Goal: Task Accomplishment & Management: Manage account settings

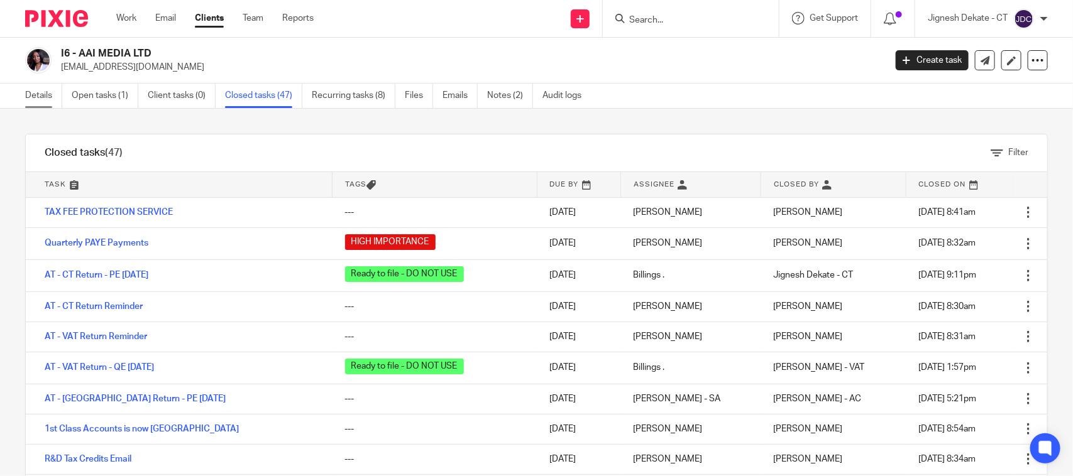
click at [36, 92] on link "Details" at bounding box center [43, 96] width 37 height 25
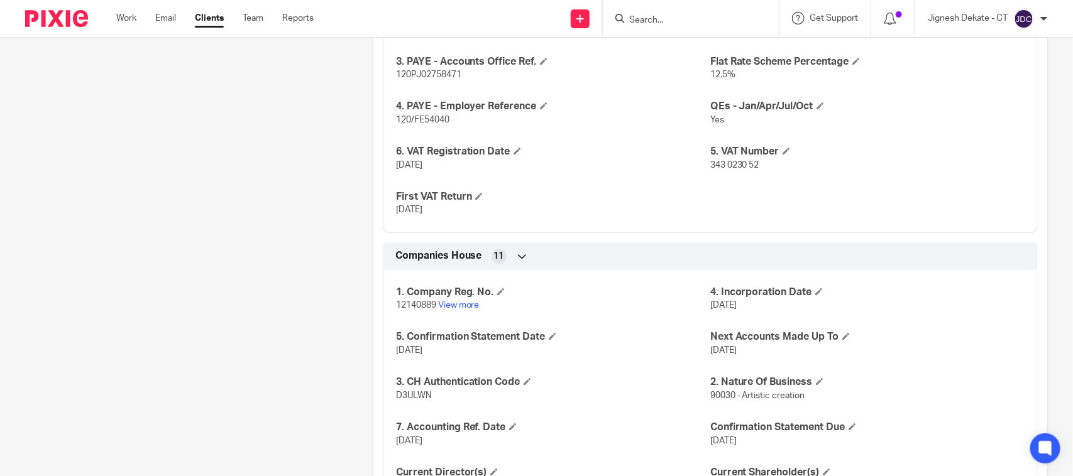
scroll to position [1336, 0]
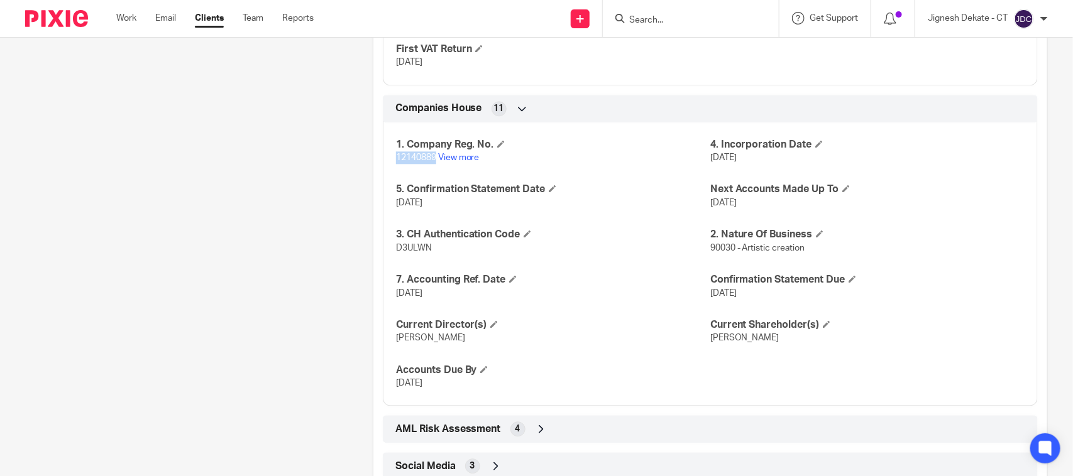
drag, startPoint x: 404, startPoint y: 164, endPoint x: 431, endPoint y: 164, distance: 27.0
click at [431, 164] on p "12140889 View more" at bounding box center [553, 157] width 314 height 13
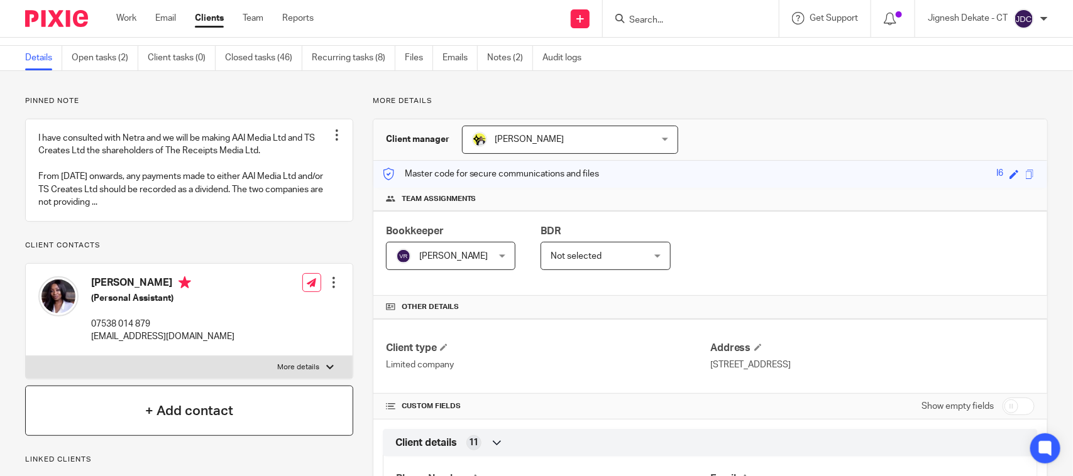
scroll to position [0, 0]
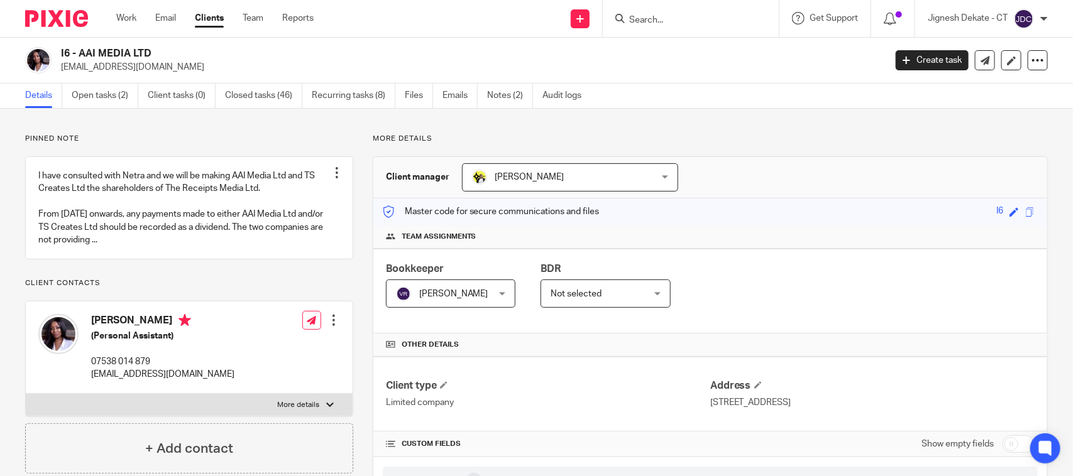
drag, startPoint x: 168, startPoint y: 47, endPoint x: 60, endPoint y: 52, distance: 108.2
click at [60, 52] on div "I6 - AAI MEDIA LTD [EMAIL_ADDRESS][DOMAIN_NAME]" at bounding box center [451, 60] width 852 height 26
copy h2 "I6 - AAI MEDIA LTD"
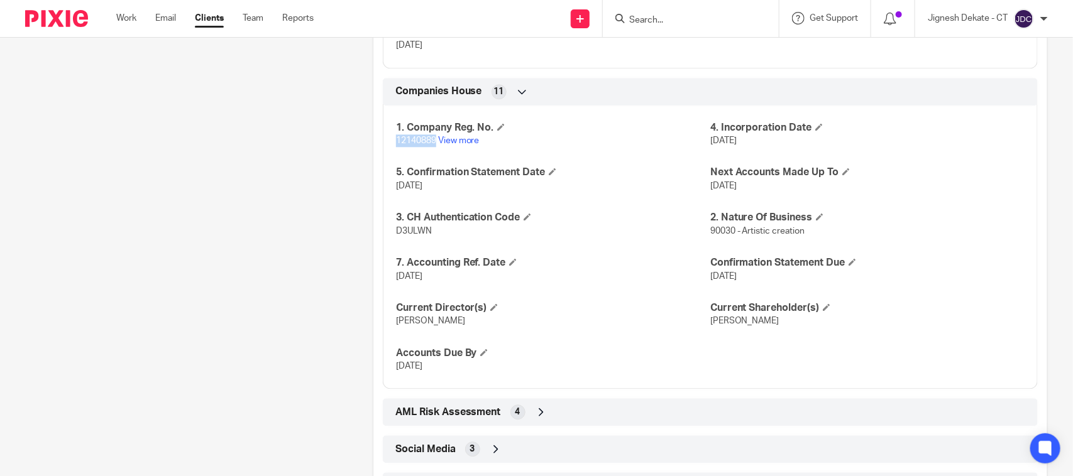
scroll to position [1414, 0]
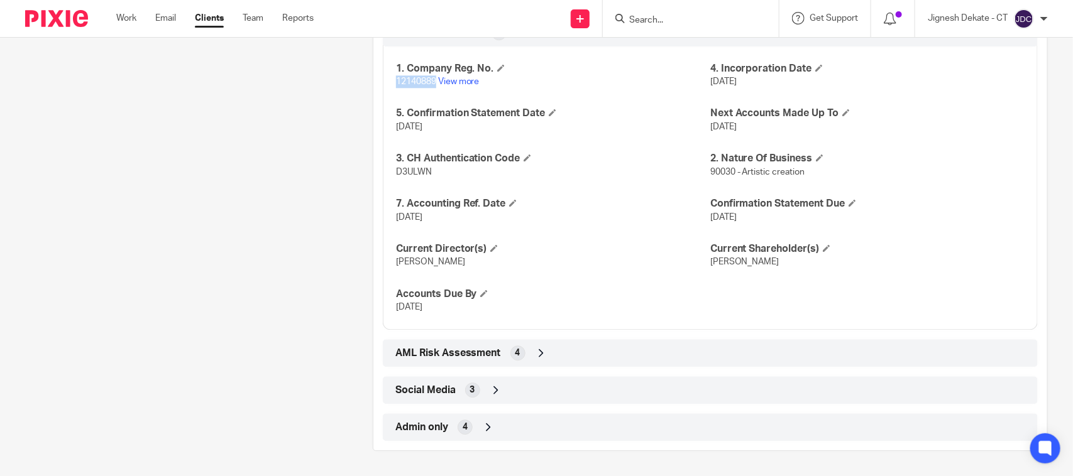
drag, startPoint x: 390, startPoint y: 82, endPoint x: 432, endPoint y: 82, distance: 41.5
click at [432, 82] on div "1. Company Reg. No. 12140889 View more 4. Incorporation Date [DATE] 5. Confirma…" at bounding box center [710, 184] width 655 height 294
copy span "12140889"
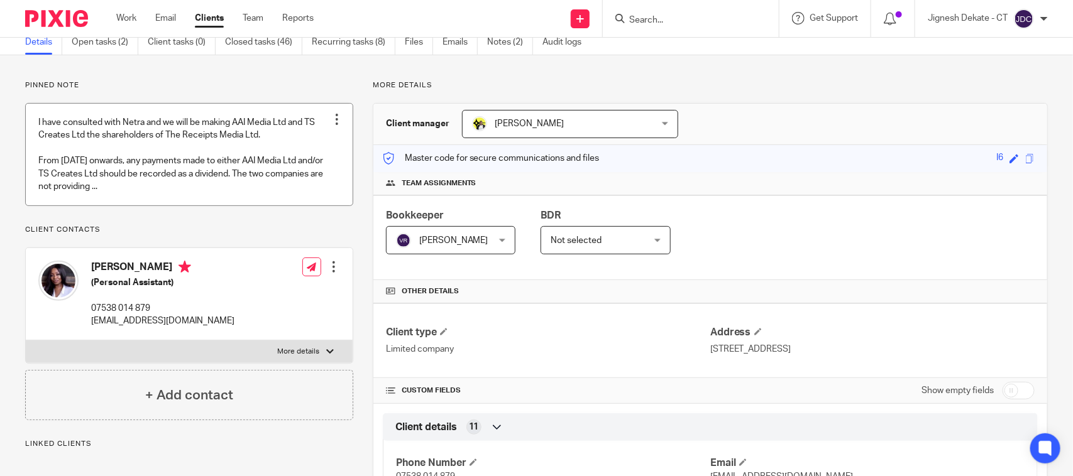
scroll to position [0, 0]
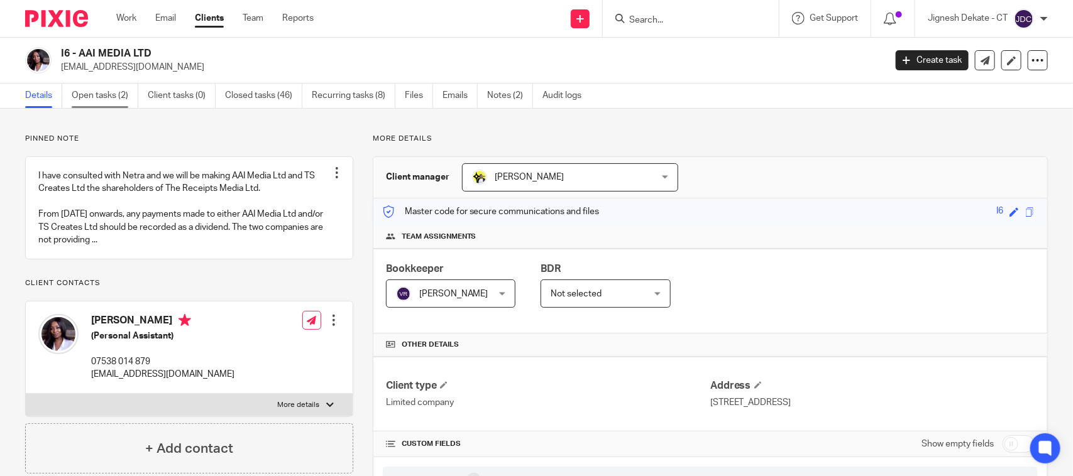
click at [108, 98] on link "Open tasks (2)" at bounding box center [105, 96] width 67 height 25
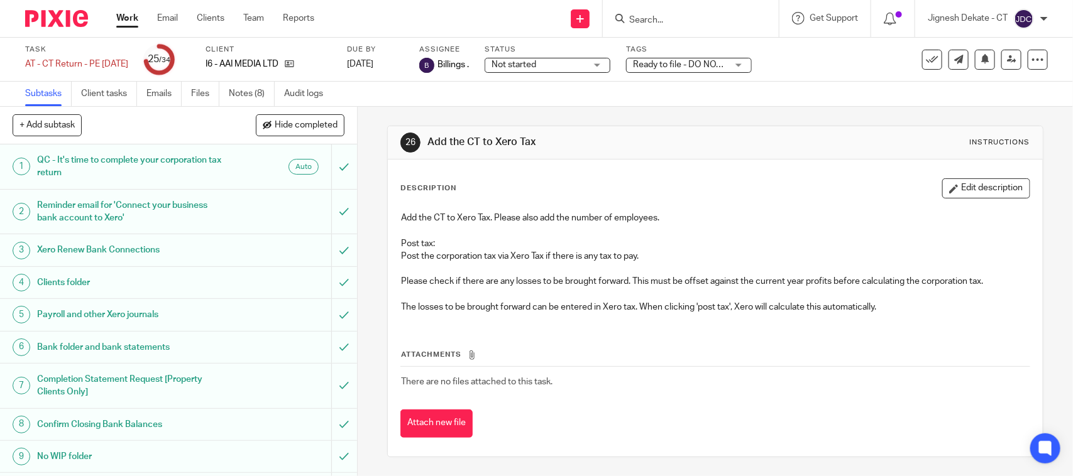
click at [536, 63] on span "Not started" at bounding box center [513, 64] width 45 height 9
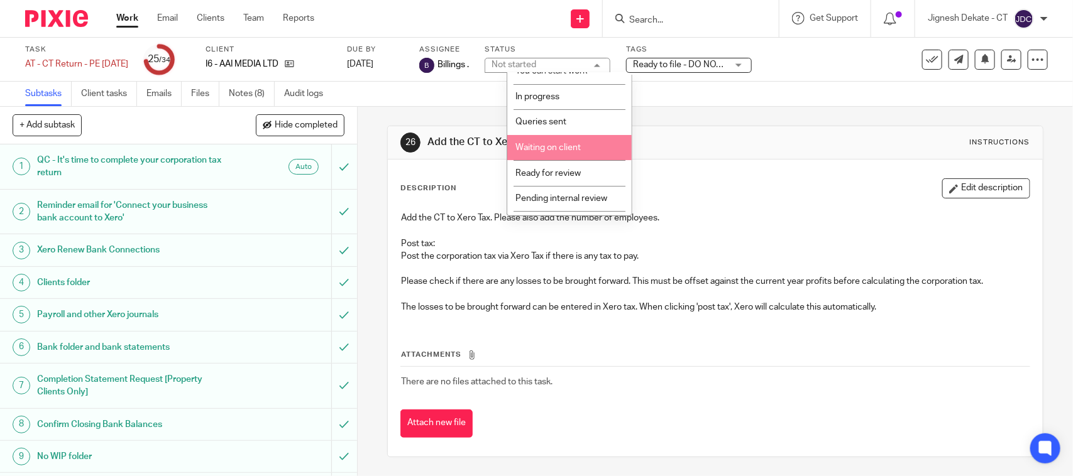
scroll to position [60, 0]
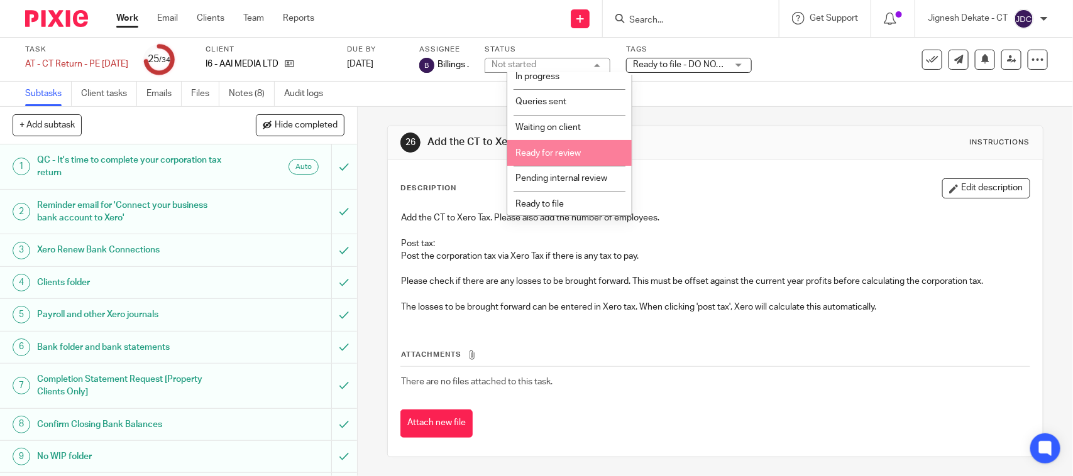
click at [559, 153] on span "Ready for review" at bounding box center [547, 153] width 65 height 9
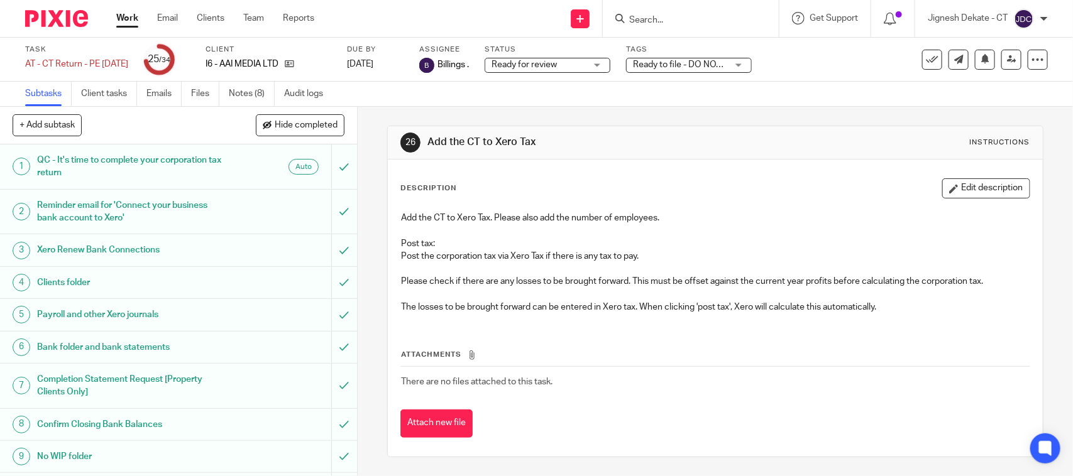
click at [677, 67] on span "Ready to file - DO NOT USE" at bounding box center [686, 64] width 106 height 9
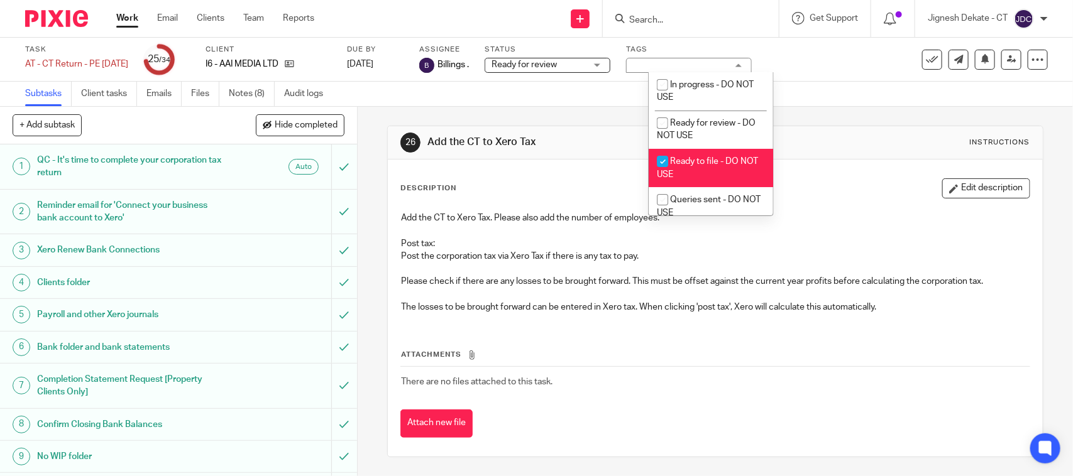
scroll to position [0, 0]
click at [668, 162] on input "checkbox" at bounding box center [662, 162] width 24 height 24
checkbox input "false"
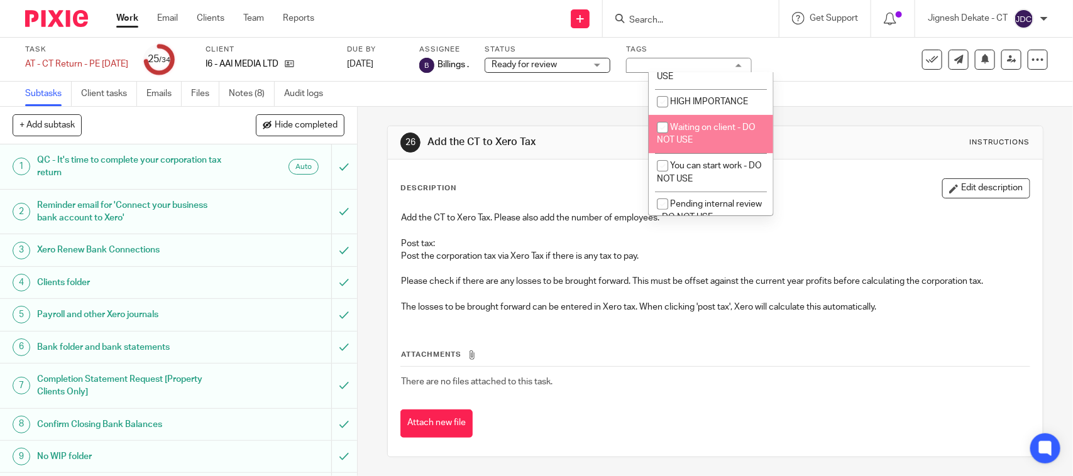
scroll to position [149, 0]
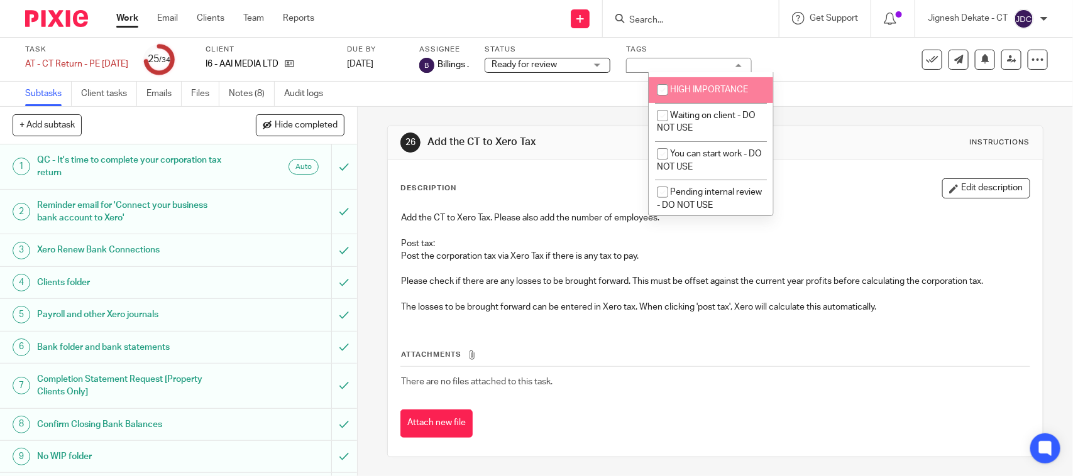
click at [663, 92] on input "checkbox" at bounding box center [662, 90] width 24 height 24
checkbox input "true"
click at [831, 58] on div "Task AT - CT Return - PE 31-10-2024 Save AT - CT Return - PE 31-10-2024 25 /34 …" at bounding box center [451, 60] width 852 height 30
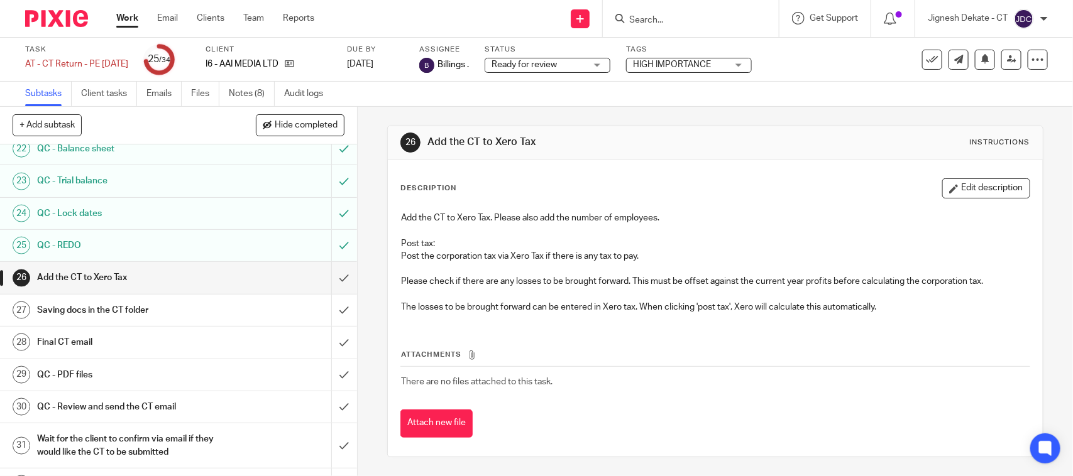
scroll to position [847, 0]
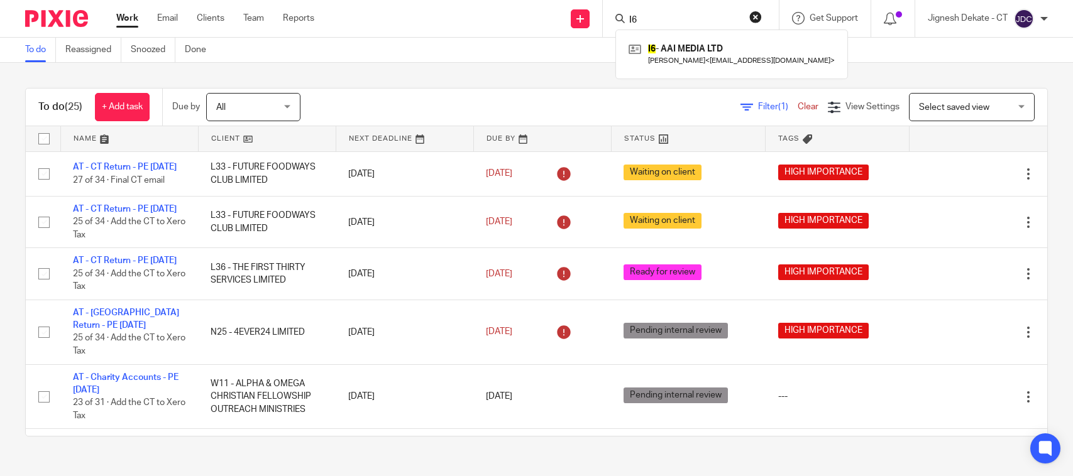
drag, startPoint x: 0, startPoint y: 0, endPoint x: 438, endPoint y: -15, distance: 438.3
click at [438, 0] on html "Work Email Clients Team Reports Work Email Clients Team Reports Settings Send n…" at bounding box center [536, 238] width 1073 height 476
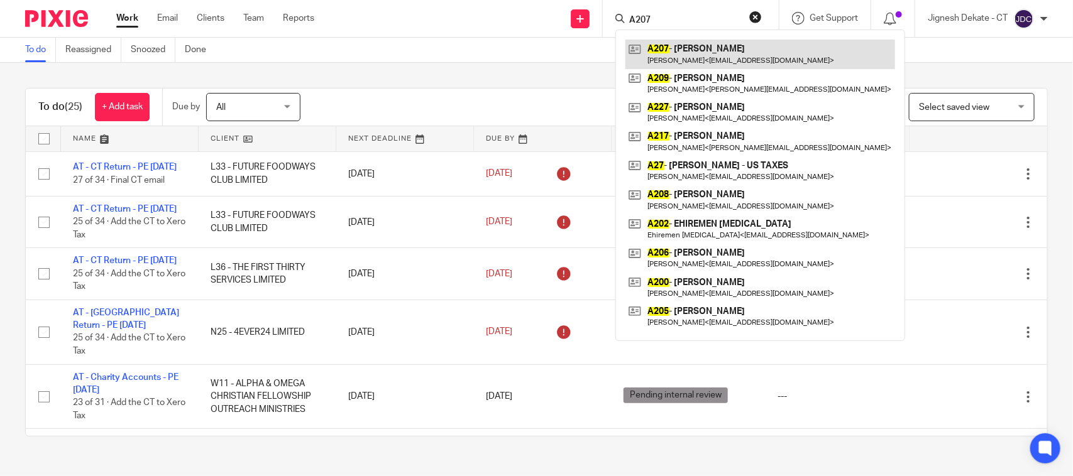
type input "A207"
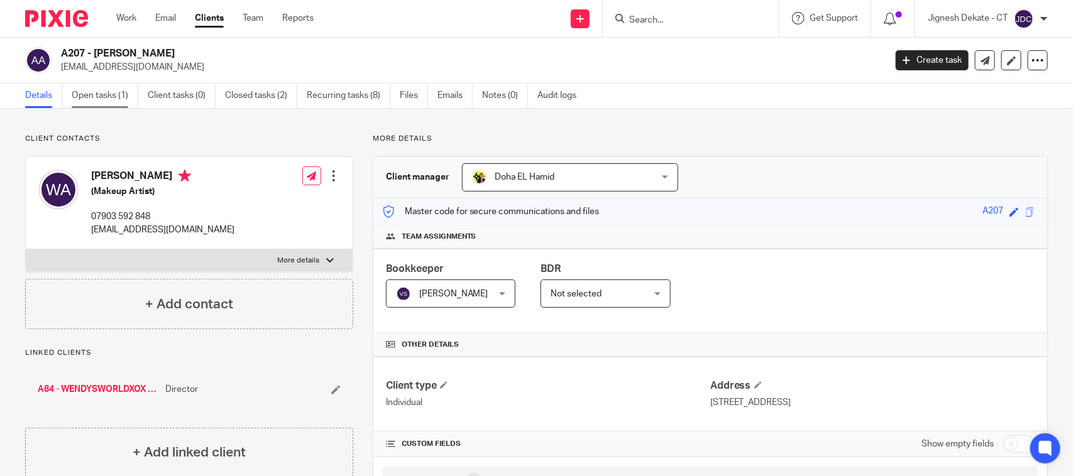
click at [114, 101] on link "Open tasks (1)" at bounding box center [105, 96] width 67 height 25
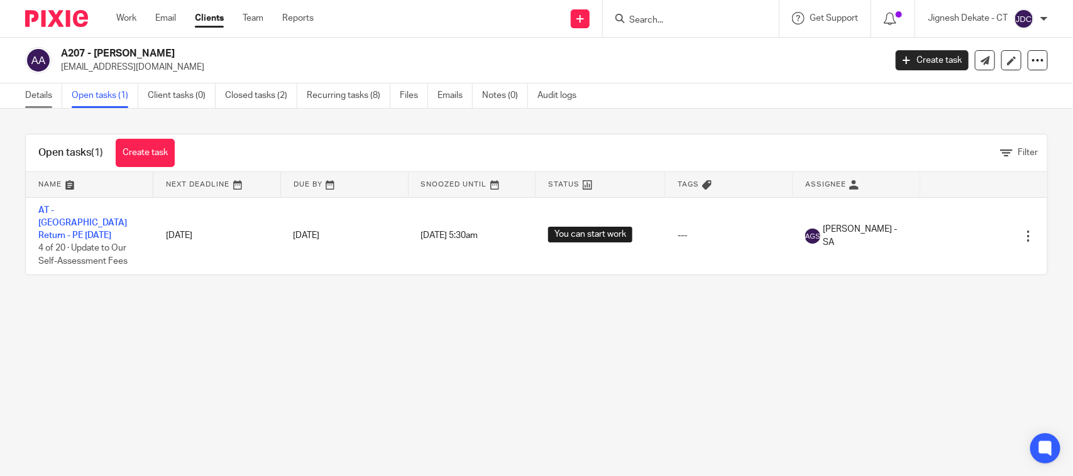
click at [48, 96] on link "Details" at bounding box center [43, 96] width 37 height 25
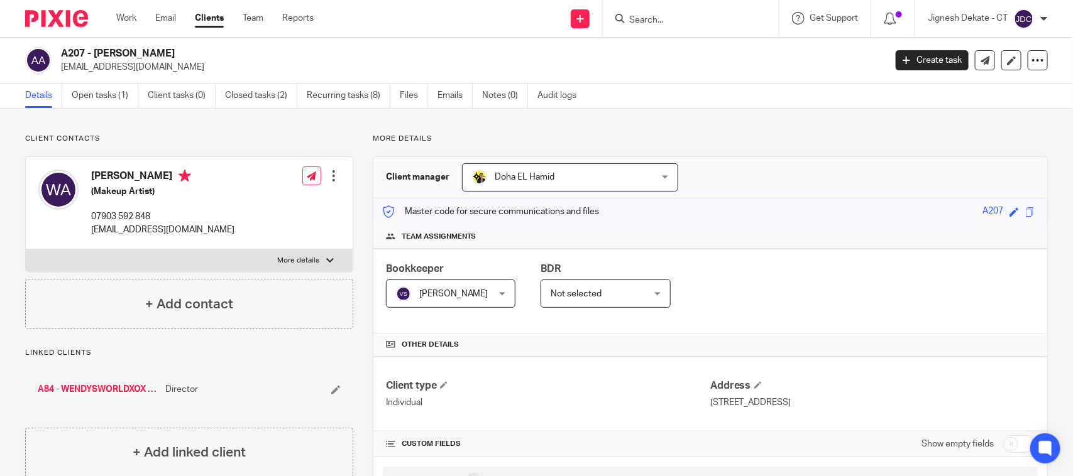
click at [676, 20] on input "Search" at bounding box center [684, 20] width 113 height 11
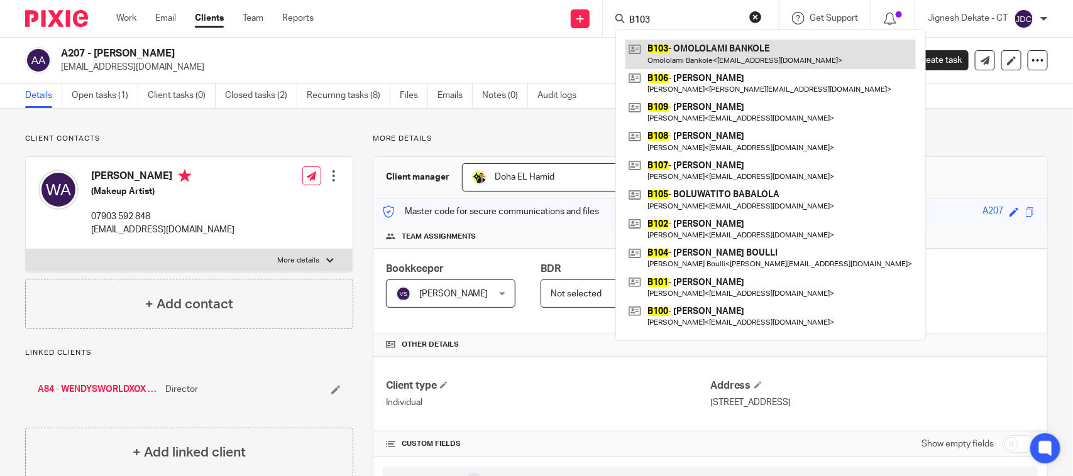
type input "B103"
click at [707, 58] on link at bounding box center [770, 54] width 290 height 29
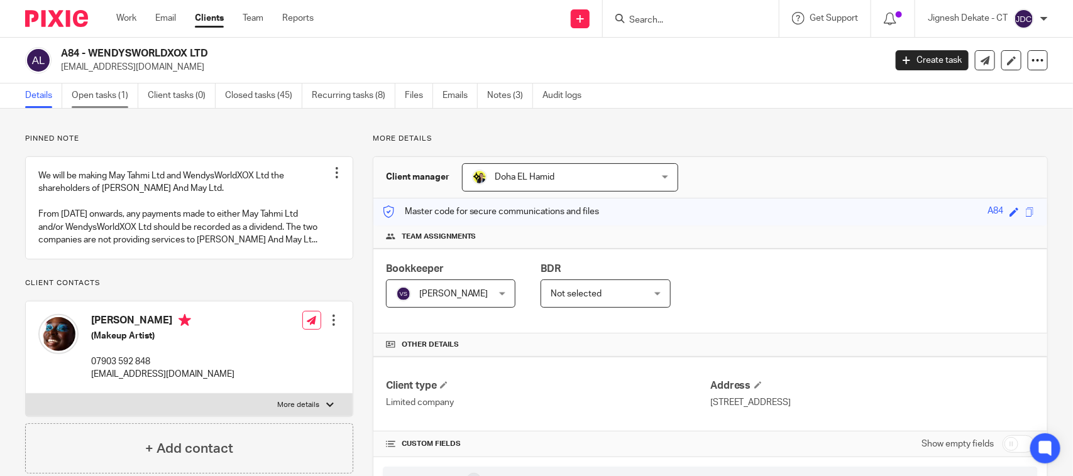
click at [79, 90] on link "Open tasks (1)" at bounding box center [105, 96] width 67 height 25
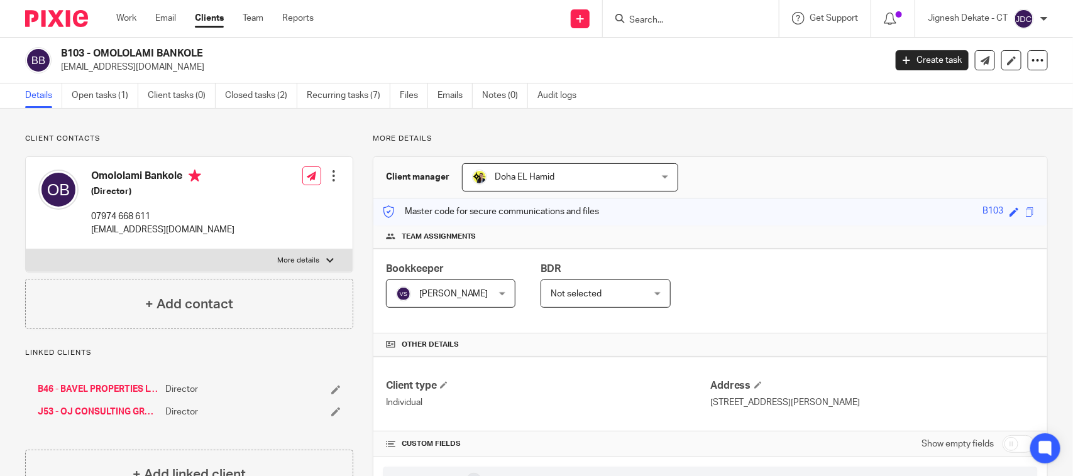
click at [672, 23] on input "Search" at bounding box center [684, 20] width 113 height 11
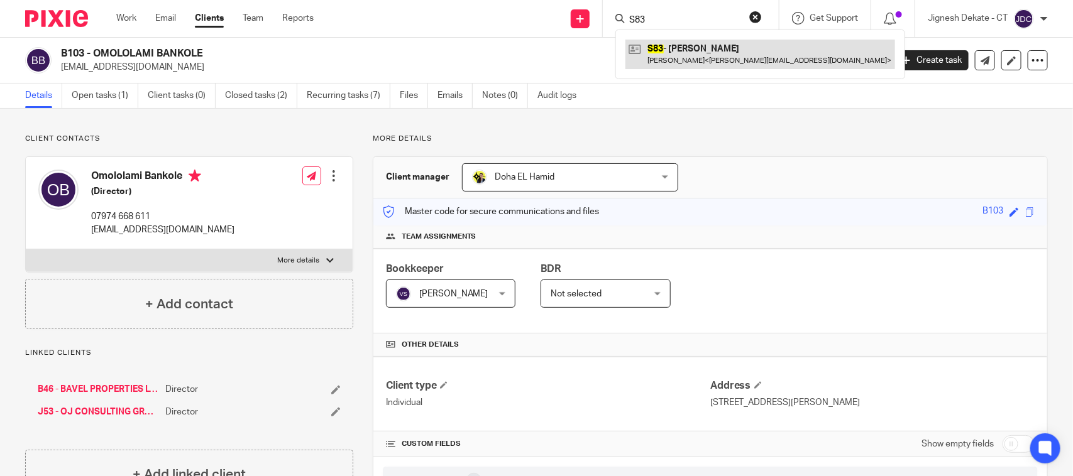
type input "S83"
click at [664, 54] on link at bounding box center [760, 54] width 270 height 29
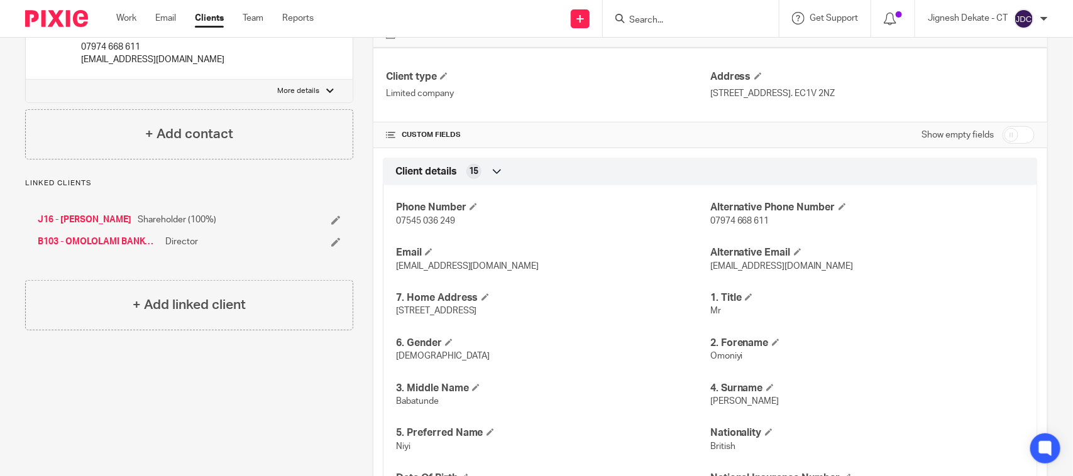
scroll to position [314, 0]
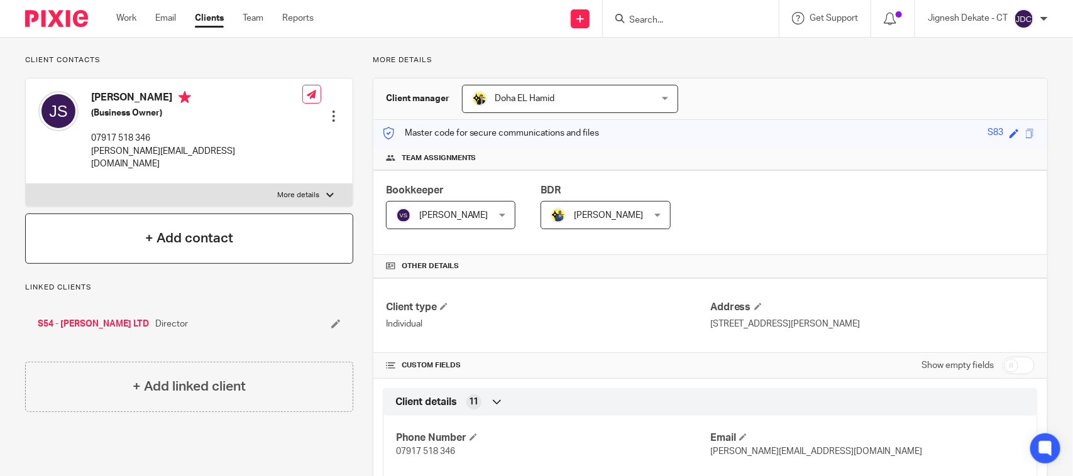
scroll to position [157, 0]
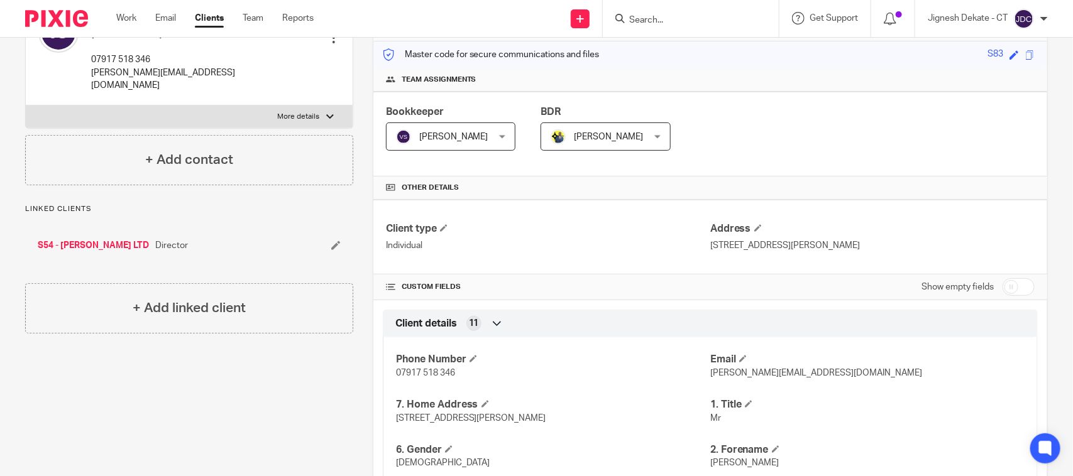
click at [659, 17] on input "Search" at bounding box center [684, 20] width 113 height 11
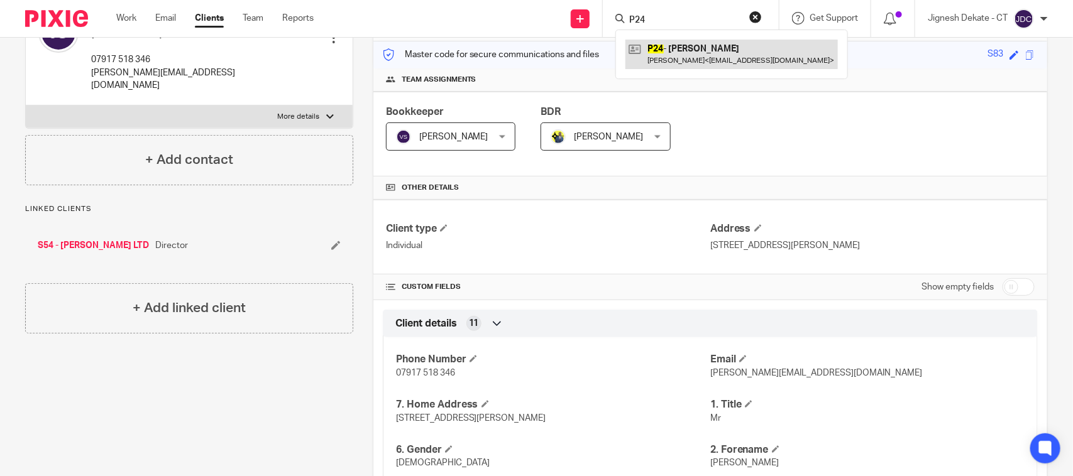
type input "P24"
click at [688, 61] on link at bounding box center [731, 54] width 212 height 29
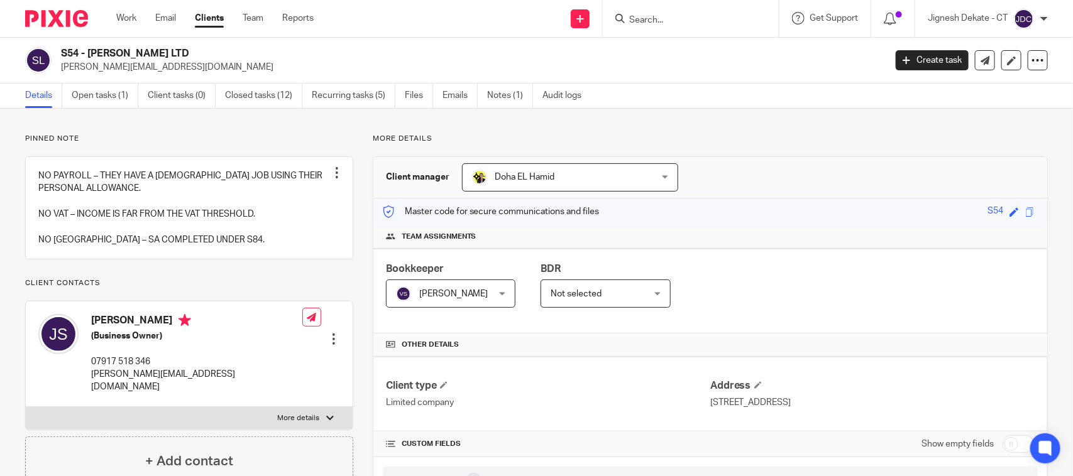
click at [80, 79] on div "S54 - [PERSON_NAME] LTD [PERSON_NAME][EMAIL_ADDRESS][DOMAIN_NAME] Create task U…" at bounding box center [536, 61] width 1073 height 46
click at [89, 93] on link "Open tasks (1)" at bounding box center [105, 96] width 67 height 25
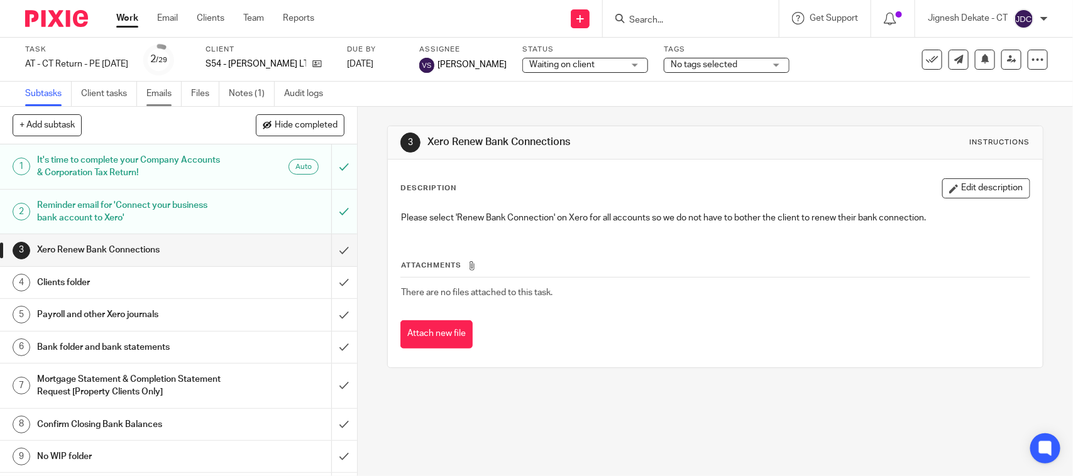
click at [168, 92] on link "Emails" at bounding box center [163, 94] width 35 height 25
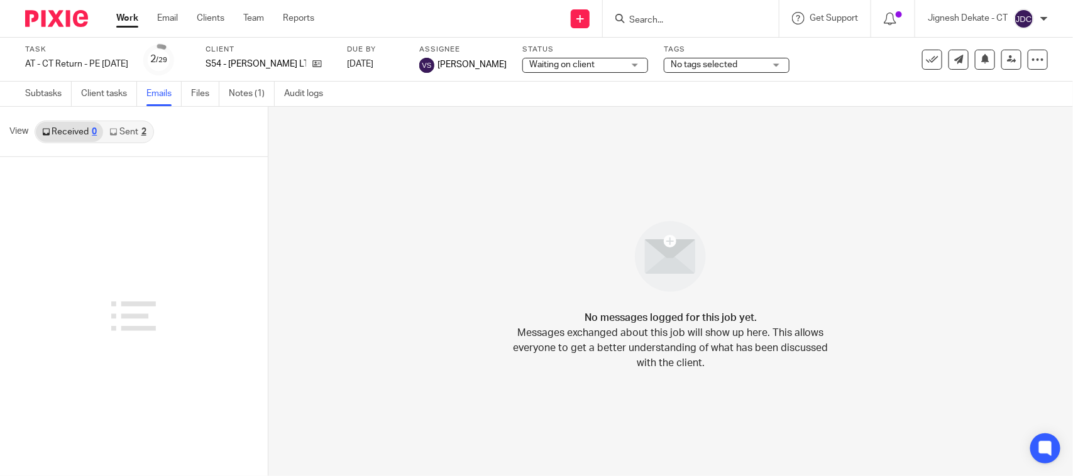
click at [133, 135] on link "Sent 2" at bounding box center [127, 132] width 49 height 20
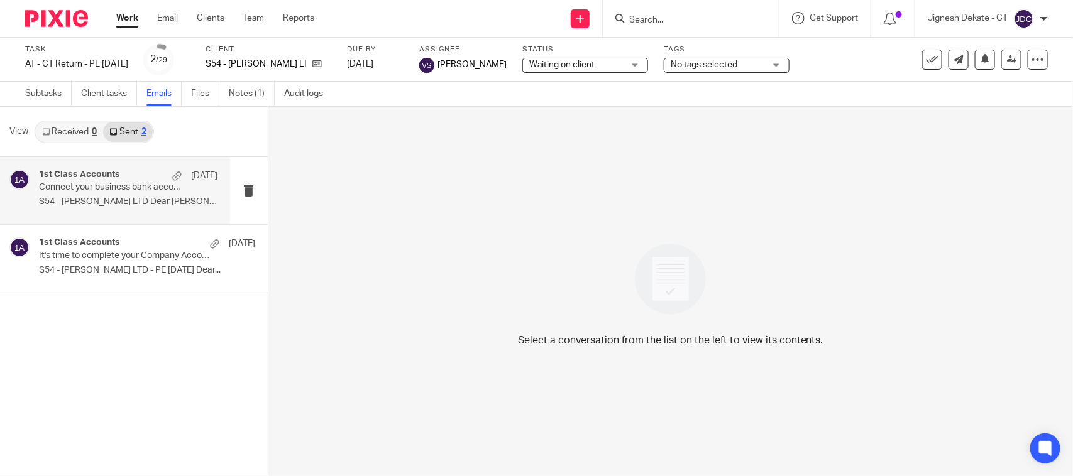
click at [110, 195] on div "1st Class Accounts 1 May Connect your business bank account to Xero S54 - JOHN …" at bounding box center [128, 191] width 178 height 42
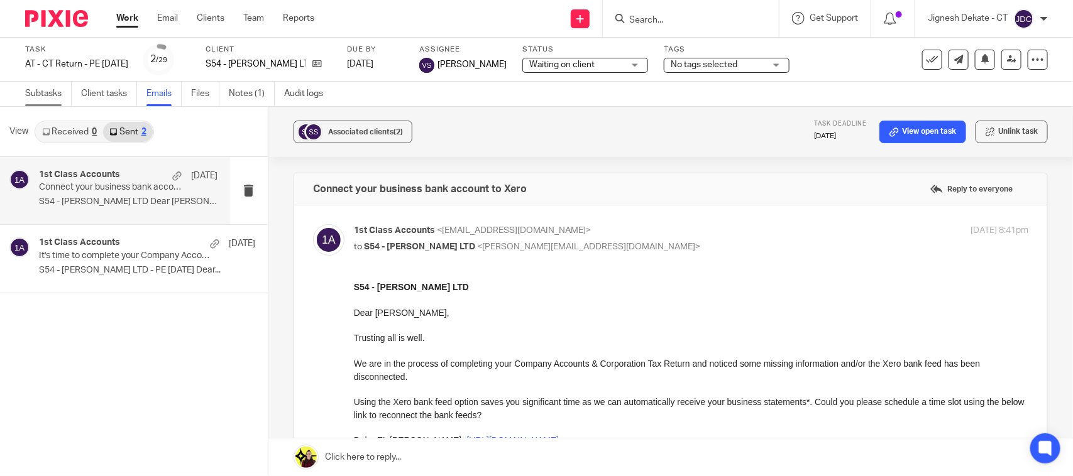
click at [41, 96] on link "Subtasks" at bounding box center [48, 94] width 47 height 25
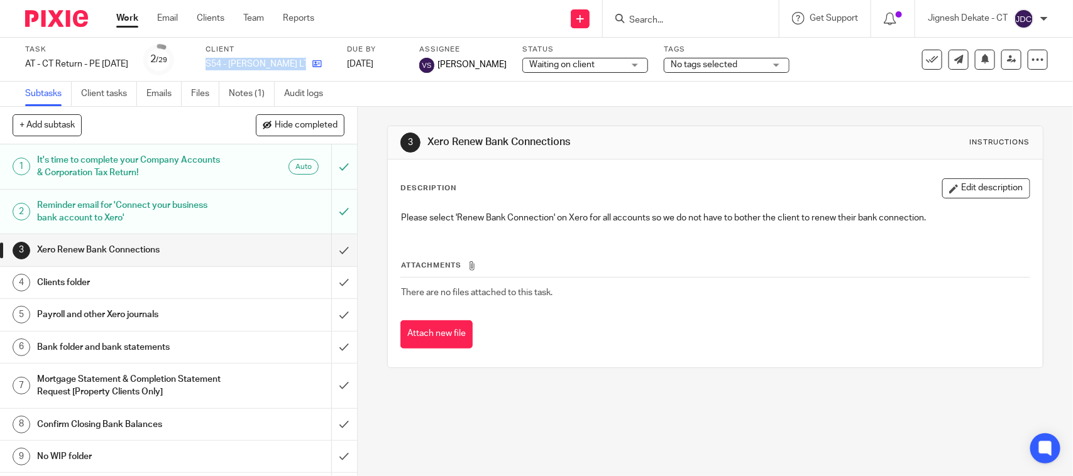
drag, startPoint x: 224, startPoint y: 66, endPoint x: 324, endPoint y: 63, distance: 99.3
click at [324, 63] on div "Task AT - CT Return - PE [DATE] Save AT - [GEOGRAPHIC_DATA] Return - PE [DATE] …" at bounding box center [451, 60] width 852 height 30
copy div "S54 - [PERSON_NAME] LTD"
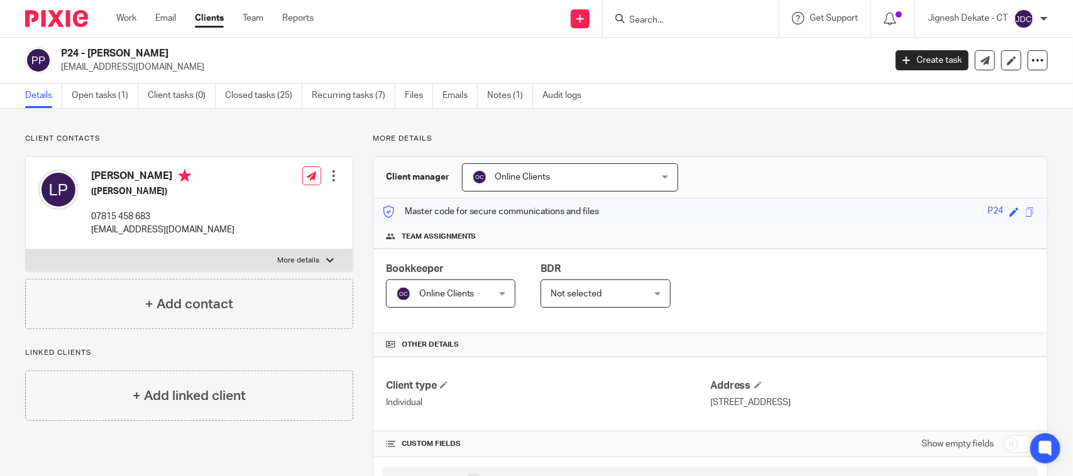
click at [649, 25] on input "Search" at bounding box center [684, 20] width 113 height 11
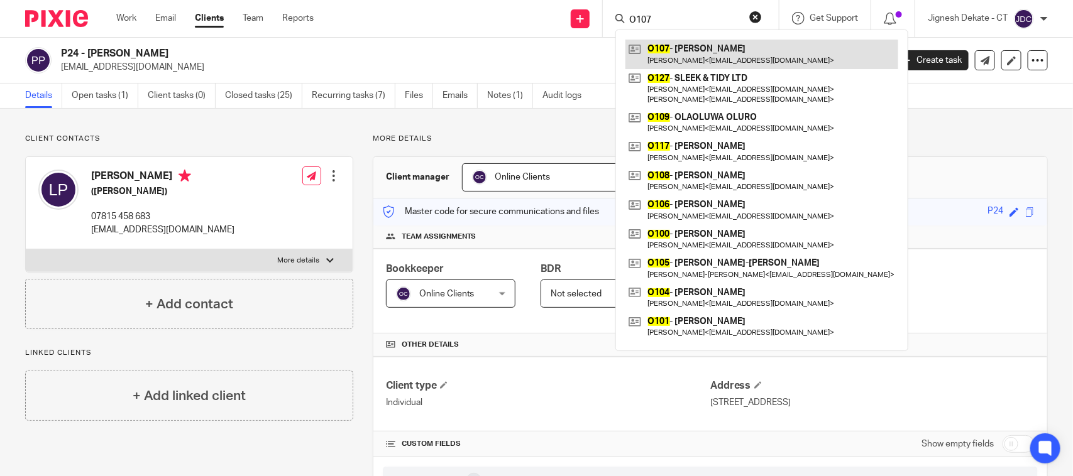
type input "O107"
click at [681, 52] on link at bounding box center [761, 54] width 273 height 29
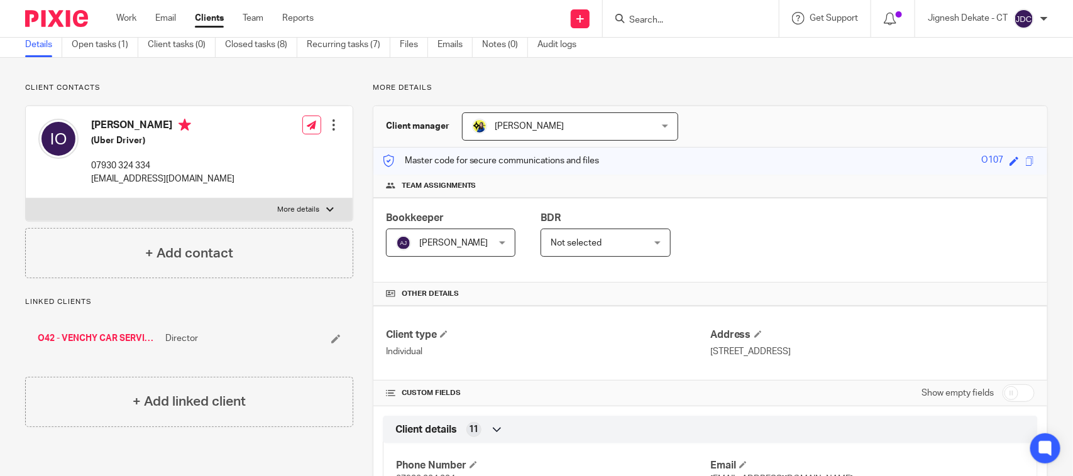
scroll to position [79, 0]
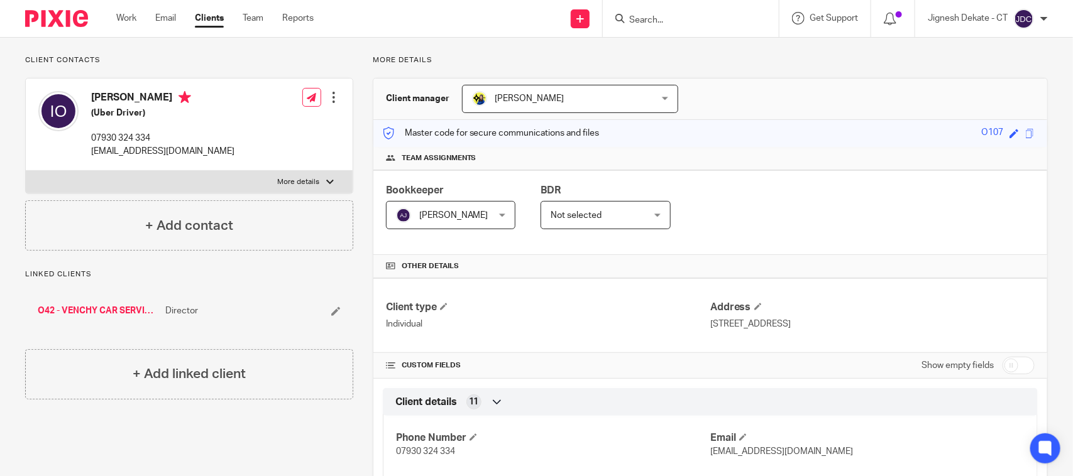
click at [662, 26] on div at bounding box center [691, 18] width 176 height 37
click at [657, 17] on input "Search" at bounding box center [684, 20] width 113 height 11
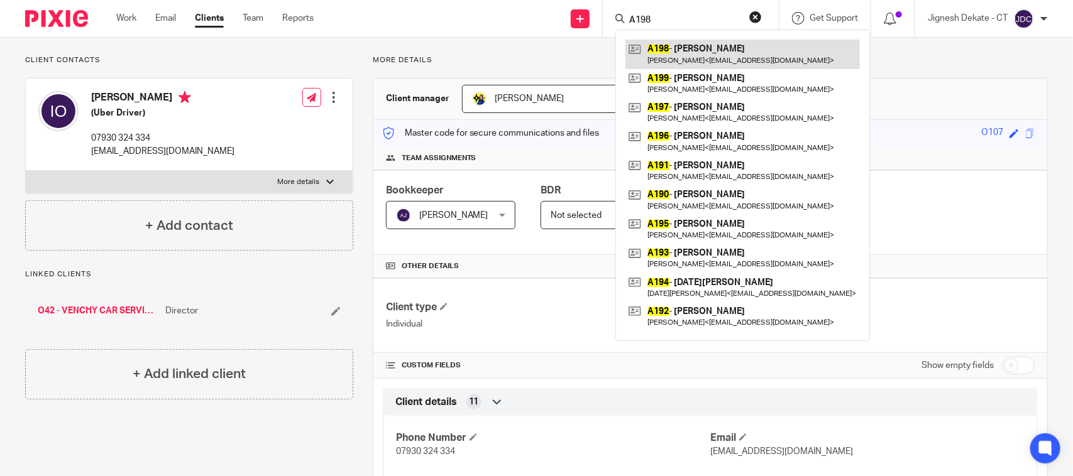
type input "A198"
click at [676, 40] on link at bounding box center [742, 54] width 234 height 29
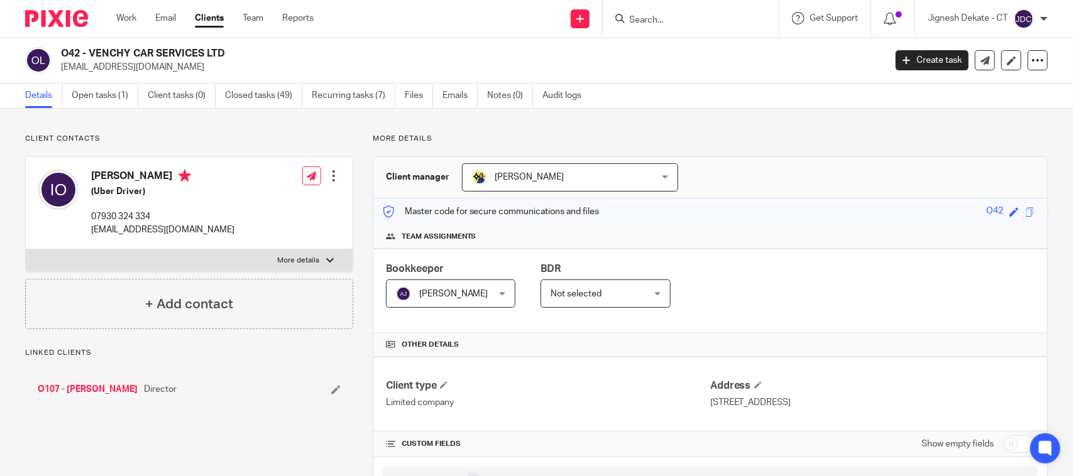
drag, startPoint x: 233, startPoint y: 53, endPoint x: 63, endPoint y: 52, distance: 169.7
click at [63, 52] on h2 "O42 - VENCHY CAR SERVICES LTD" at bounding box center [387, 53] width 652 height 13
copy h2 "O42 - VENCHY CAR SERVICES LTD"
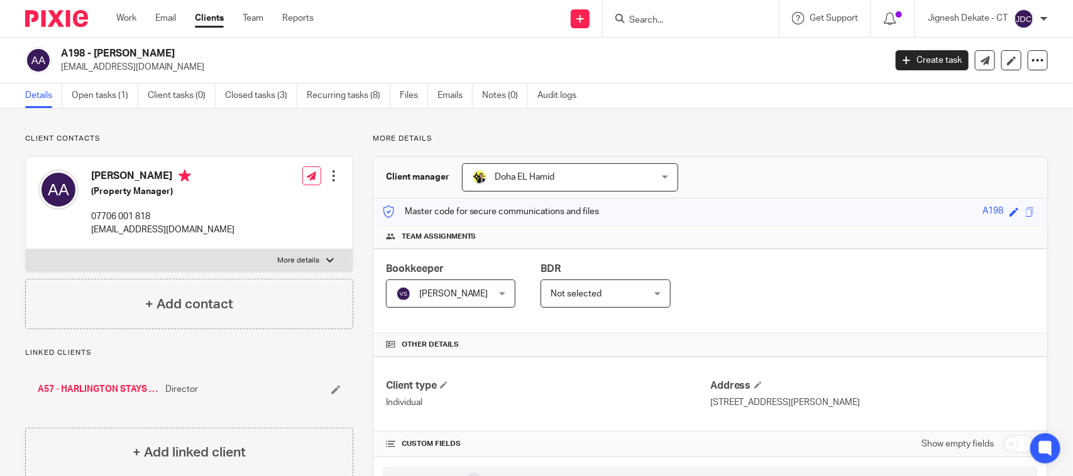
click at [630, 18] on input "Search" at bounding box center [684, 20] width 113 height 11
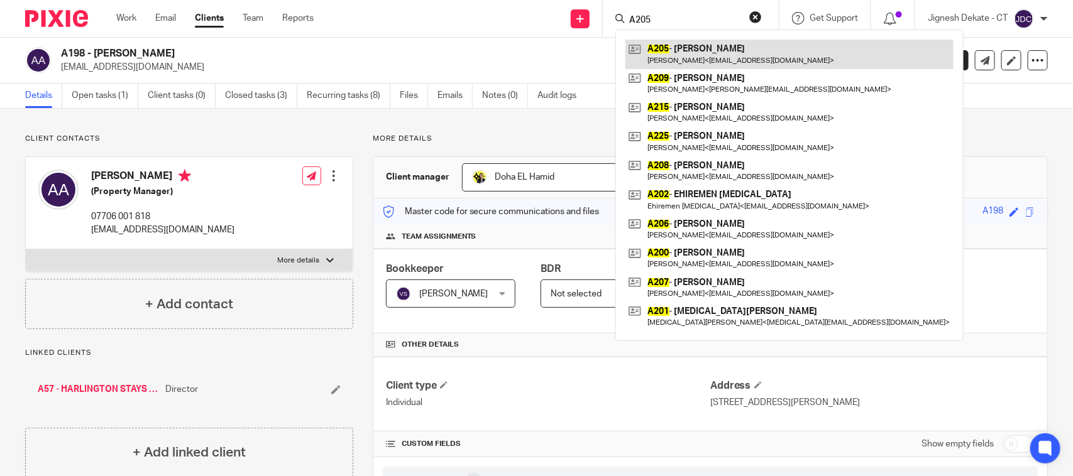
type input "A205"
click at [681, 48] on link at bounding box center [789, 54] width 328 height 29
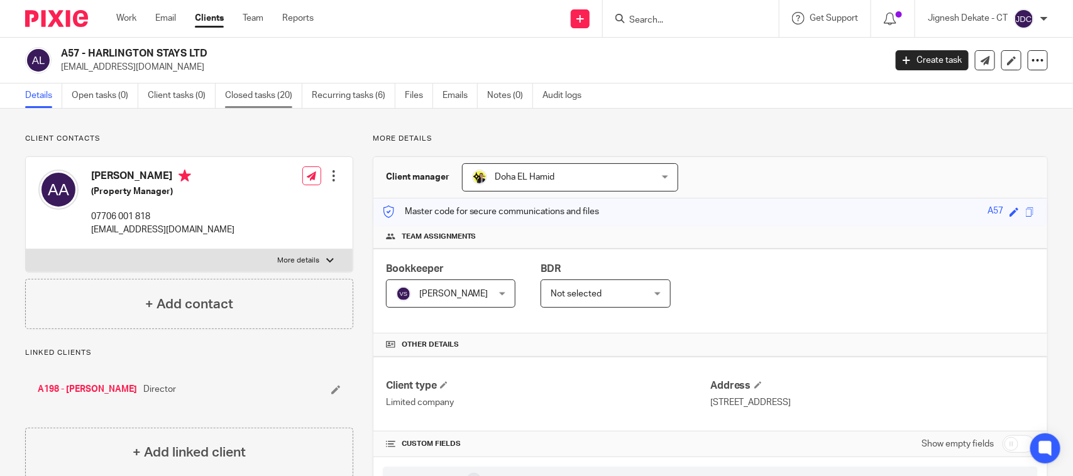
click at [245, 97] on link "Closed tasks (20)" at bounding box center [263, 96] width 77 height 25
click at [667, 16] on input "Search" at bounding box center [684, 20] width 113 height 11
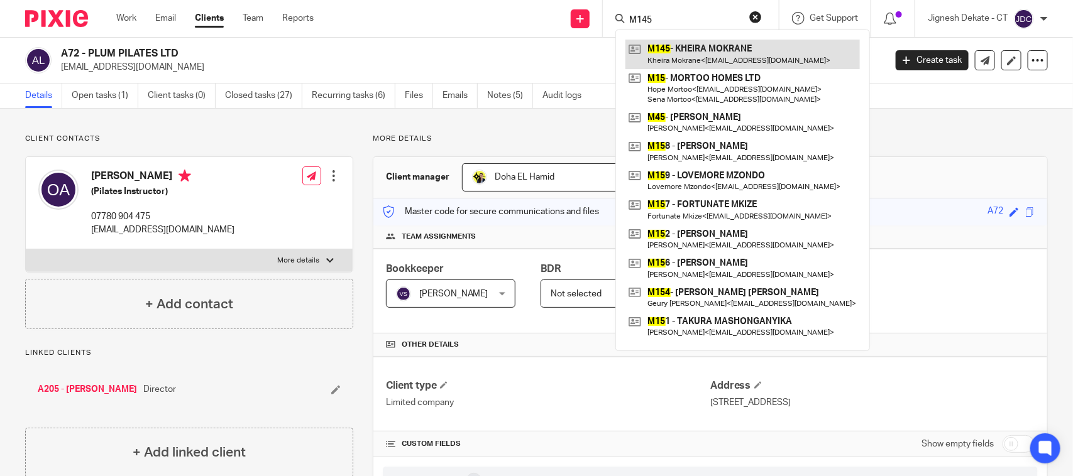
type input "M145"
click at [677, 44] on link at bounding box center [742, 54] width 234 height 29
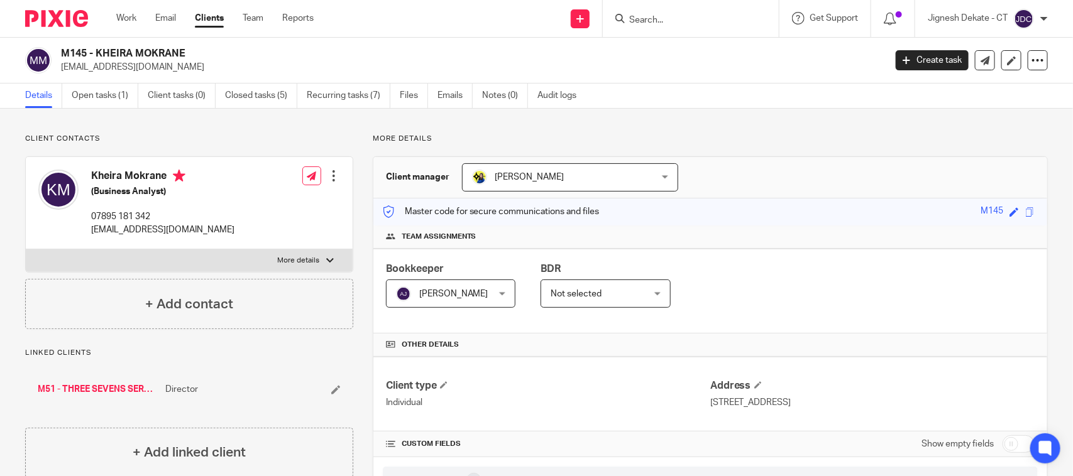
click at [638, 17] on input "Search" at bounding box center [684, 20] width 113 height 11
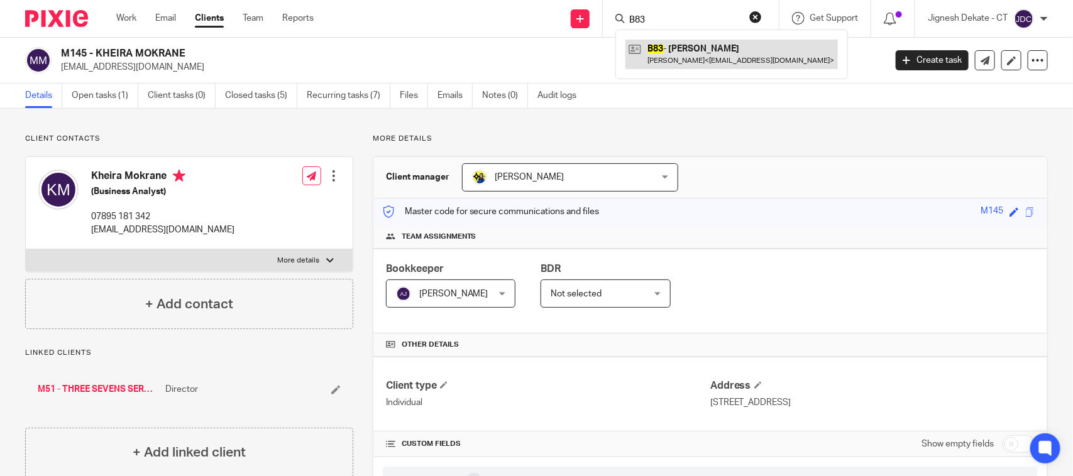
type input "B83"
click at [674, 50] on link at bounding box center [731, 54] width 212 height 29
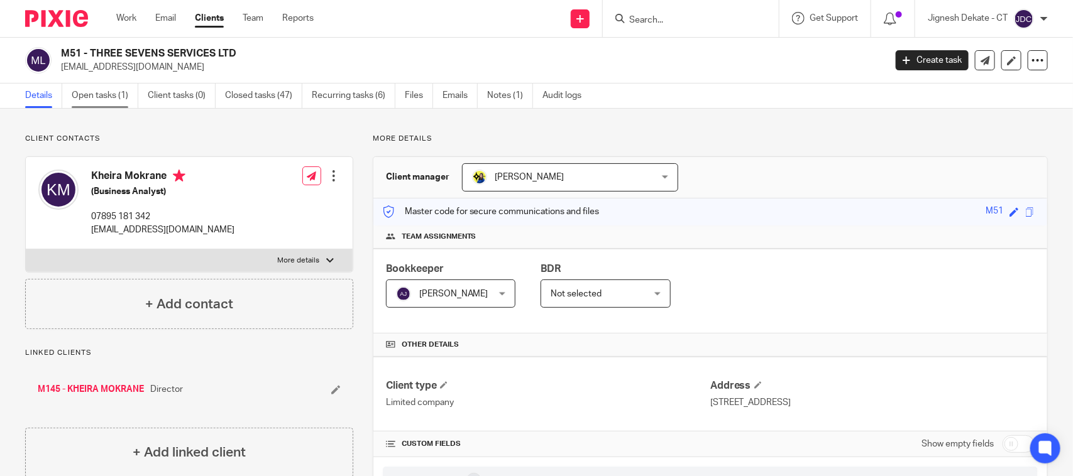
click at [86, 92] on link "Open tasks (1)" at bounding box center [105, 96] width 67 height 25
click at [654, 36] on div at bounding box center [691, 18] width 176 height 37
click at [652, 21] on input "Search" at bounding box center [684, 20] width 113 height 11
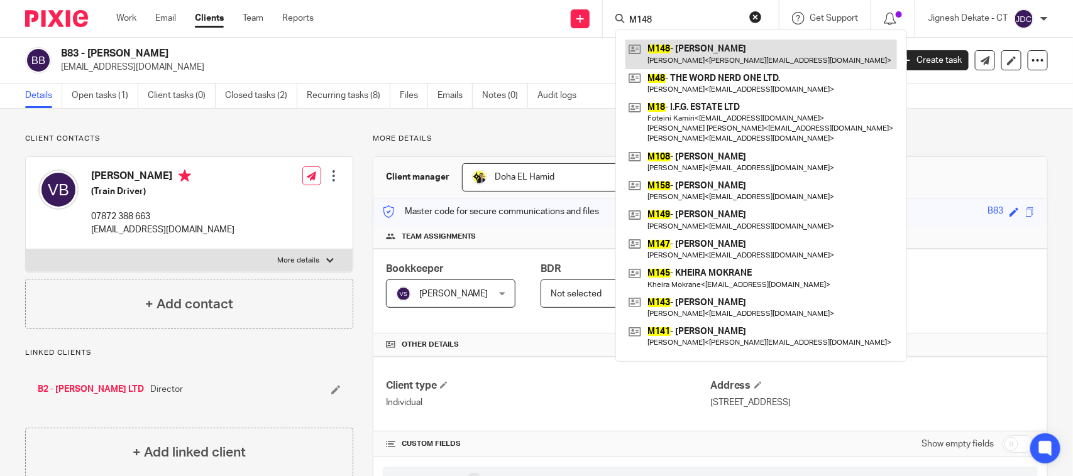
type input "M148"
click at [686, 41] on link at bounding box center [761, 54] width 272 height 29
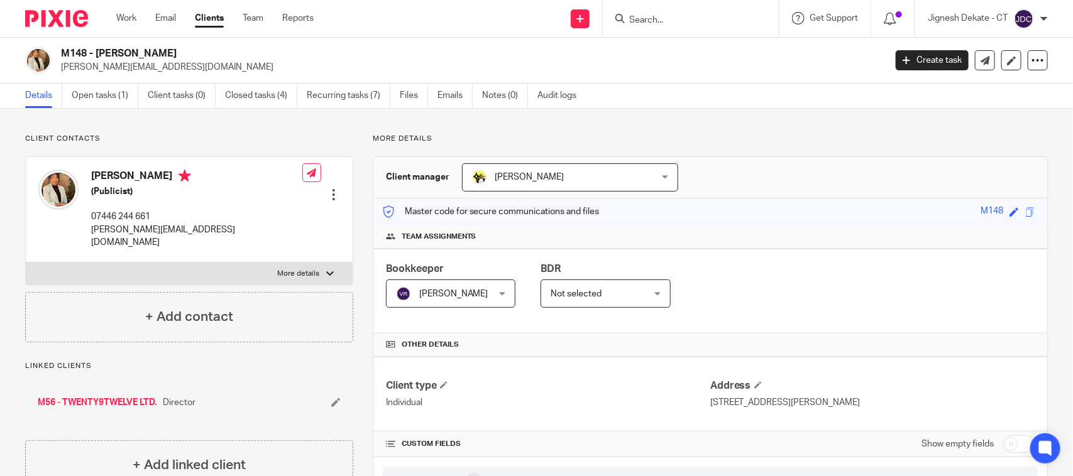
click at [635, 17] on input "Search" at bounding box center [684, 20] width 113 height 11
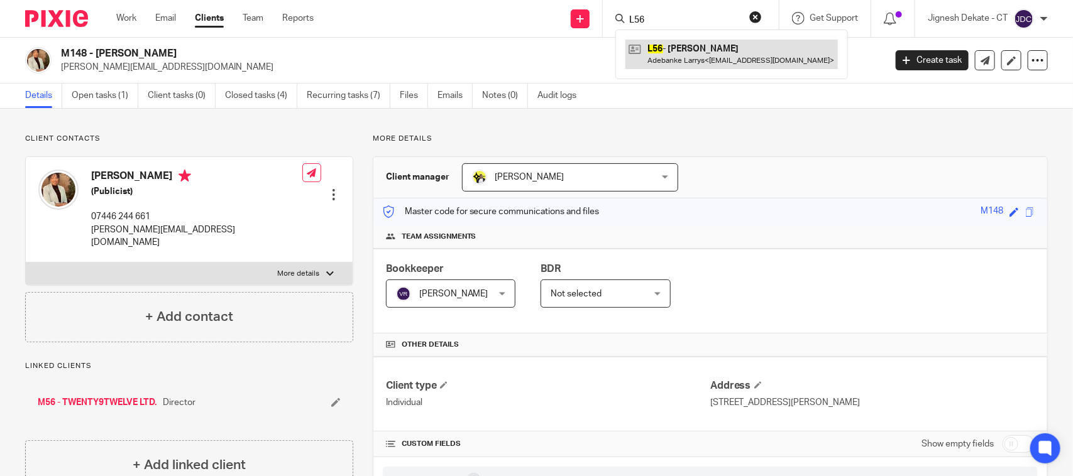
type input "L56"
click at [687, 57] on link at bounding box center [731, 54] width 212 height 29
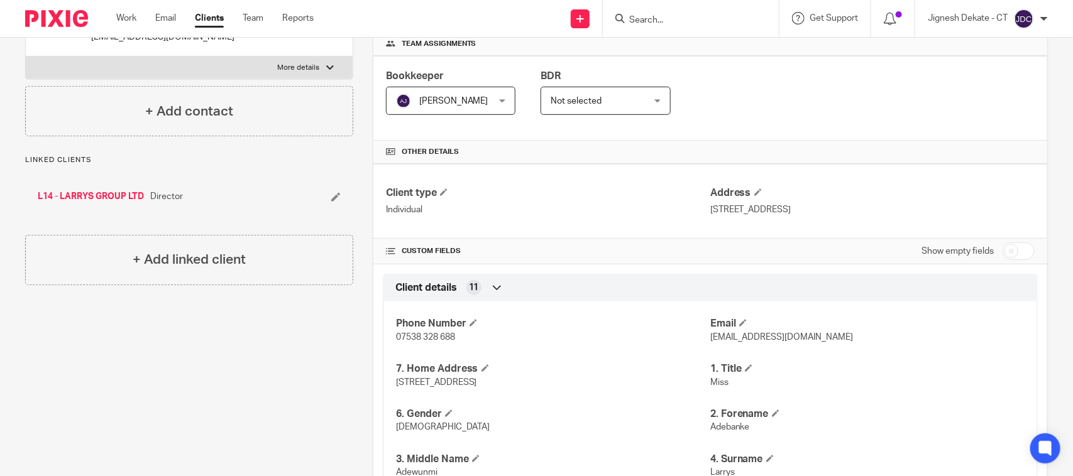
scroll to position [157, 0]
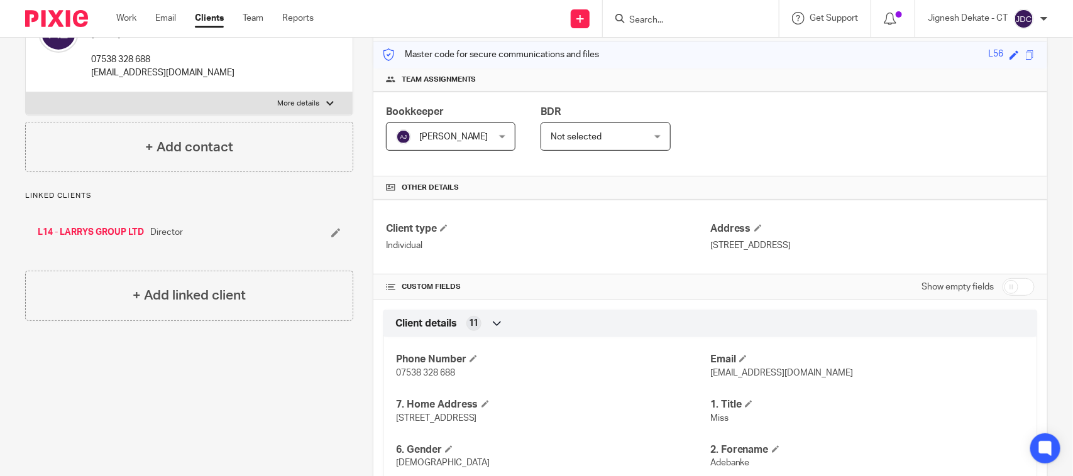
click at [633, 19] on input "Search" at bounding box center [684, 20] width 113 height 11
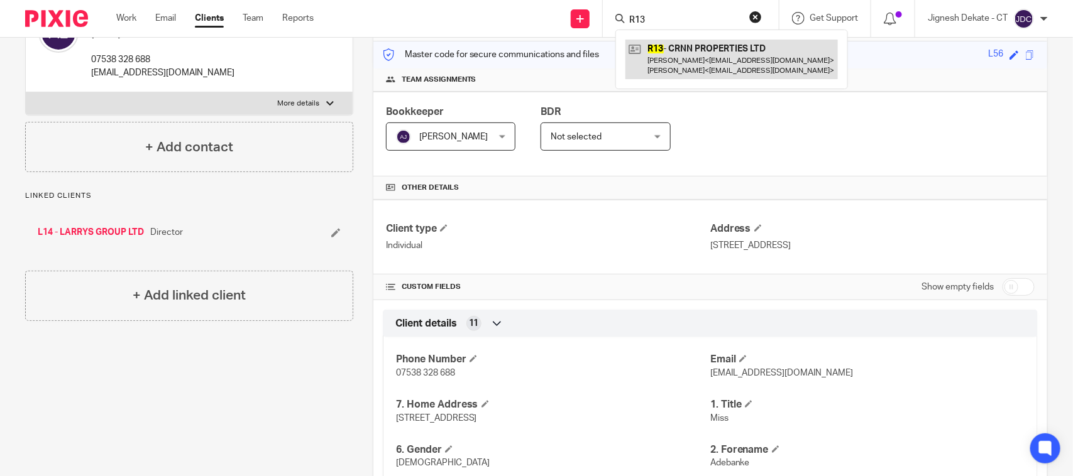
type input "R13"
click at [688, 52] on link at bounding box center [731, 59] width 212 height 39
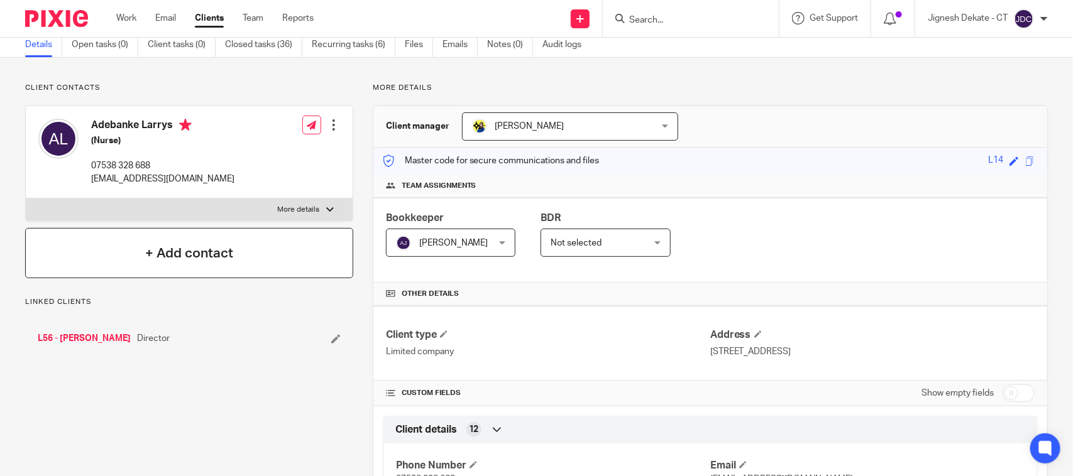
scroll to position [79, 0]
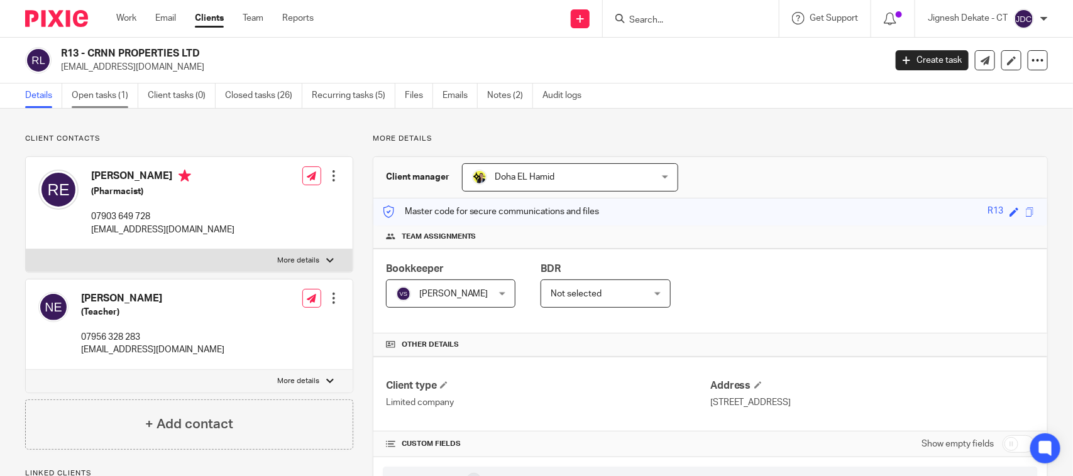
click at [114, 96] on link "Open tasks (1)" at bounding box center [105, 96] width 67 height 25
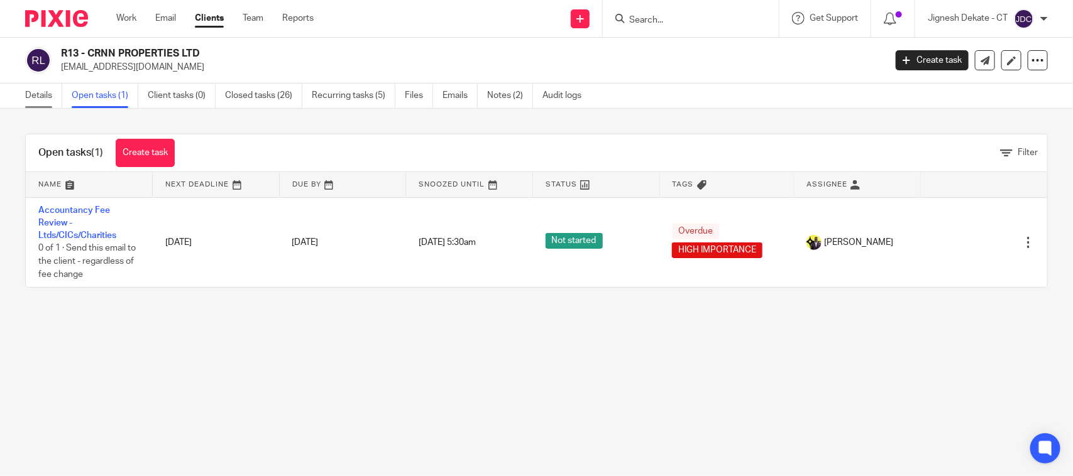
click at [40, 92] on link "Details" at bounding box center [43, 96] width 37 height 25
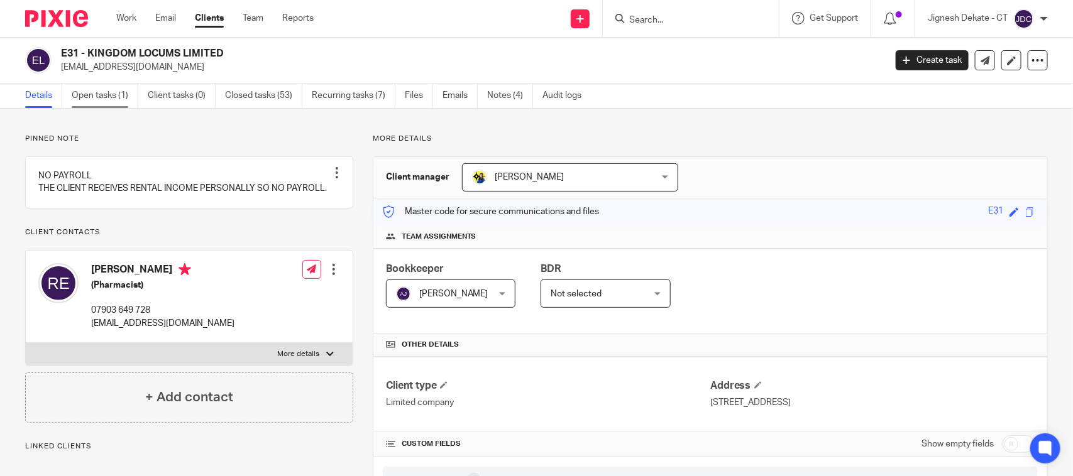
click at [86, 104] on link "Open tasks (1)" at bounding box center [105, 96] width 67 height 25
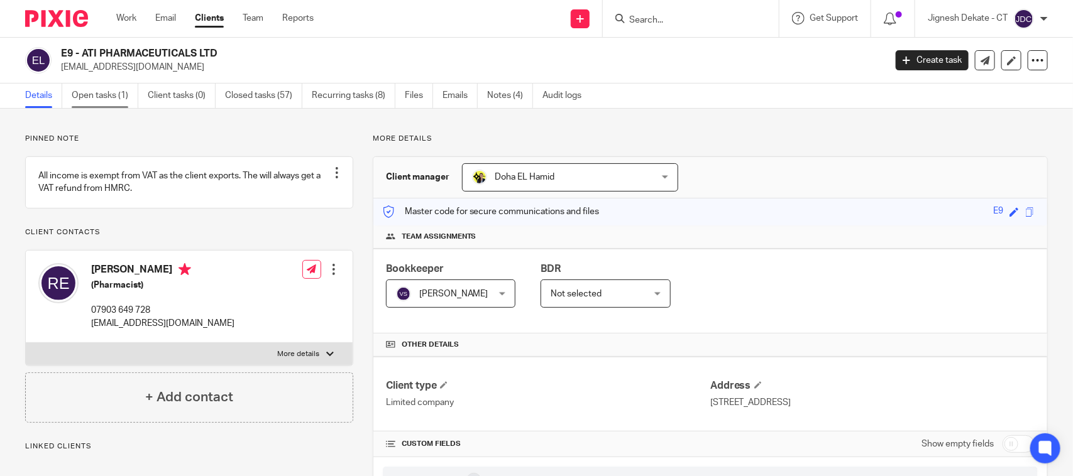
click at [114, 98] on link "Open tasks (1)" at bounding box center [105, 96] width 67 height 25
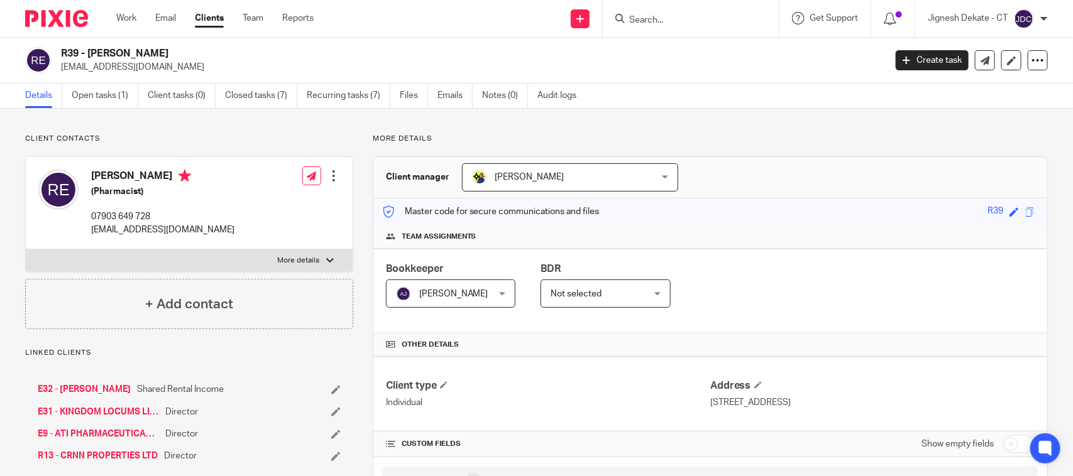
scroll to position [79, 0]
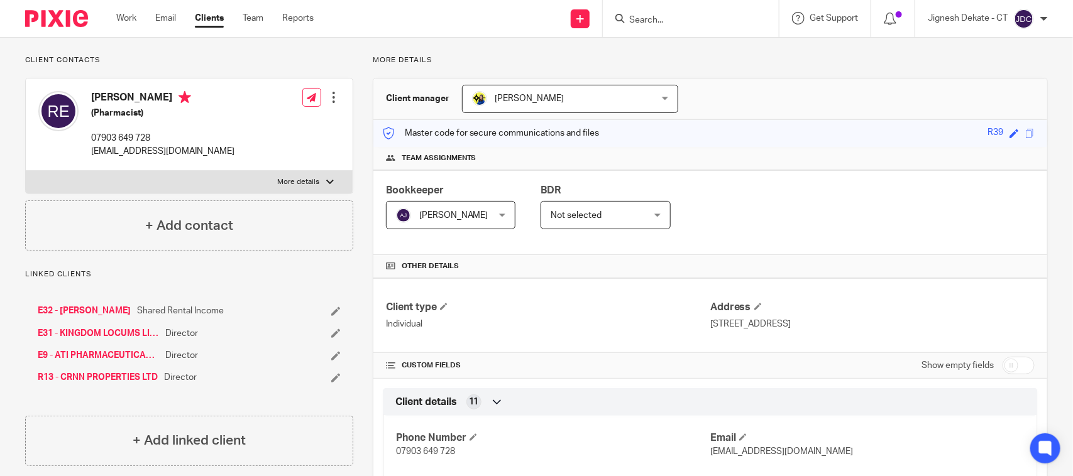
click at [649, 16] on input "Search" at bounding box center [684, 20] width 113 height 11
type input "R30"
click at [671, 70] on div "R30 - RACHNA RAI Rachna Rai < rachna.rai5@outlook.com >" at bounding box center [760, 54] width 290 height 49
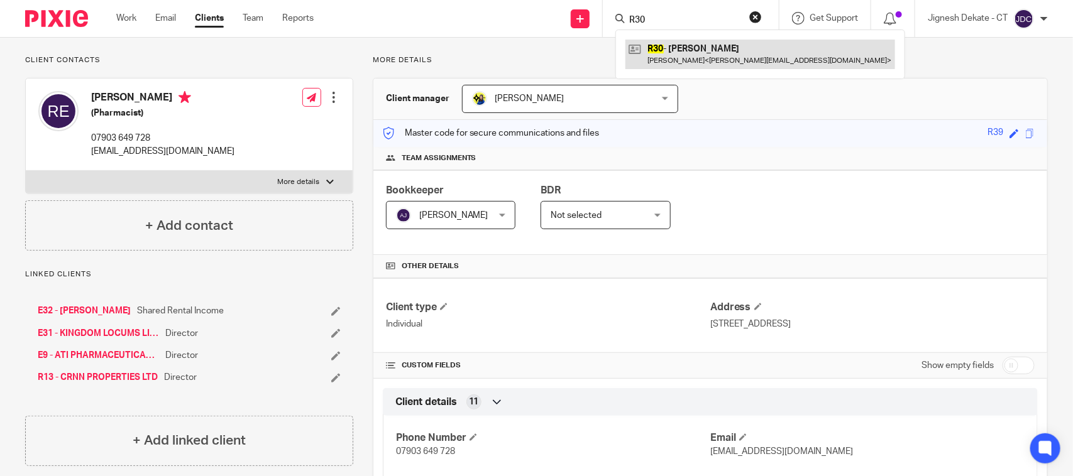
click at [678, 52] on link at bounding box center [760, 54] width 270 height 29
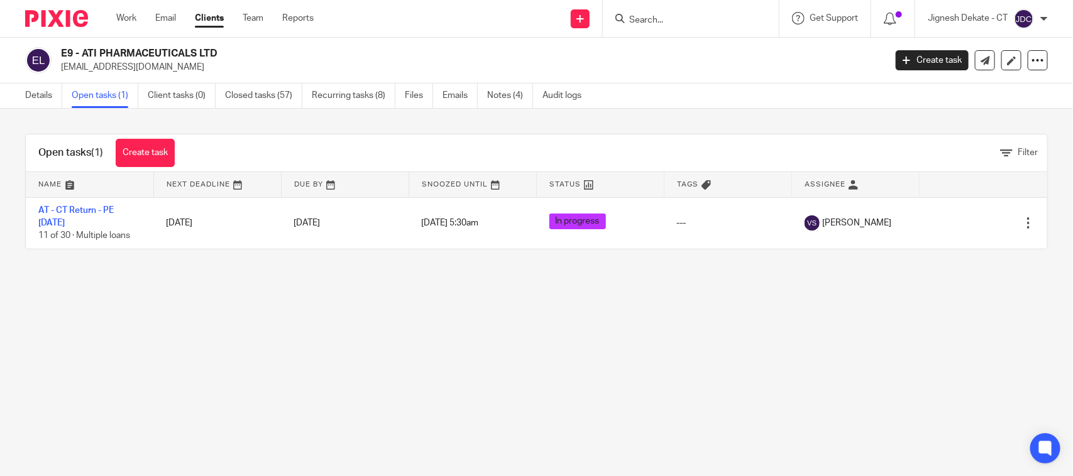
drag, startPoint x: 233, startPoint y: 55, endPoint x: 60, endPoint y: 57, distance: 172.8
click at [61, 57] on h2 "E9 - ATI PHARMACEUTICALS LTD" at bounding box center [387, 53] width 652 height 13
copy h2 "E9 - ATI PHARMACEUTICALS LTD"
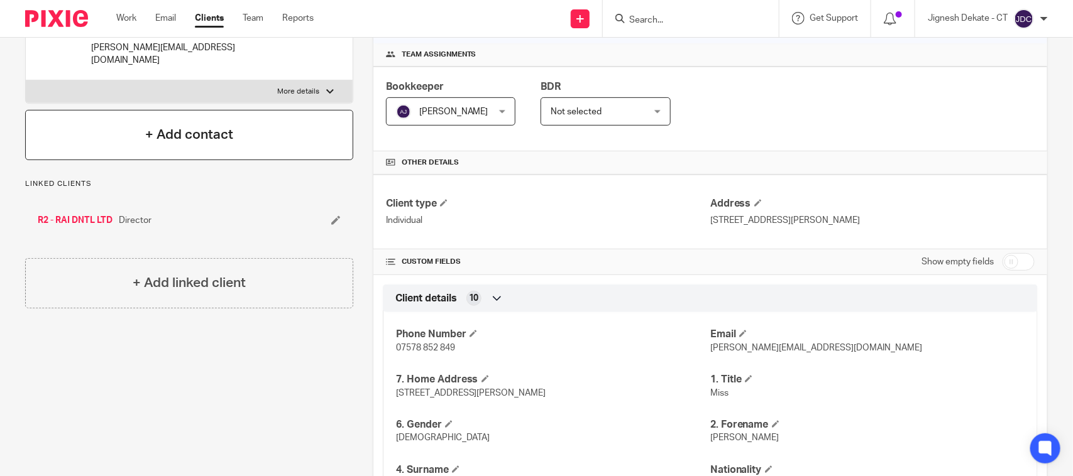
scroll to position [157, 0]
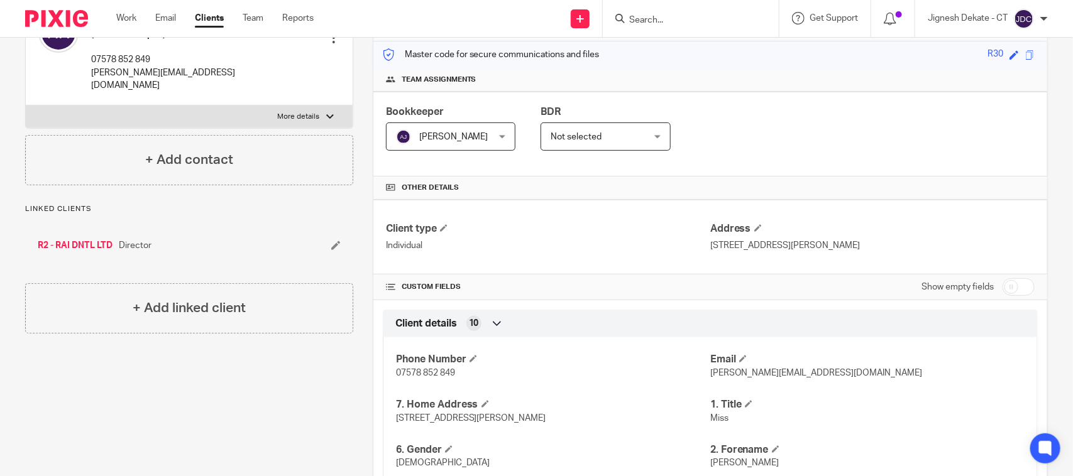
click at [672, 23] on input "Search" at bounding box center [684, 20] width 113 height 11
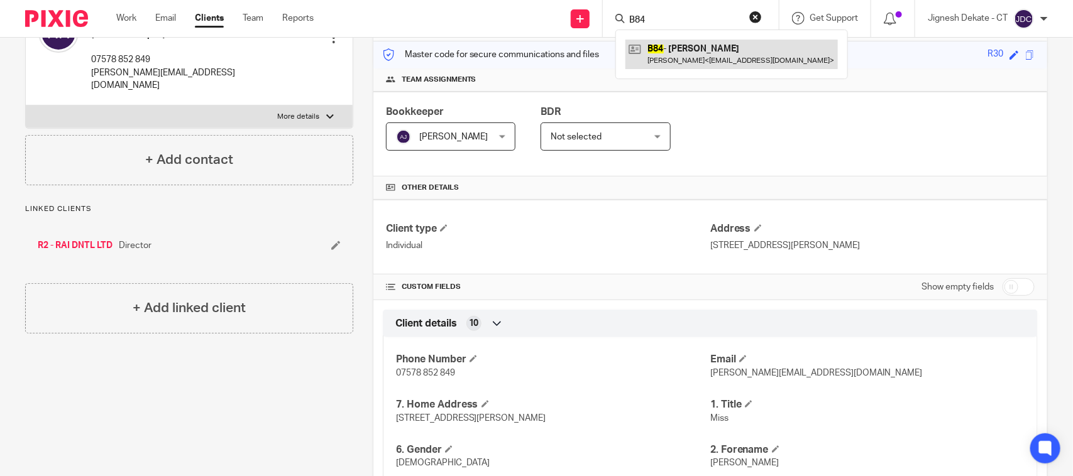
type input "B84"
click at [681, 48] on link at bounding box center [731, 54] width 212 height 29
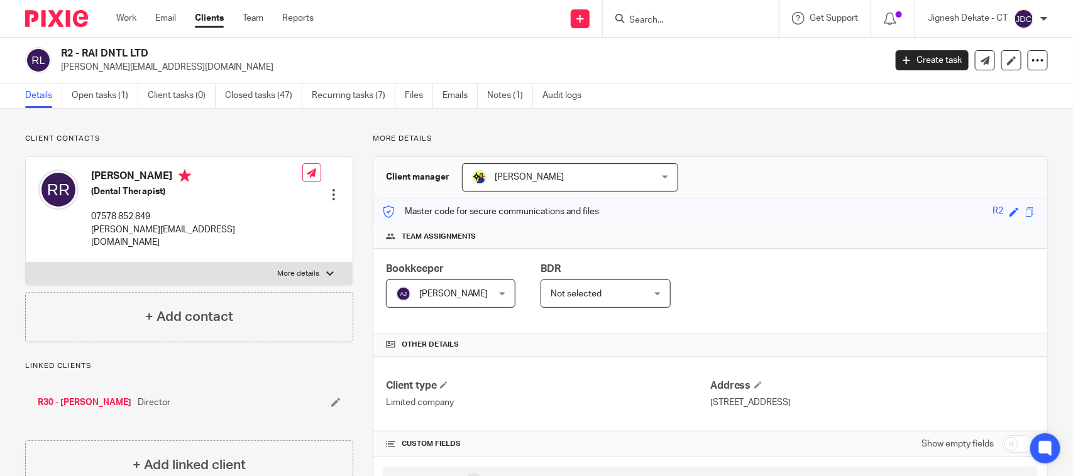
drag, startPoint x: 160, startPoint y: 50, endPoint x: 60, endPoint y: 54, distance: 100.6
click at [60, 54] on div "R2 - RAI DNTL LTD rachna.rai5@outlook.com" at bounding box center [451, 60] width 852 height 26
copy h2 "R2 - RAI DNTL LTD"
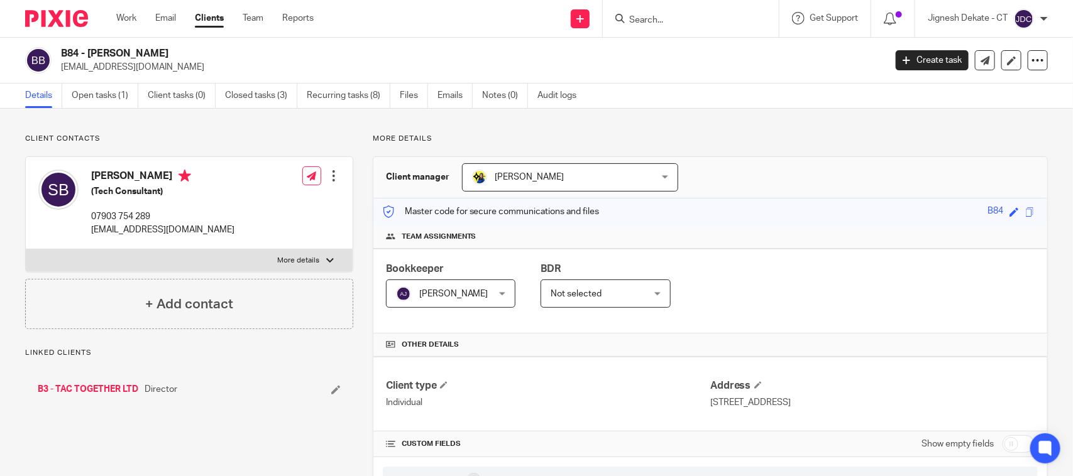
click at [106, 101] on link "Open tasks (0)" at bounding box center [105, 96] width 67 height 25
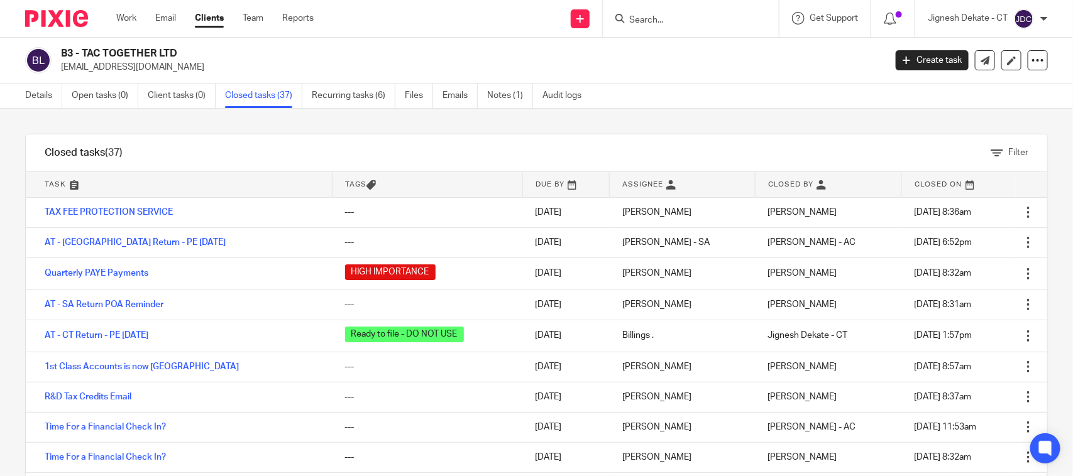
click at [23, 98] on div "Details Open tasks (0) Client tasks (0) Closed tasks (37) Recurring tasks (6) F…" at bounding box center [306, 96] width 613 height 25
click at [32, 96] on link "Details" at bounding box center [43, 96] width 37 height 25
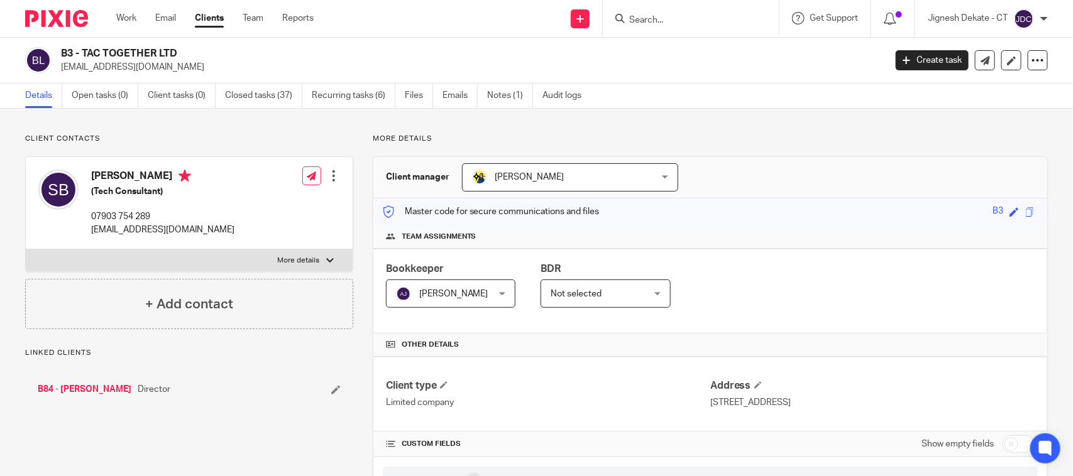
click at [187, 47] on h2 "B3 - TAC TOGETHER LTD" at bounding box center [387, 53] width 652 height 13
drag, startPoint x: 185, startPoint y: 55, endPoint x: 61, endPoint y: 54, distance: 124.4
click at [61, 54] on h2 "B3 - TAC TOGETHER LTD" at bounding box center [387, 53] width 652 height 13
copy h2 "B3 - TAC TOGETHER LTD"
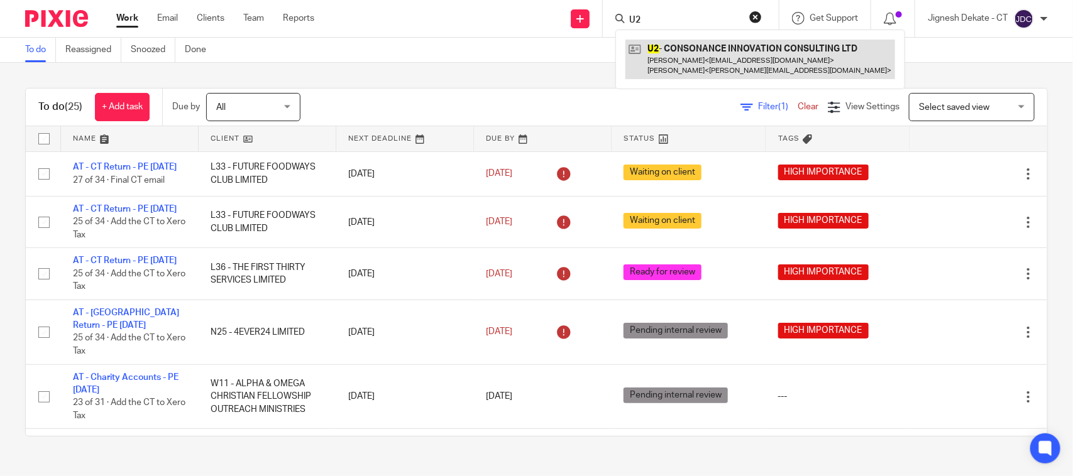
type input "U2"
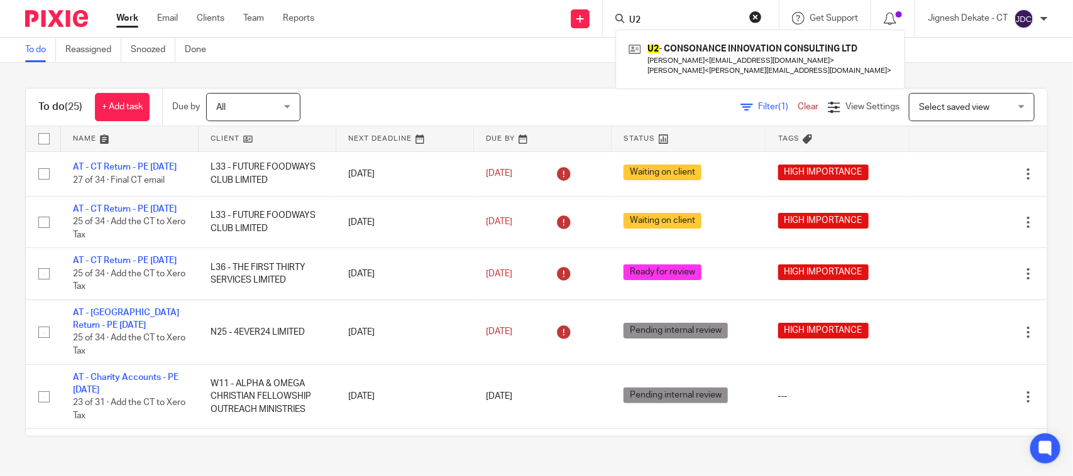
click at [751, 16] on button "reset" at bounding box center [755, 17] width 13 height 13
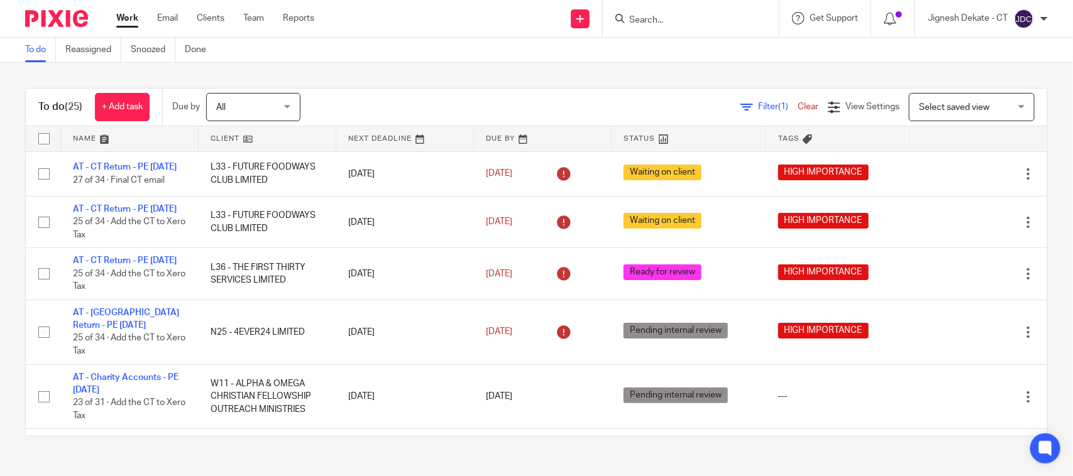
click at [38, 49] on link "To do" at bounding box center [40, 50] width 31 height 25
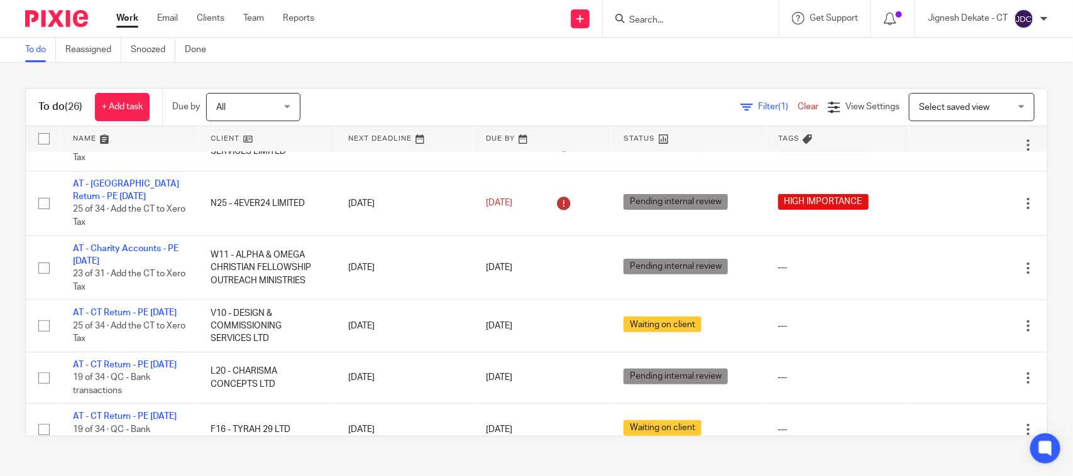
scroll to position [157, 0]
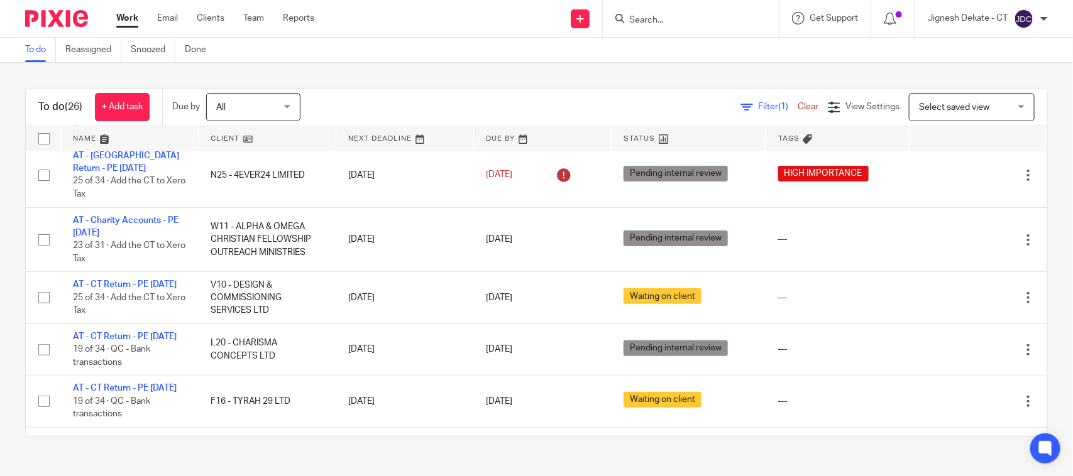
click at [639, 48] on div "To do Reassigned Snoozed Done" at bounding box center [536, 50] width 1073 height 25
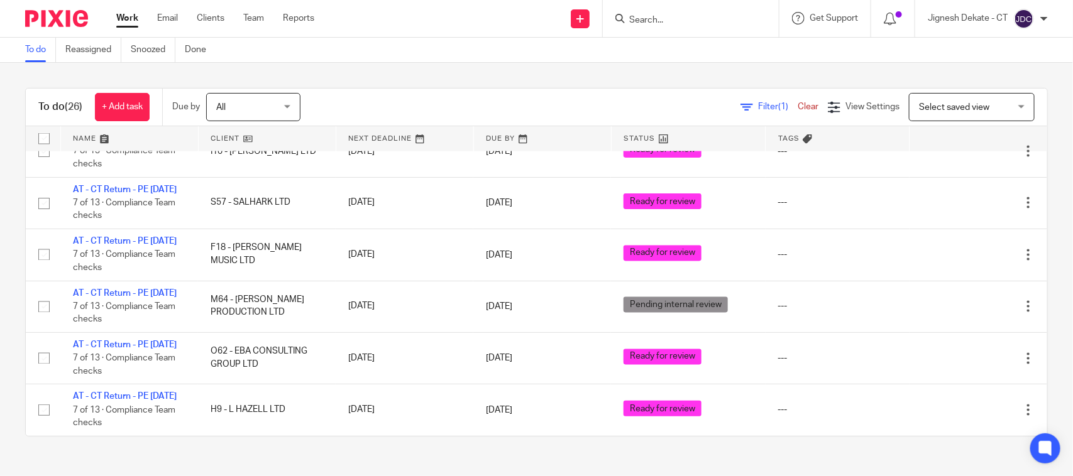
click at [654, 20] on input "Search" at bounding box center [684, 20] width 113 height 11
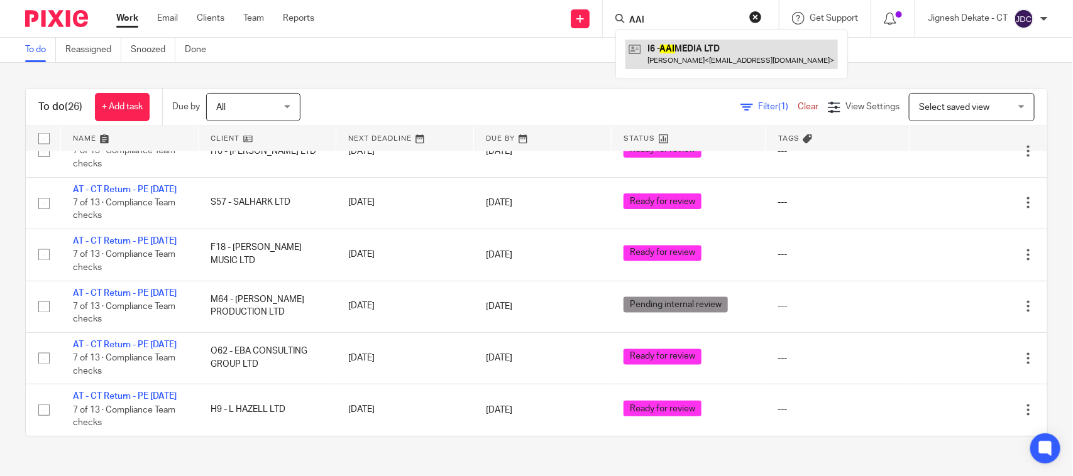
type input "AAI"
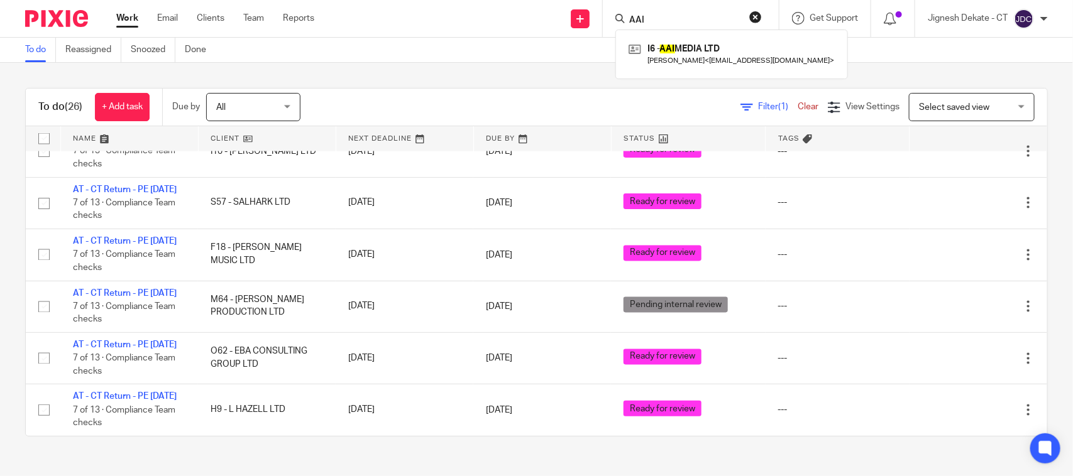
click at [42, 45] on link "To do" at bounding box center [40, 50] width 31 height 25
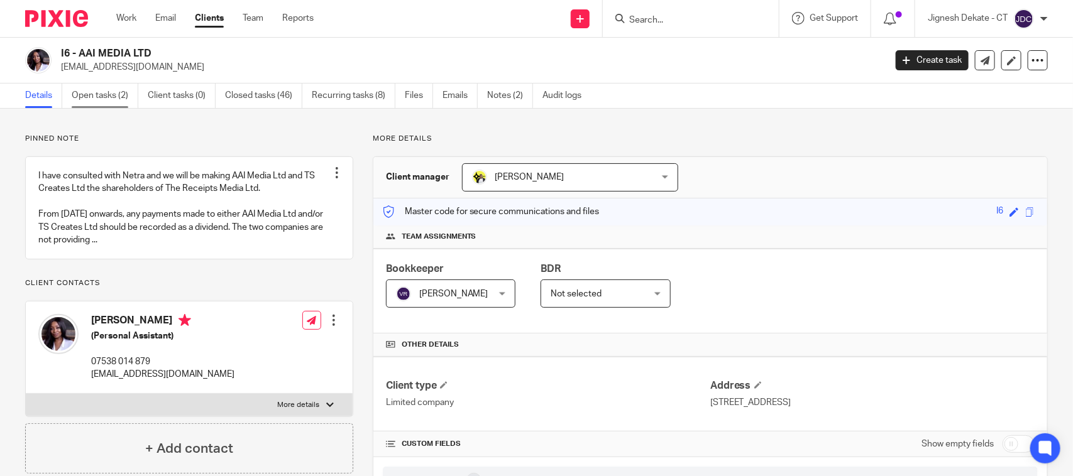
click at [113, 99] on link "Open tasks (2)" at bounding box center [105, 96] width 67 height 25
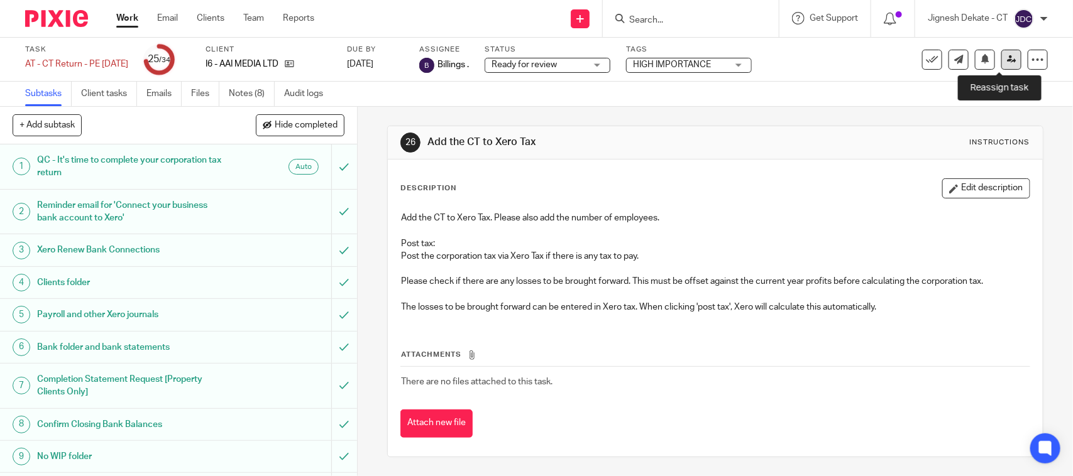
click at [1007, 60] on icon at bounding box center [1011, 59] width 9 height 9
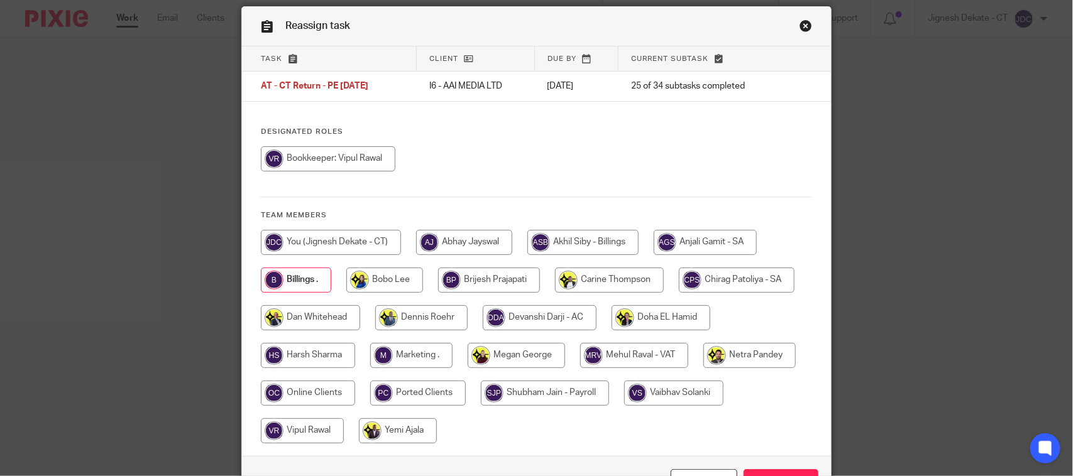
scroll to position [128, 0]
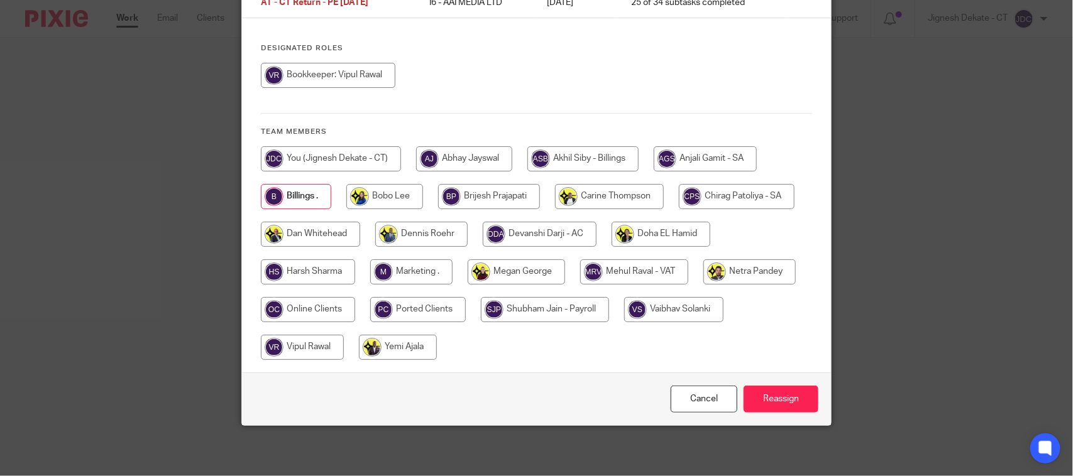
click at [332, 153] on input "radio" at bounding box center [331, 158] width 140 height 25
radio input "true"
click at [781, 406] on input "Reassign" at bounding box center [780, 399] width 75 height 27
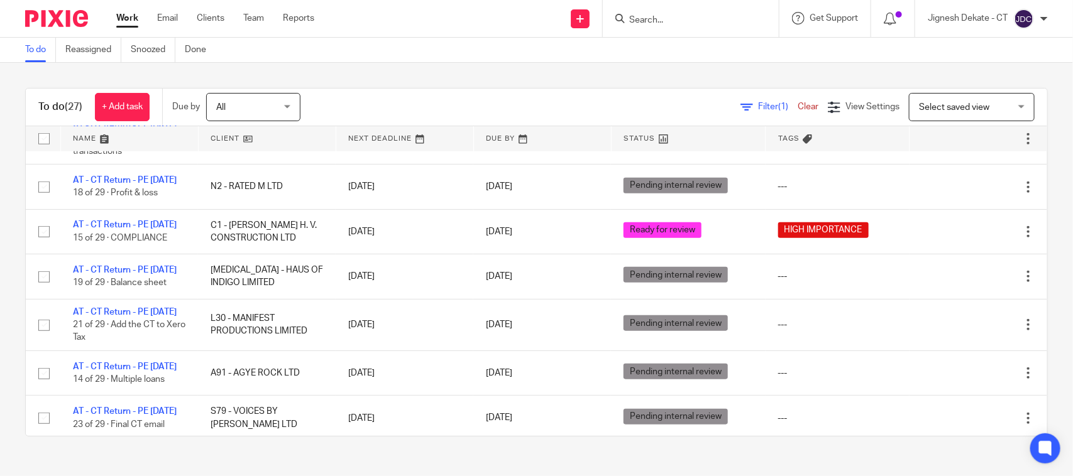
scroll to position [422, 0]
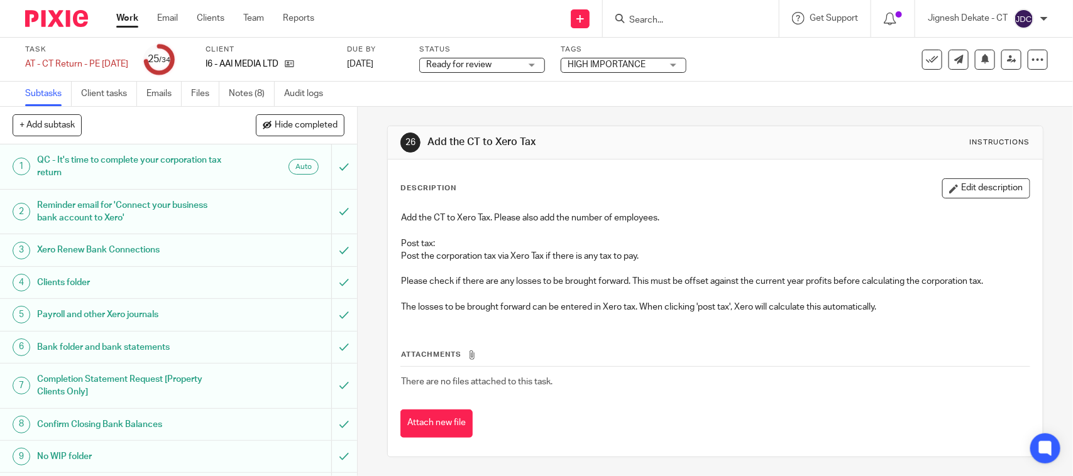
click at [491, 64] on span "Ready for review" at bounding box center [458, 64] width 65 height 9
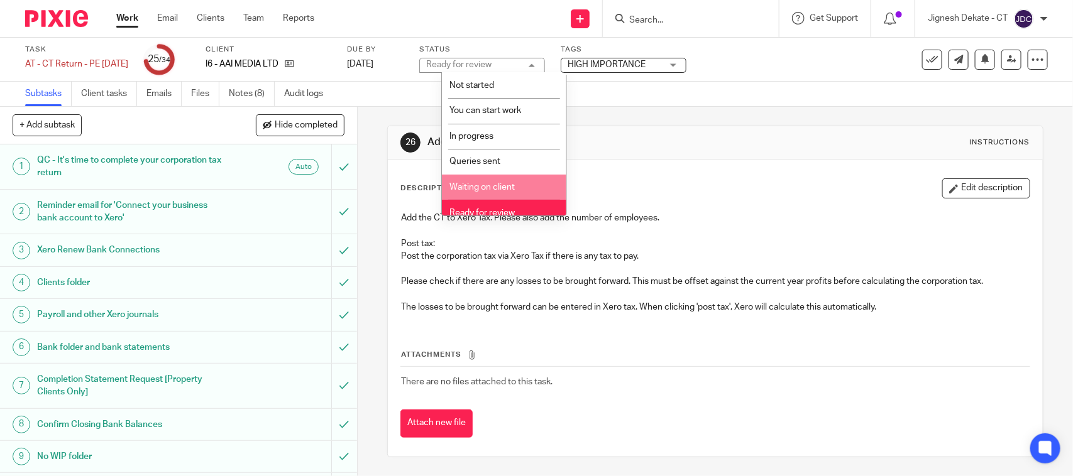
scroll to position [60, 0]
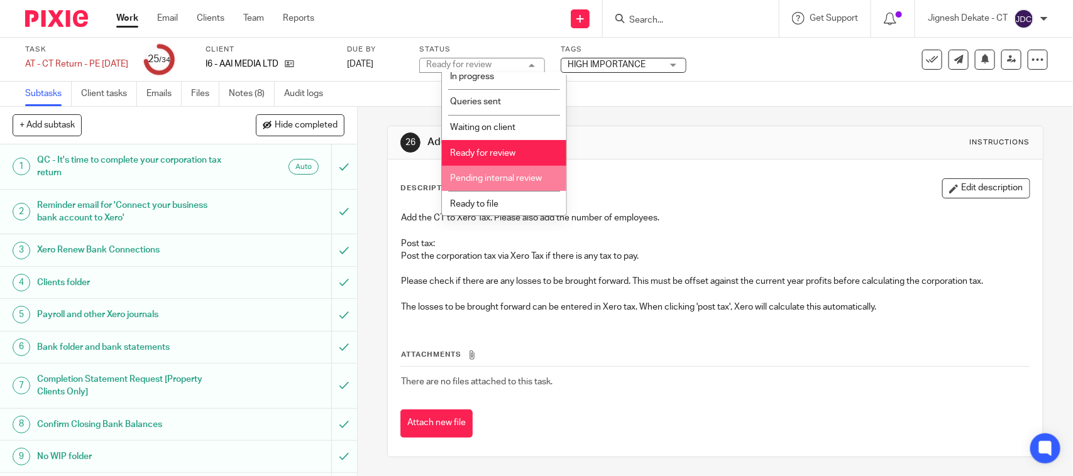
click at [503, 180] on span "Pending internal review" at bounding box center [496, 178] width 92 height 9
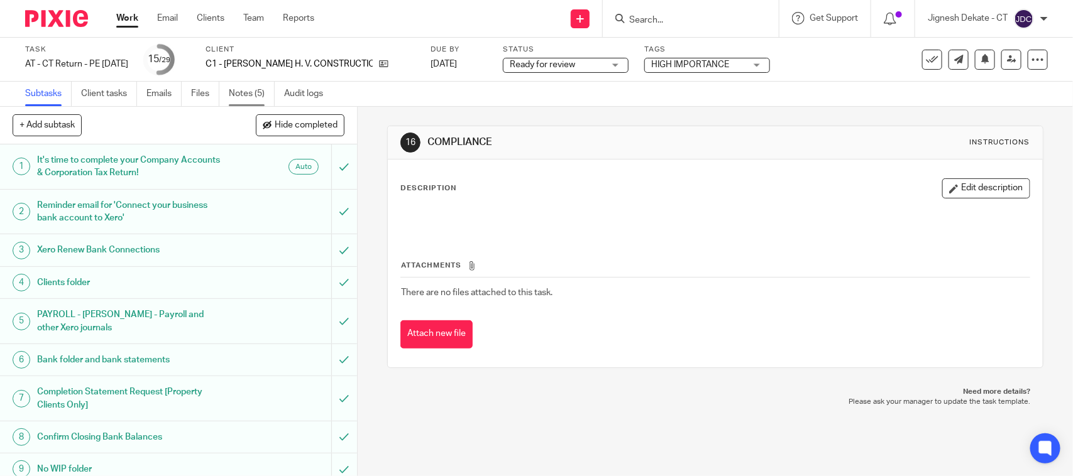
click at [237, 90] on link "Notes (5)" at bounding box center [252, 94] width 46 height 25
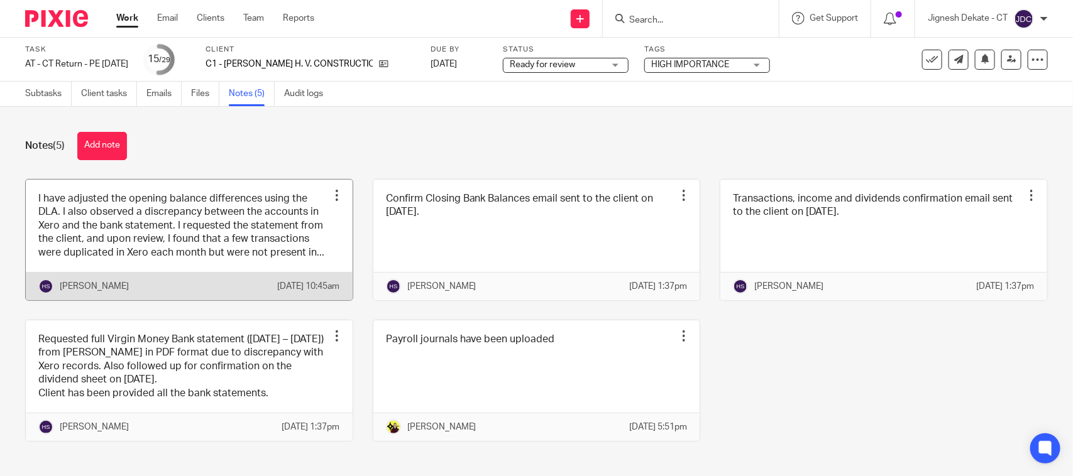
click at [187, 236] on link at bounding box center [189, 240] width 327 height 121
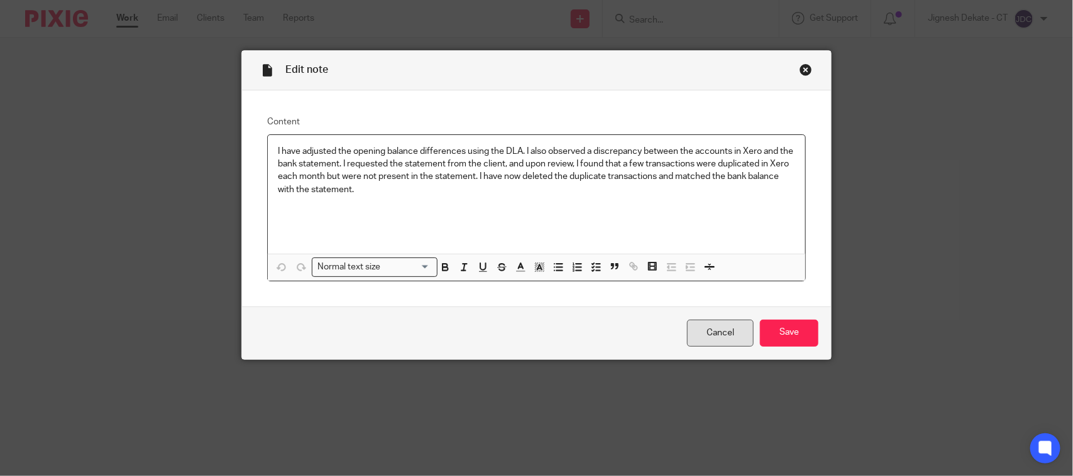
click at [718, 327] on link "Cancel" at bounding box center [720, 333] width 67 height 27
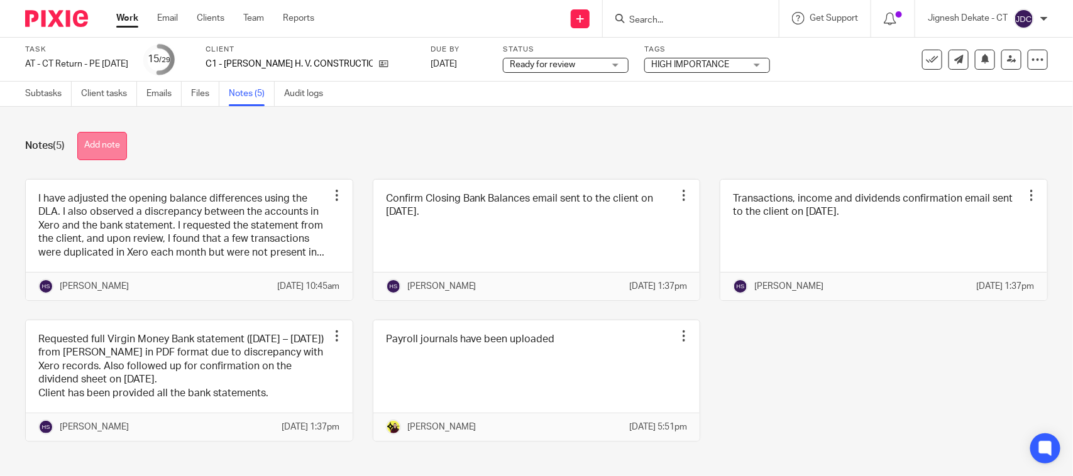
click at [101, 142] on button "Add note" at bounding box center [102, 146] width 50 height 28
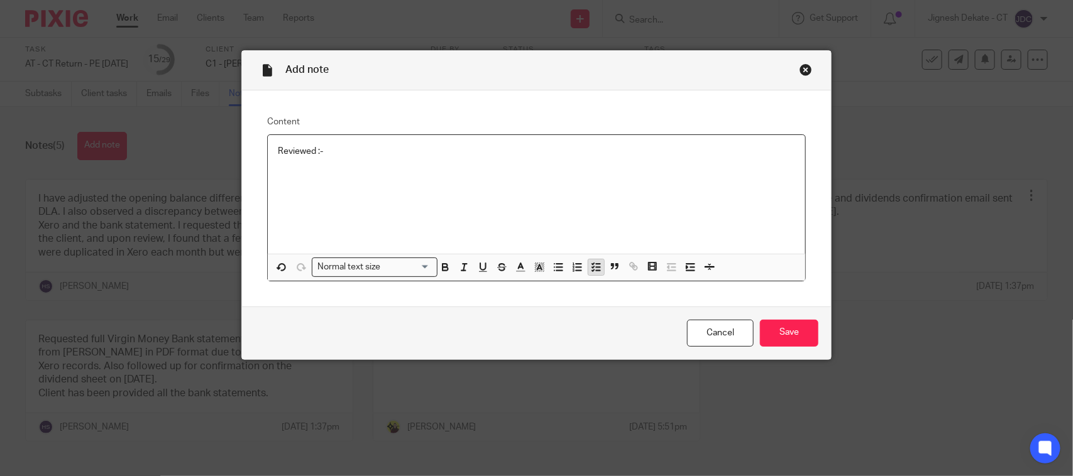
click at [595, 260] on button "button" at bounding box center [596, 268] width 16 height 16
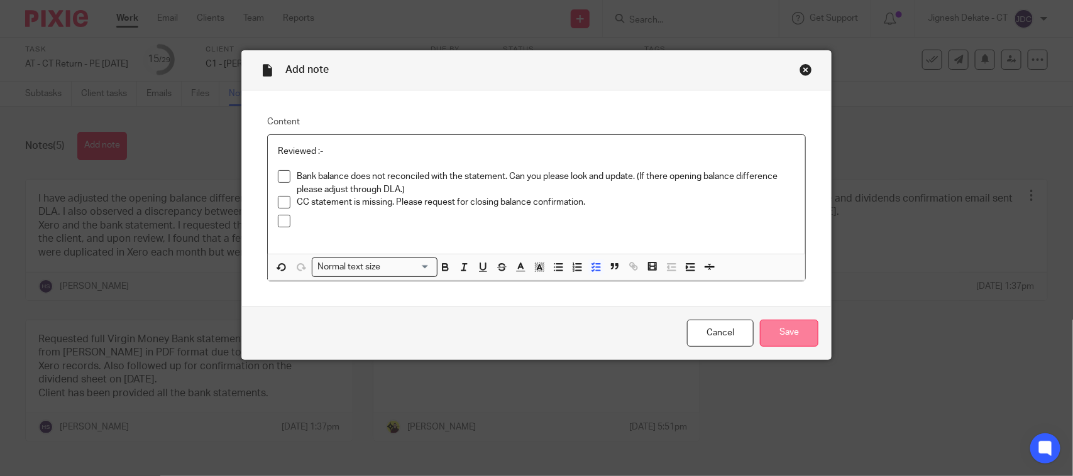
click at [765, 327] on input "Save" at bounding box center [789, 333] width 58 height 27
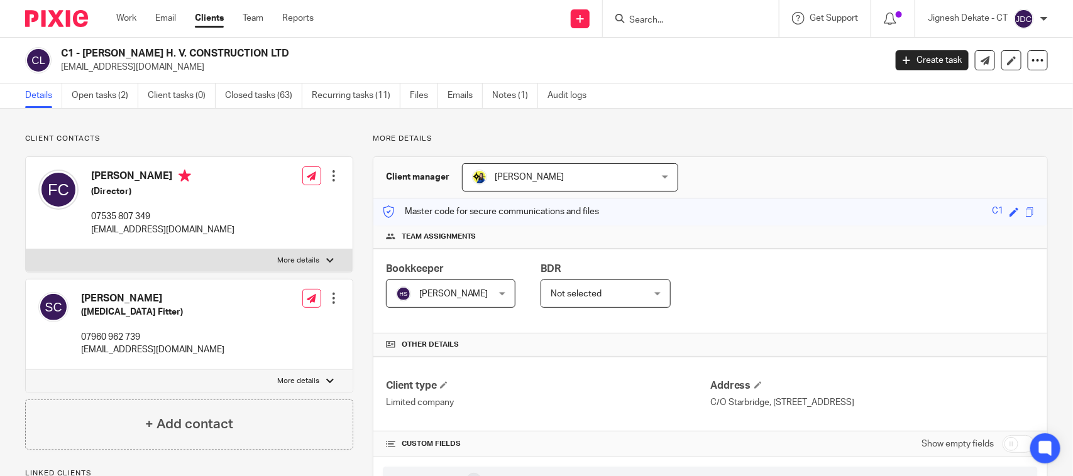
drag, startPoint x: 284, startPoint y: 55, endPoint x: 62, endPoint y: 53, distance: 222.5
click at [62, 53] on h2 "C1 - [PERSON_NAME] H. V. CONSTRUCTION LTD" at bounding box center [387, 53] width 652 height 13
copy h2 "C1 - [PERSON_NAME] H. V. CONSTRUCTION LTD"
click at [88, 94] on link "Open tasks (2)" at bounding box center [105, 96] width 67 height 25
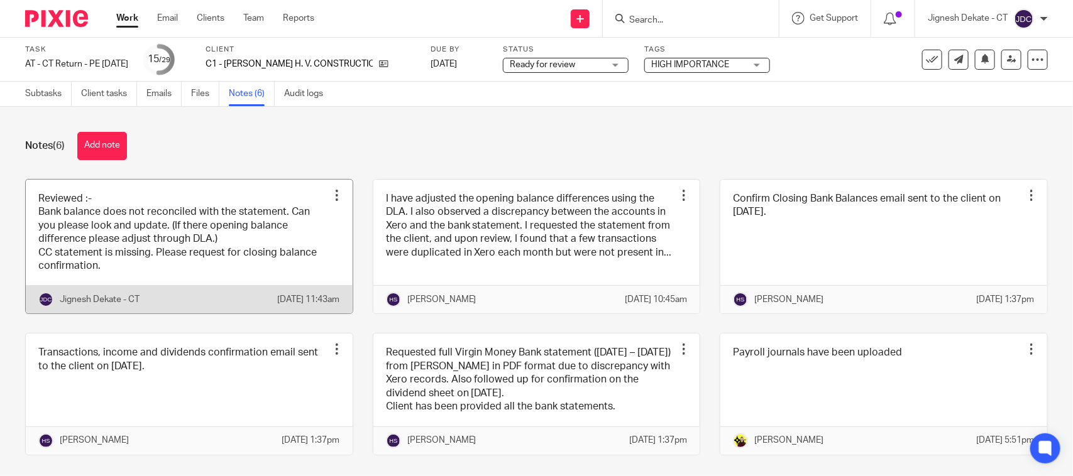
click at [203, 246] on link at bounding box center [189, 247] width 327 height 134
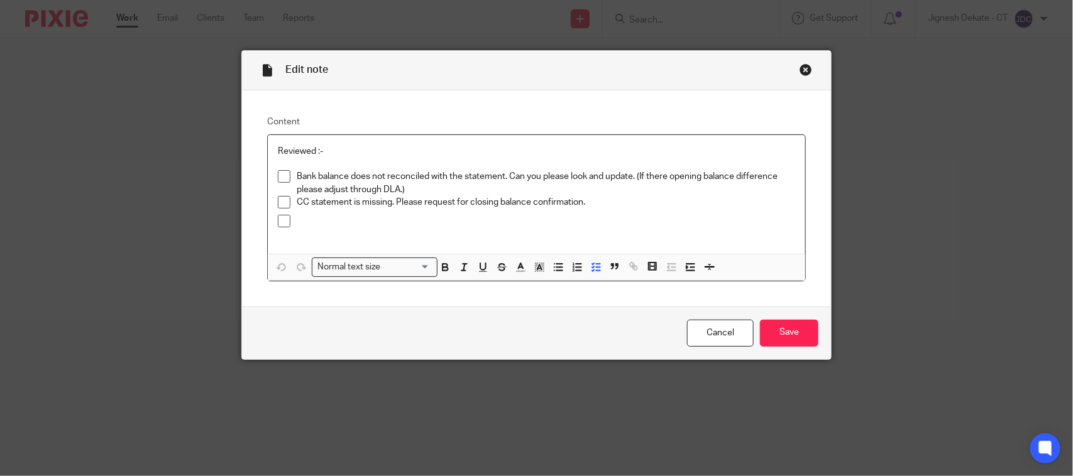
click at [313, 223] on p at bounding box center [546, 221] width 498 height 13
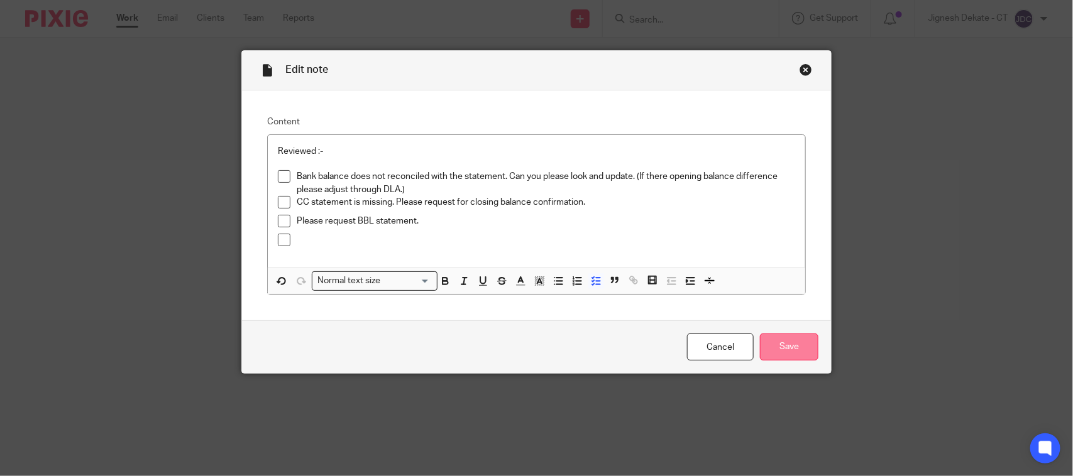
click at [781, 357] on input "Save" at bounding box center [789, 347] width 58 height 27
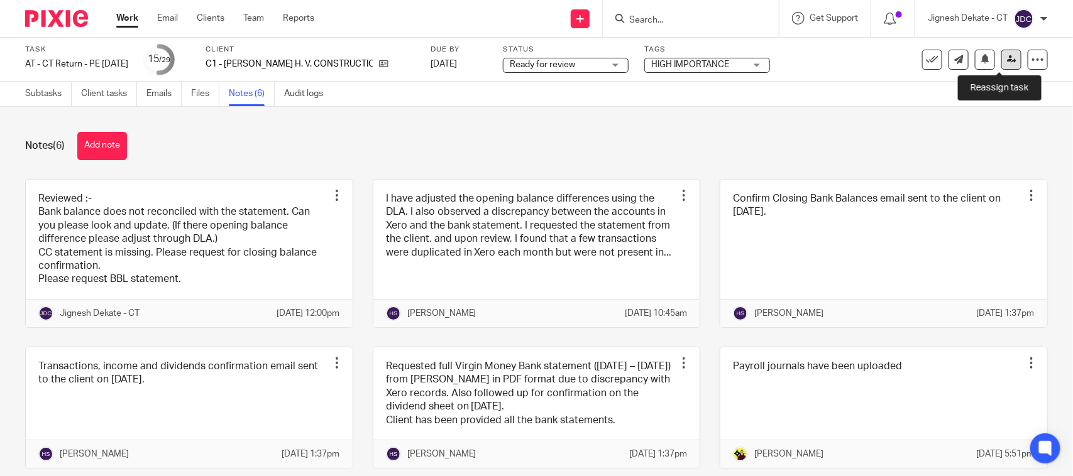
click at [1001, 52] on link at bounding box center [1011, 60] width 20 height 20
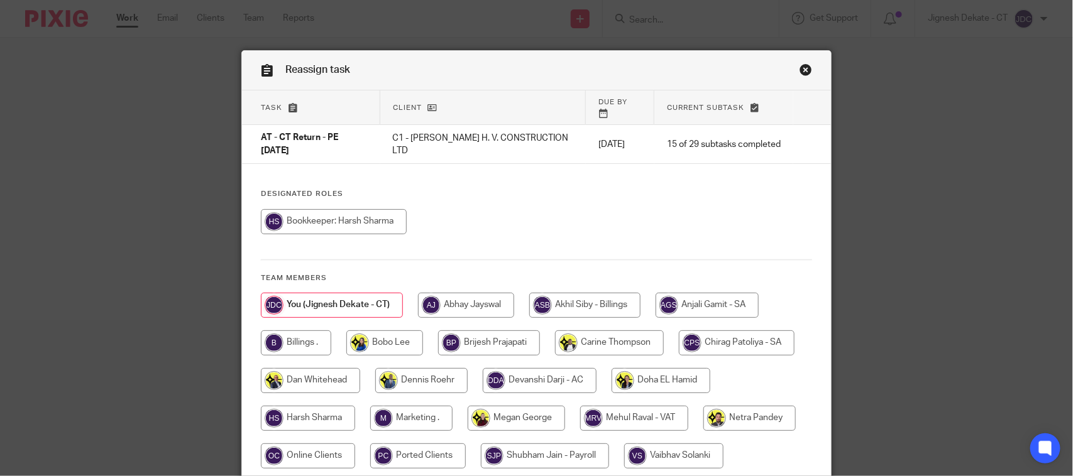
click at [799, 69] on link "Close this dialog window" at bounding box center [805, 71] width 13 height 17
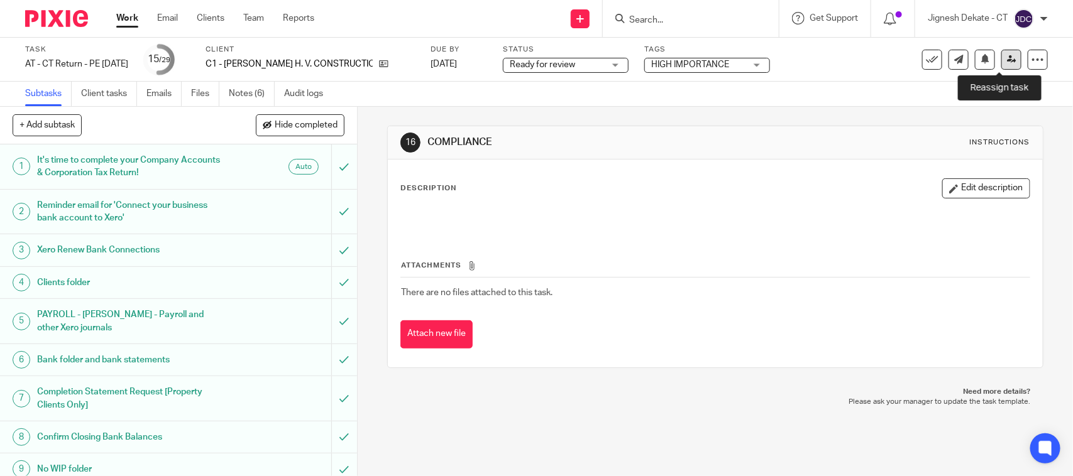
click at [1006, 60] on link at bounding box center [1011, 60] width 20 height 20
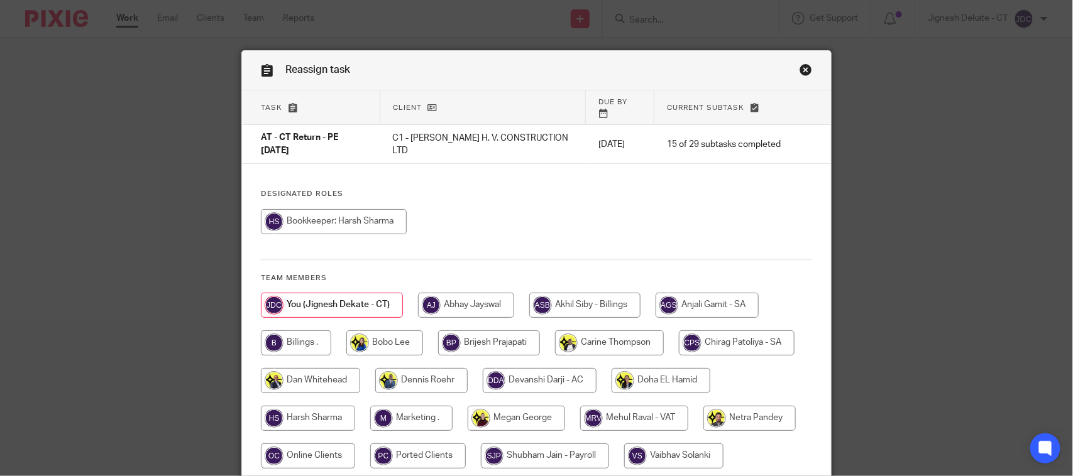
click at [799, 70] on link "Close this dialog window" at bounding box center [805, 71] width 13 height 17
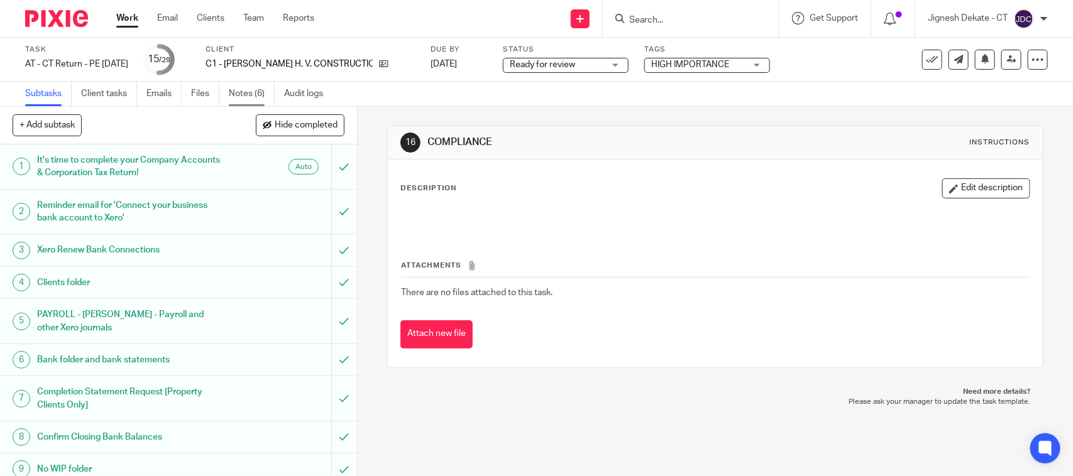
click at [255, 92] on link "Notes (6)" at bounding box center [252, 94] width 46 height 25
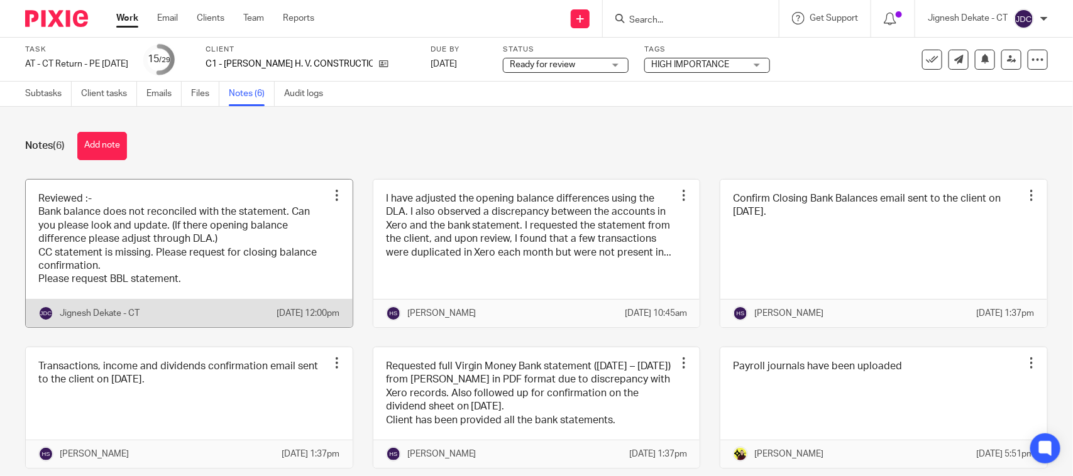
click at [172, 255] on link at bounding box center [189, 254] width 327 height 148
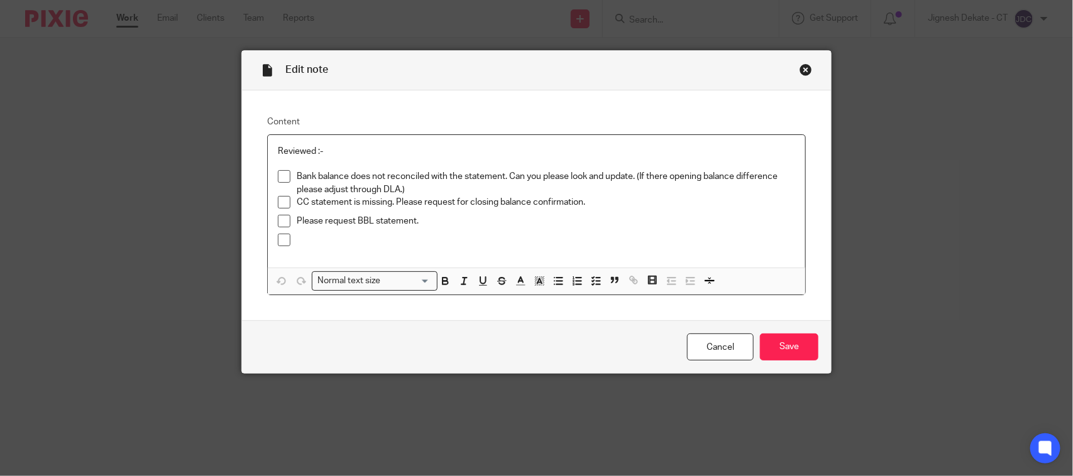
click at [313, 238] on p at bounding box center [546, 240] width 498 height 13
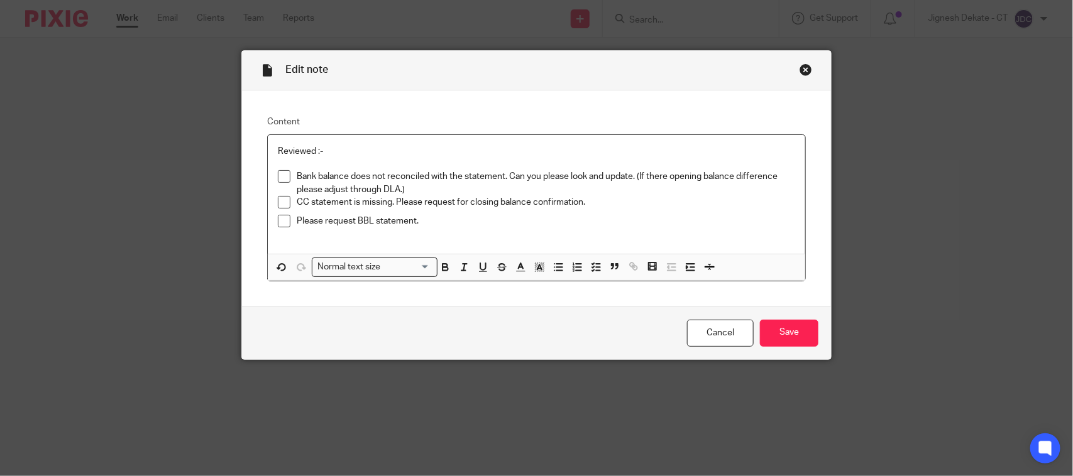
click at [352, 155] on p "Reviewed :-" at bounding box center [536, 151] width 517 height 13
click at [638, 146] on p "Reviewed :- Please request [DATE], If not received reminder send to client into…" at bounding box center [536, 151] width 517 height 13
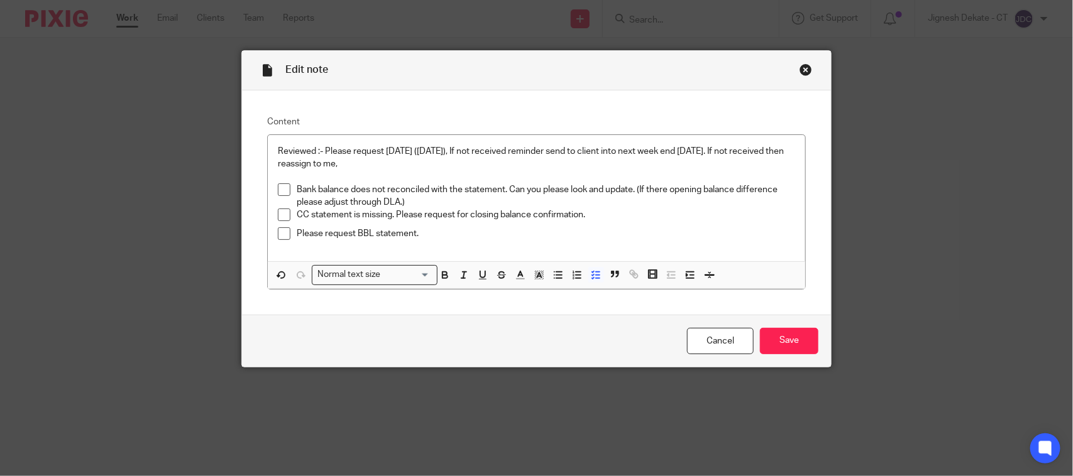
drag, startPoint x: 761, startPoint y: 341, endPoint x: 548, endPoint y: 219, distance: 245.5
click at [554, 221] on form "Edit note Content Reviewed :- Please request [DATE] ([DATE]), If not received r…" at bounding box center [536, 209] width 589 height 316
click at [304, 162] on p "Reviewed :- Please request [DATE] ([DATE]), If not received reminder send to cl…" at bounding box center [536, 158] width 517 height 26
click at [771, 341] on input "Save" at bounding box center [789, 341] width 58 height 27
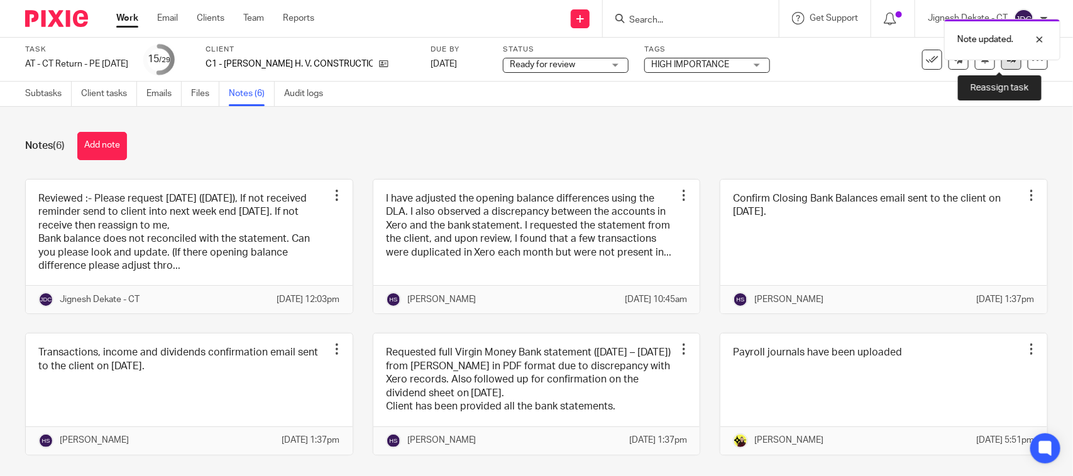
click at [1001, 66] on link at bounding box center [1011, 60] width 20 height 20
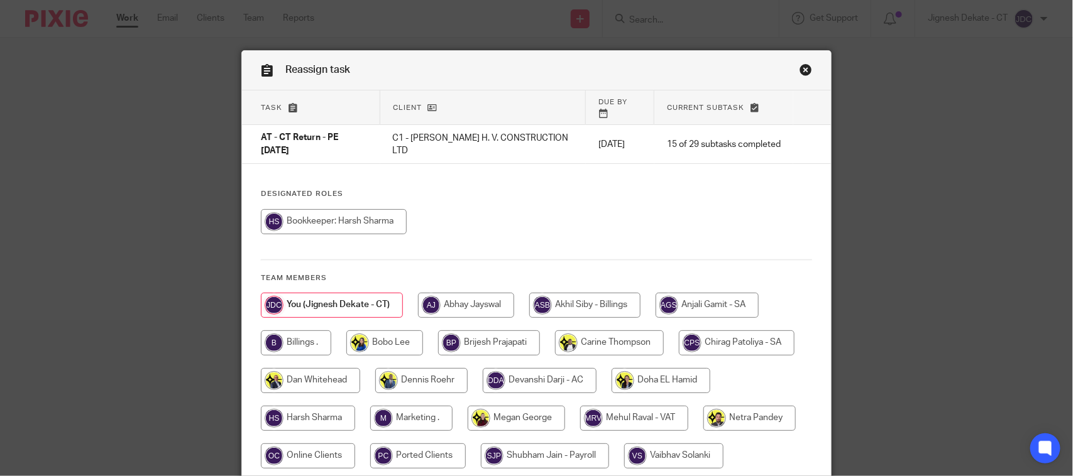
click at [344, 209] on input "radio" at bounding box center [334, 221] width 146 height 25
radio input "true"
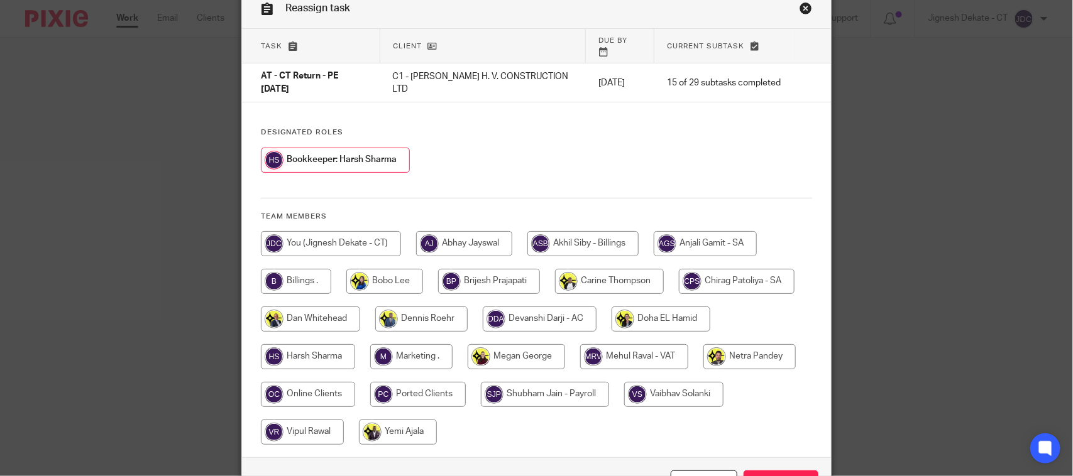
scroll to position [136, 0]
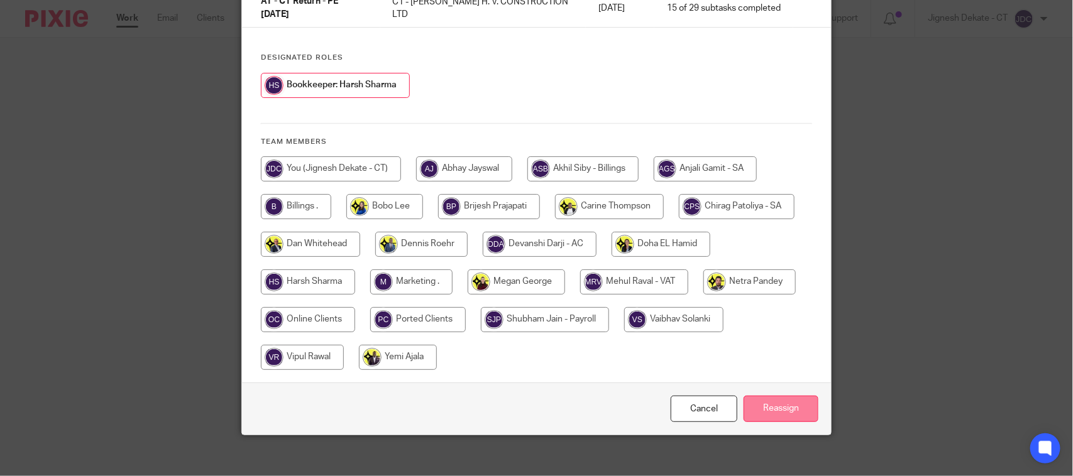
click at [767, 397] on input "Reassign" at bounding box center [780, 409] width 75 height 27
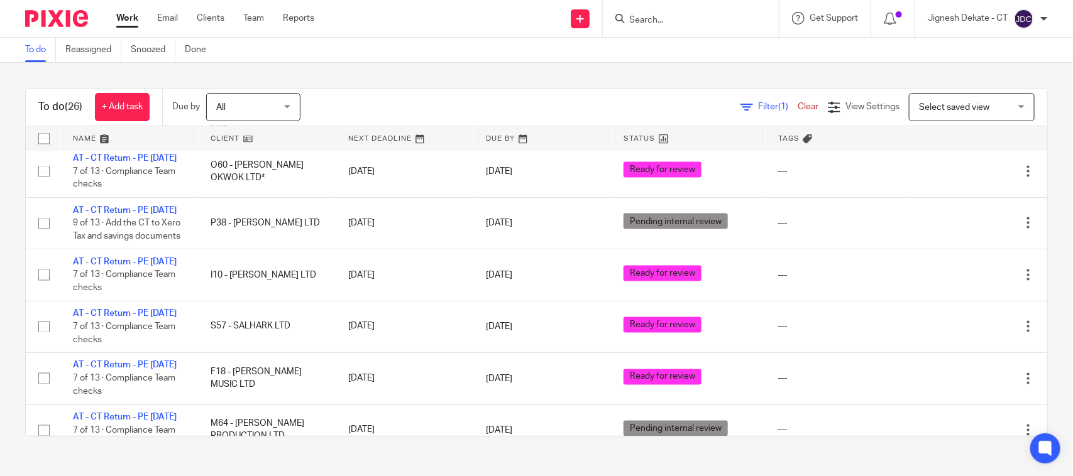
scroll to position [943, 0]
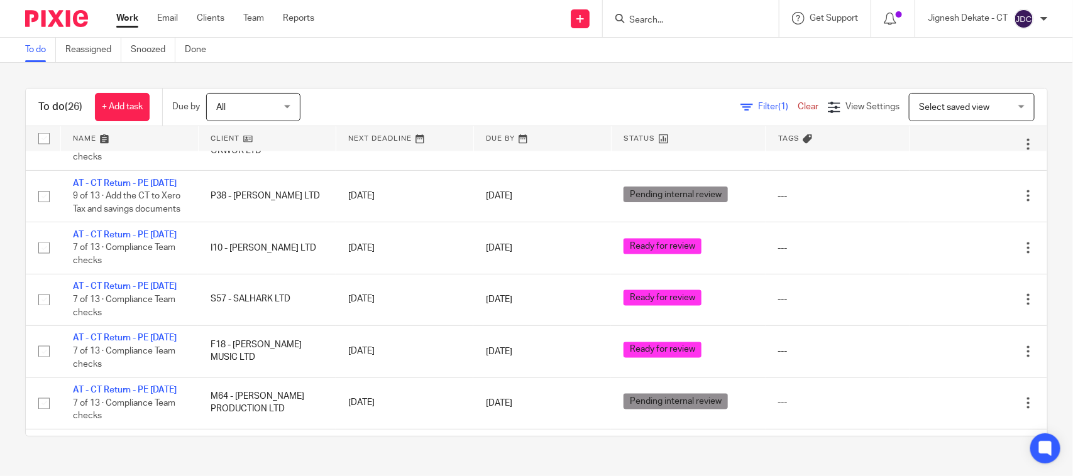
click at [642, 23] on input "Search" at bounding box center [684, 20] width 113 height 11
click at [657, 19] on input "Search" at bounding box center [684, 20] width 113 height 11
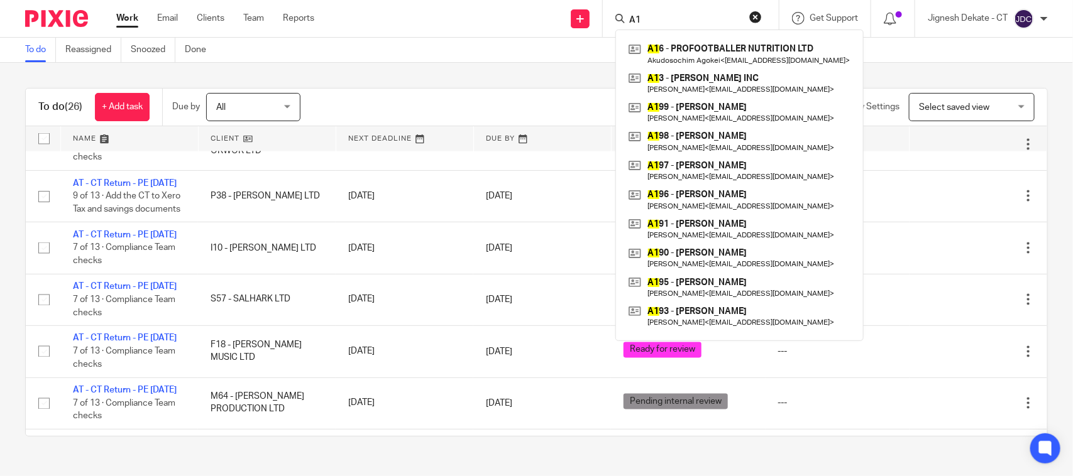
type input "A"
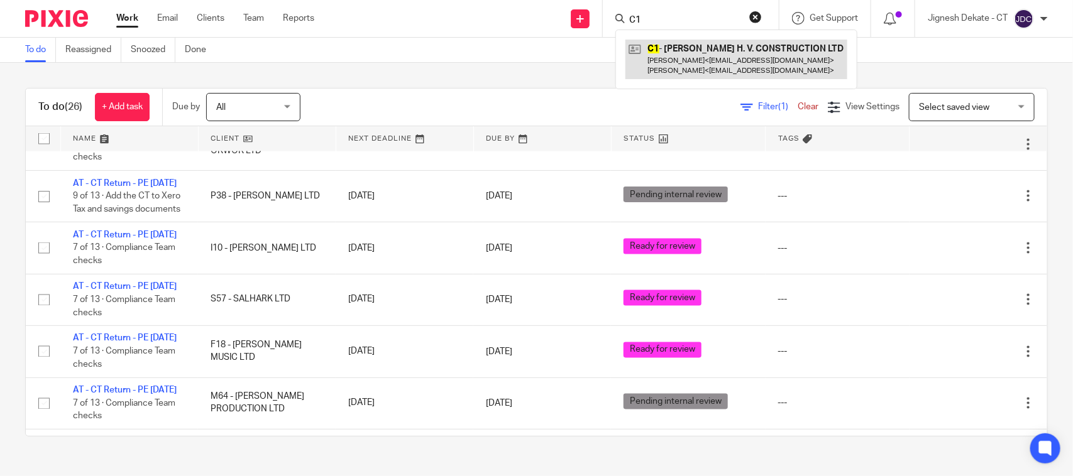
type input "C1"
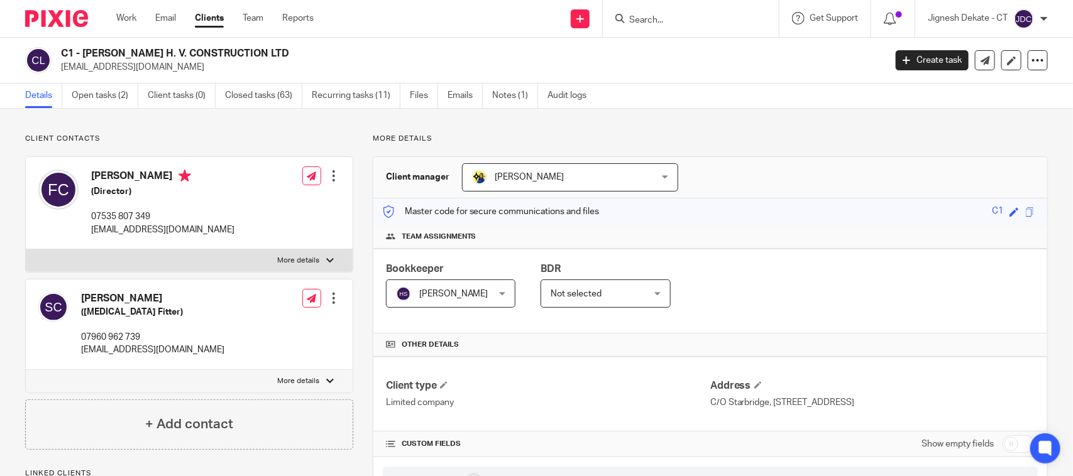
drag, startPoint x: 90, startPoint y: 176, endPoint x: 167, endPoint y: 180, distance: 77.4
click at [167, 180] on div "[PERSON_NAME] (Director) 07535 807 349 [EMAIL_ADDRESS][DOMAIN_NAME]" at bounding box center [136, 202] width 196 height 79
copy h4 "[PERSON_NAME]"
click at [104, 187] on h5 "(Director)" at bounding box center [162, 191] width 143 height 13
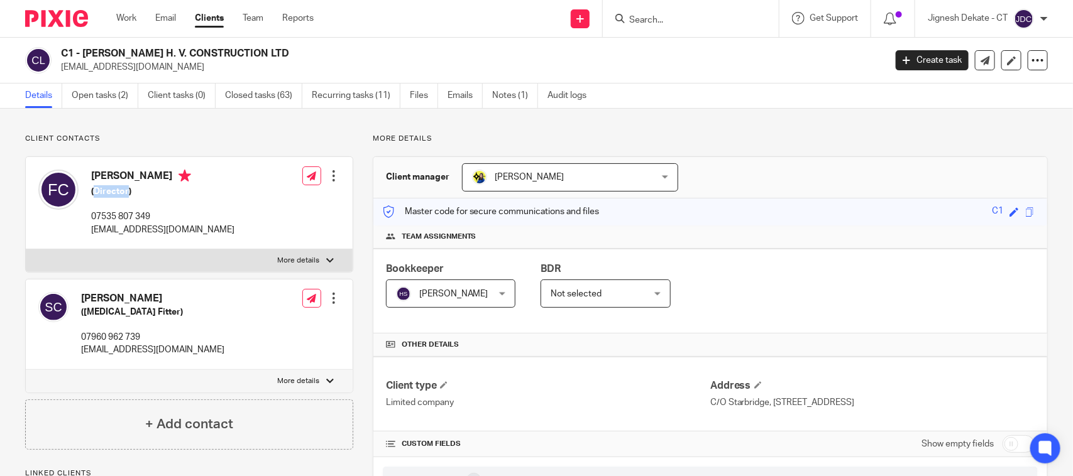
copy h5 "Director"
click at [708, 16] on input "Search" at bounding box center [684, 20] width 113 height 11
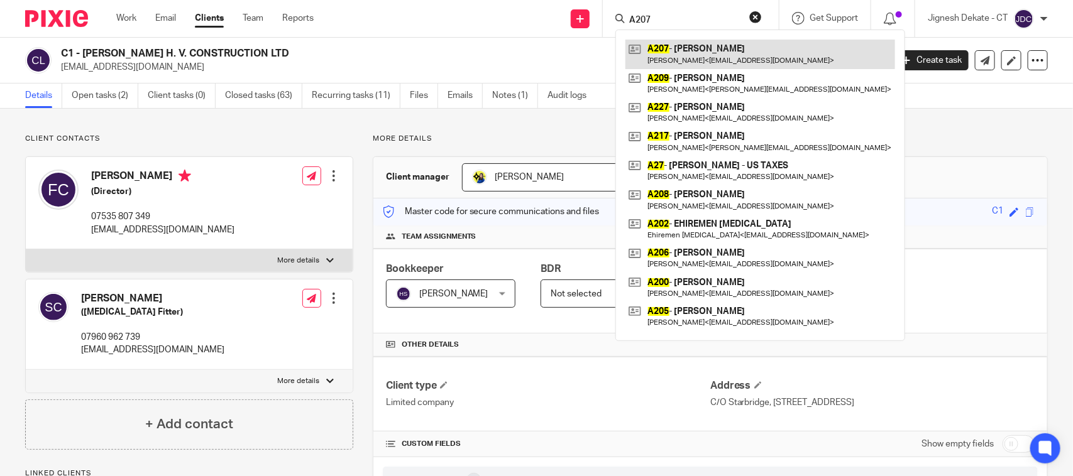
type input "A207"
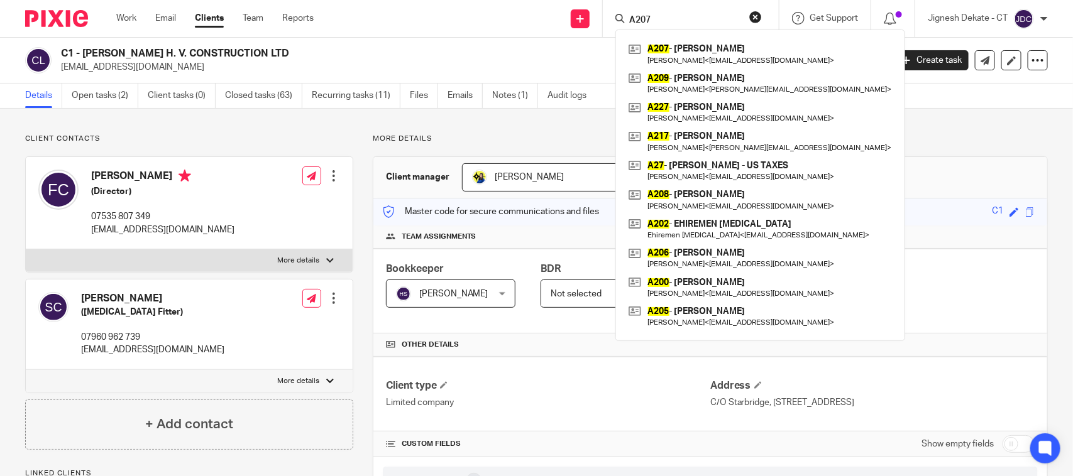
click at [403, 35] on div "Send new email Create task Add client Request signature A207 A207 - WENDY ASUMA…" at bounding box center [702, 18] width 740 height 37
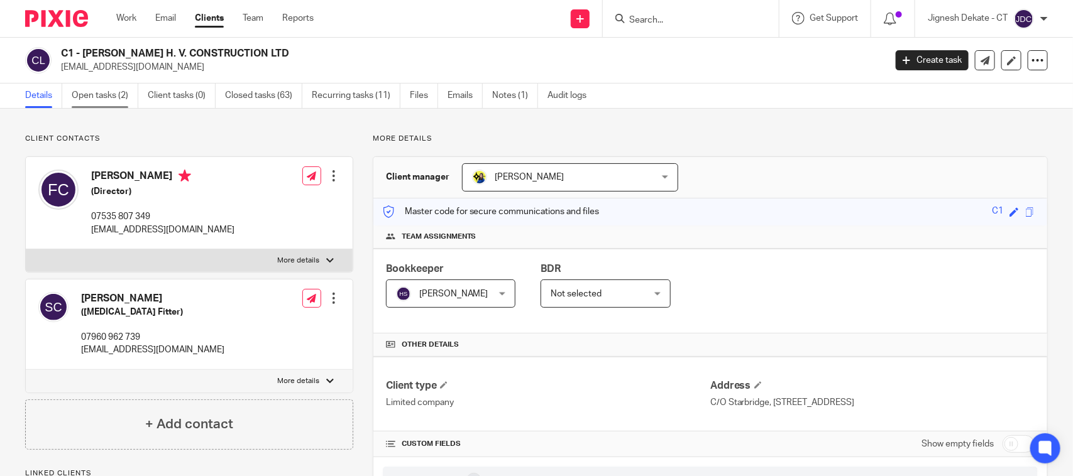
click at [101, 95] on link "Open tasks (2)" at bounding box center [105, 96] width 67 height 25
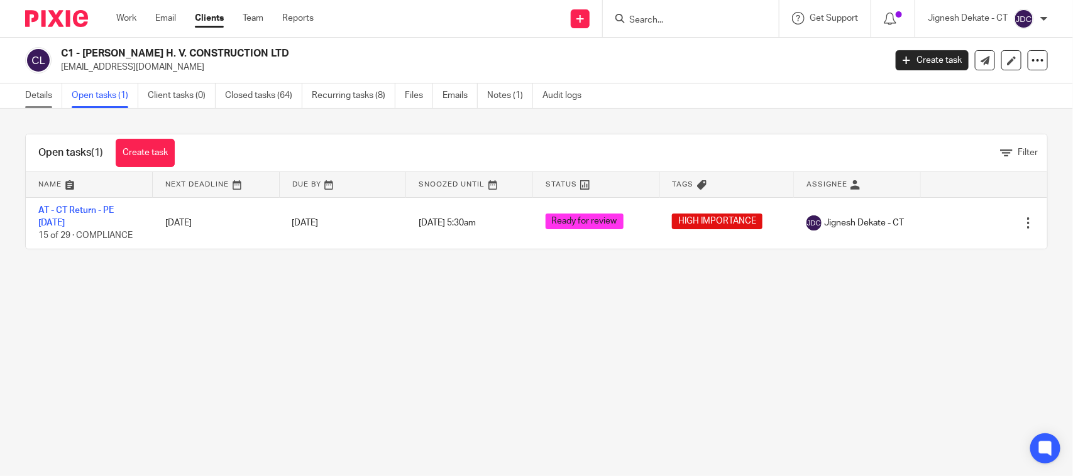
click at [36, 96] on link "Details" at bounding box center [43, 96] width 37 height 25
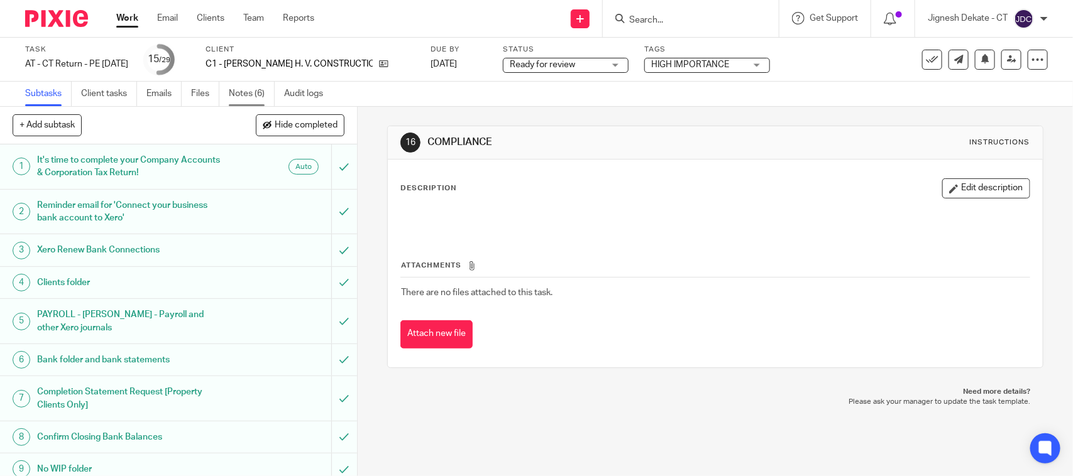
click at [236, 96] on link "Notes (6)" at bounding box center [252, 94] width 46 height 25
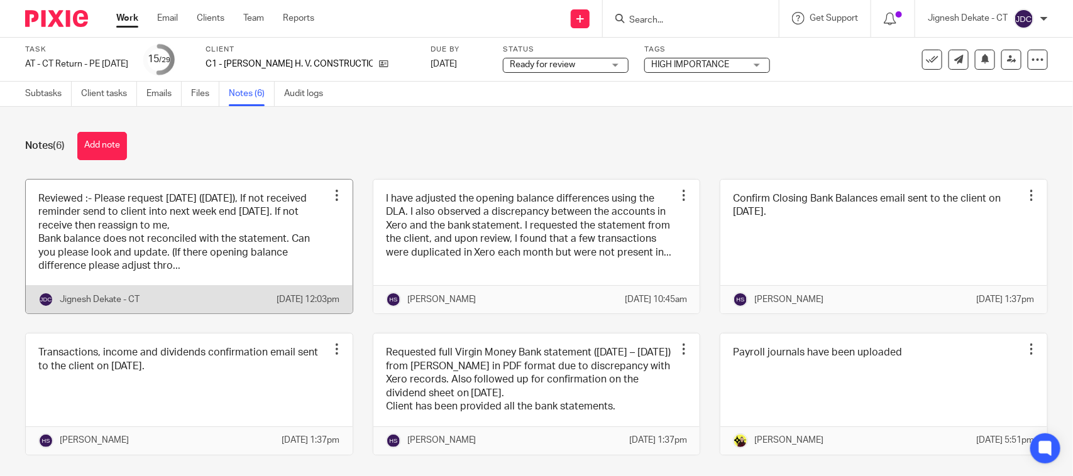
click at [187, 221] on link at bounding box center [189, 247] width 327 height 134
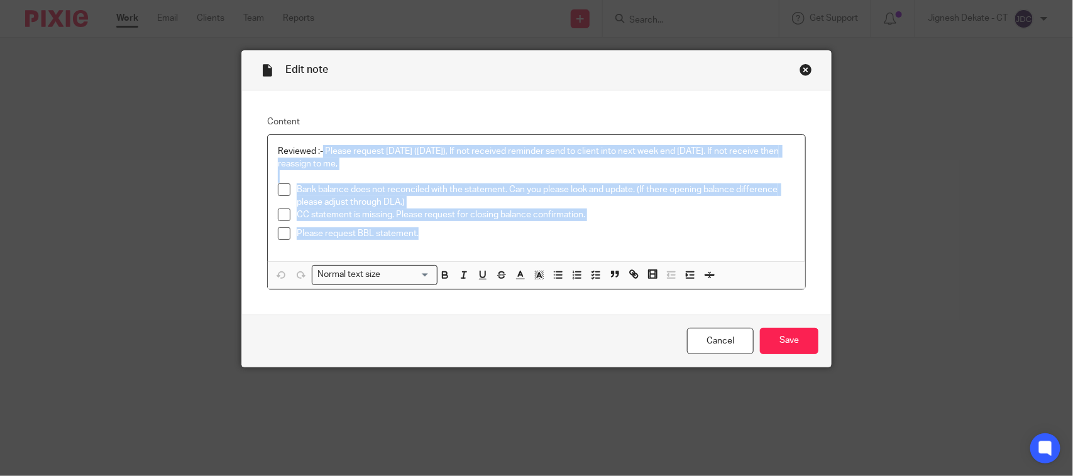
drag, startPoint x: 0, startPoint y: 0, endPoint x: 318, endPoint y: 145, distance: 349.3
click at [318, 145] on div "Reviewed :- Please request today (14/08/2025), If not received reminder send to…" at bounding box center [536, 198] width 537 height 126
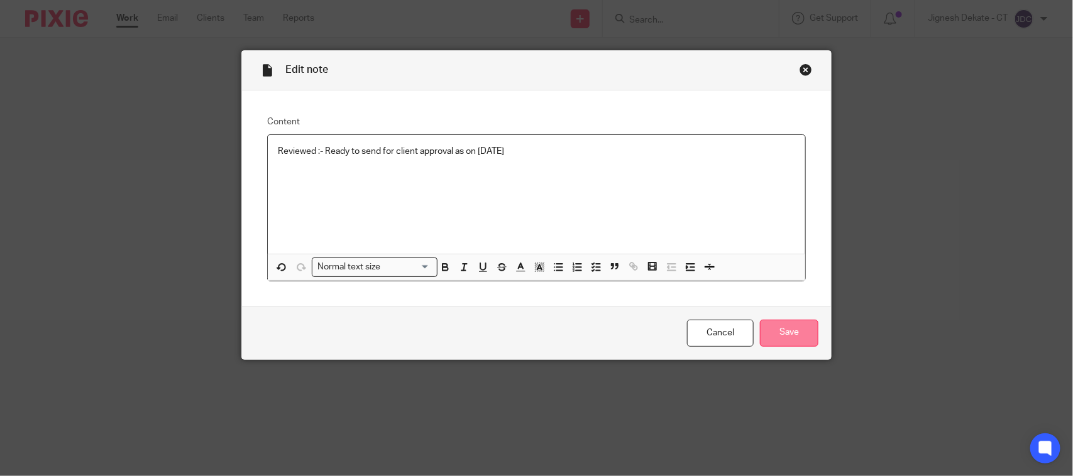
click at [777, 331] on input "Save" at bounding box center [789, 333] width 58 height 27
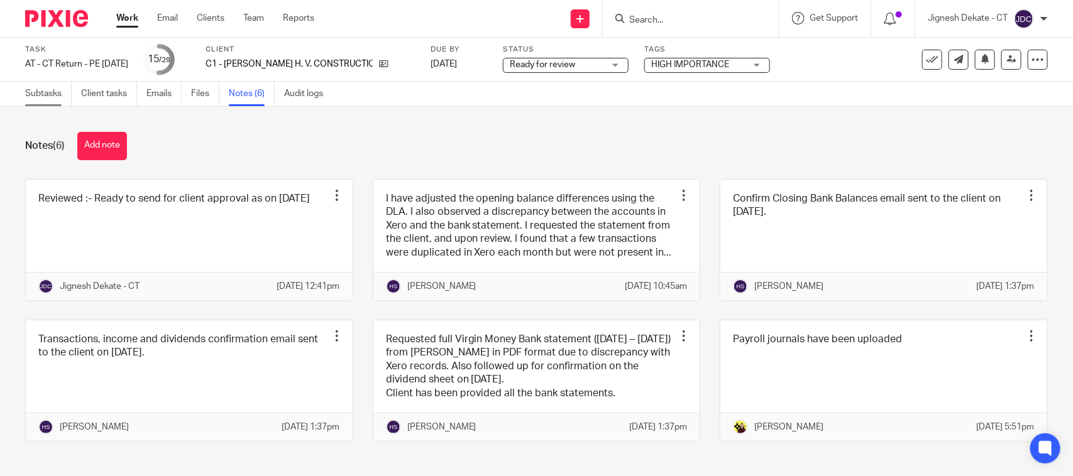
click at [51, 91] on link "Subtasks" at bounding box center [48, 94] width 47 height 25
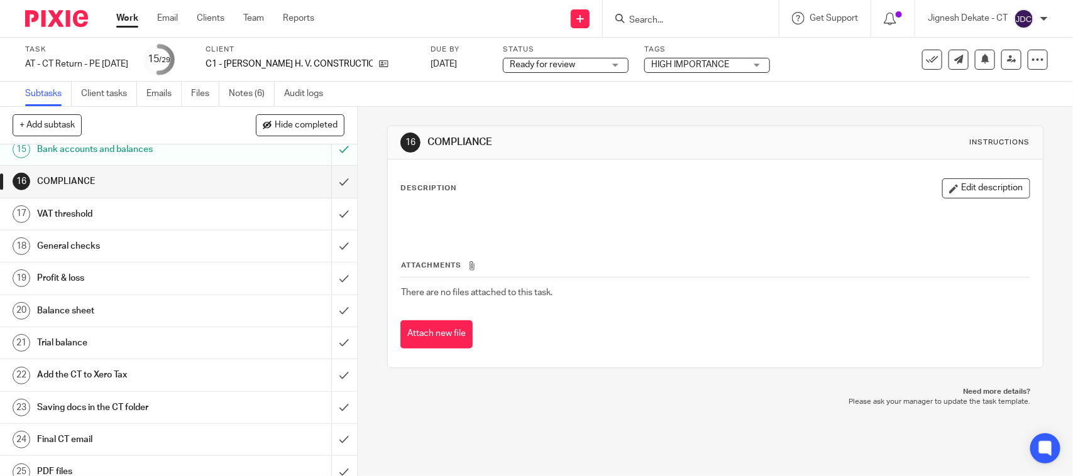
scroll to position [550, 0]
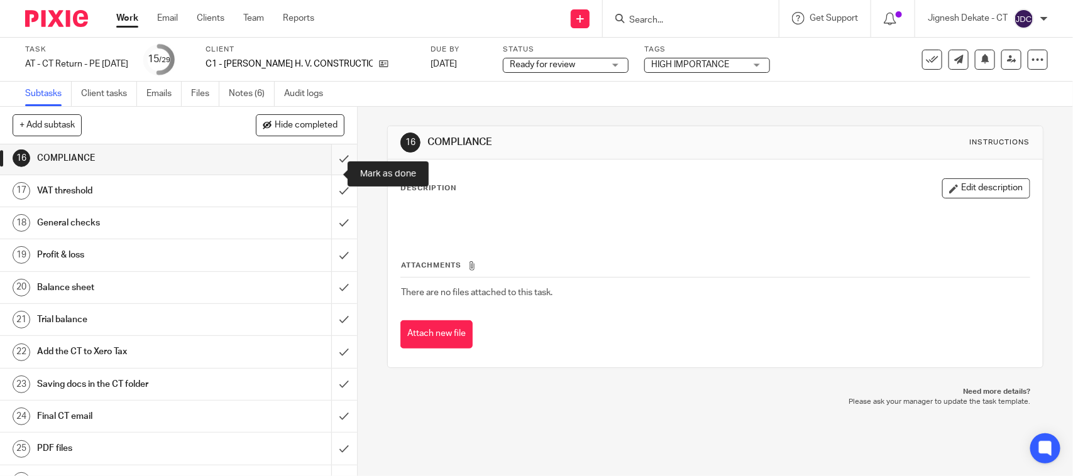
click at [332, 171] on input "submit" at bounding box center [178, 158] width 357 height 31
click at [324, 204] on input "submit" at bounding box center [178, 190] width 357 height 31
click at [324, 234] on input "submit" at bounding box center [178, 222] width 357 height 31
click at [321, 271] on input "submit" at bounding box center [178, 254] width 357 height 31
click at [319, 300] on input "submit" at bounding box center [178, 287] width 357 height 31
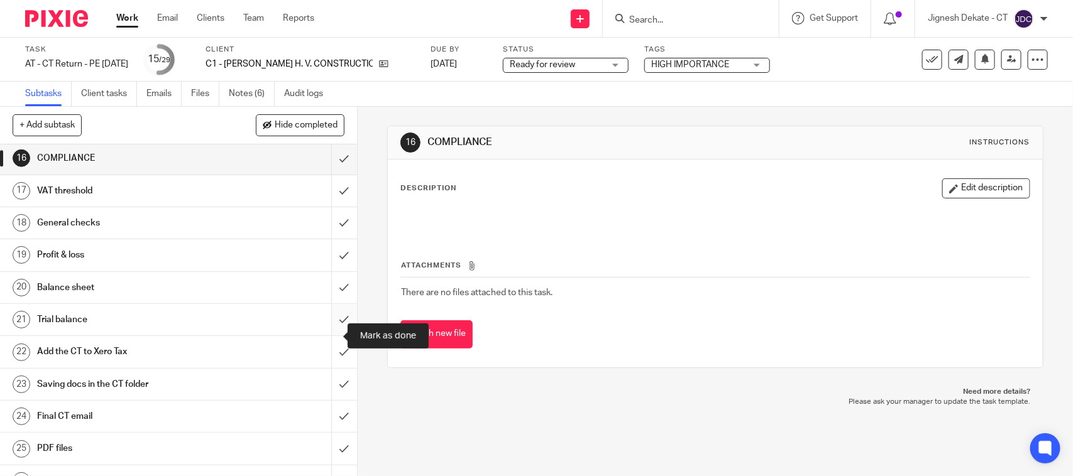
click at [322, 336] on input "submit" at bounding box center [178, 319] width 357 height 31
click at [327, 368] on input "submit" at bounding box center [178, 351] width 357 height 31
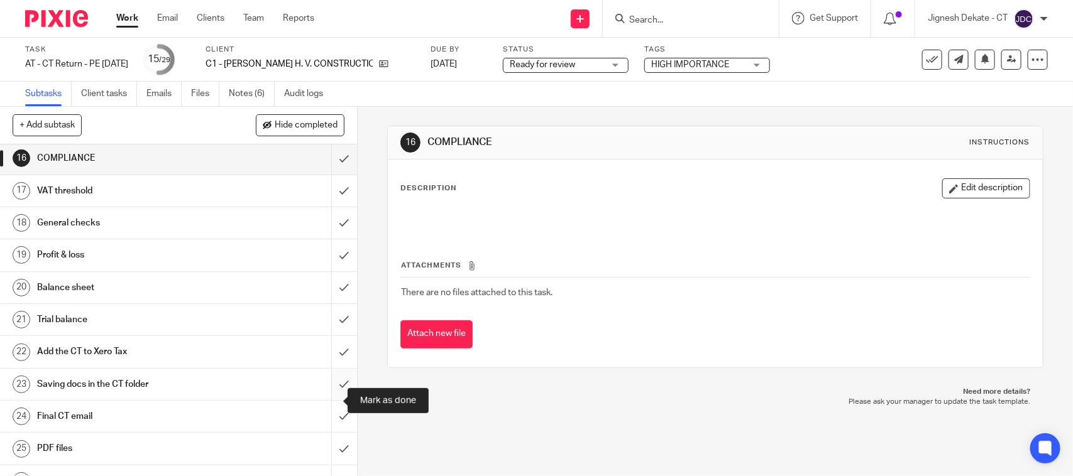
click at [324, 400] on input "submit" at bounding box center [178, 384] width 357 height 31
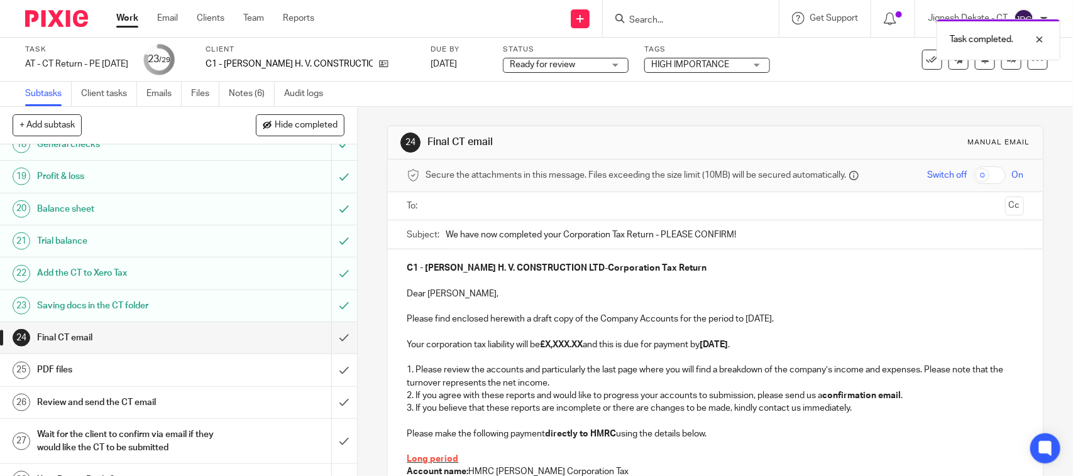
scroll to position [698, 0]
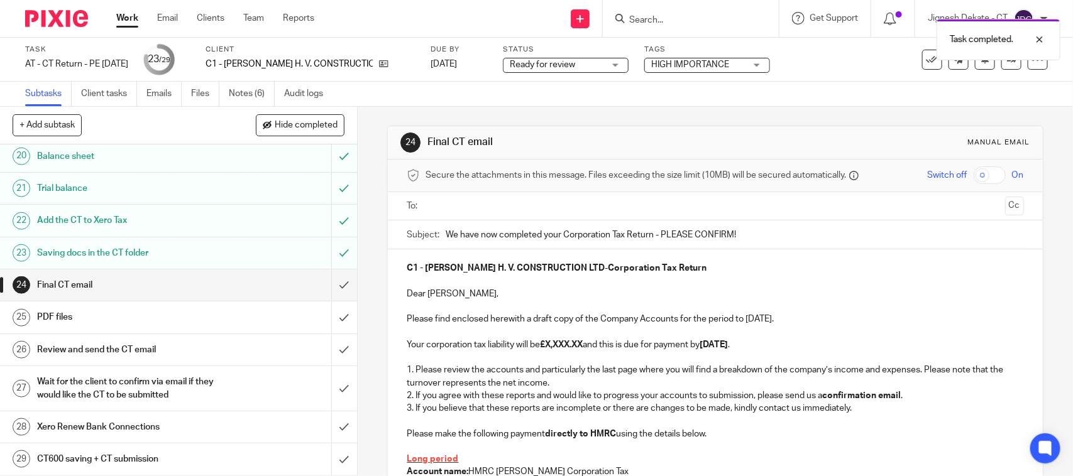
click at [534, 442] on p at bounding box center [715, 447] width 617 height 13
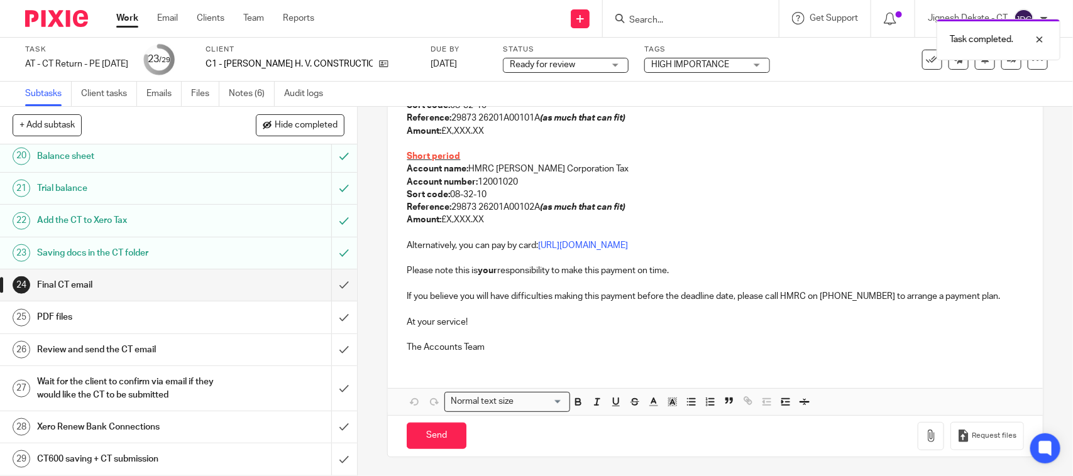
scroll to position [236, 0]
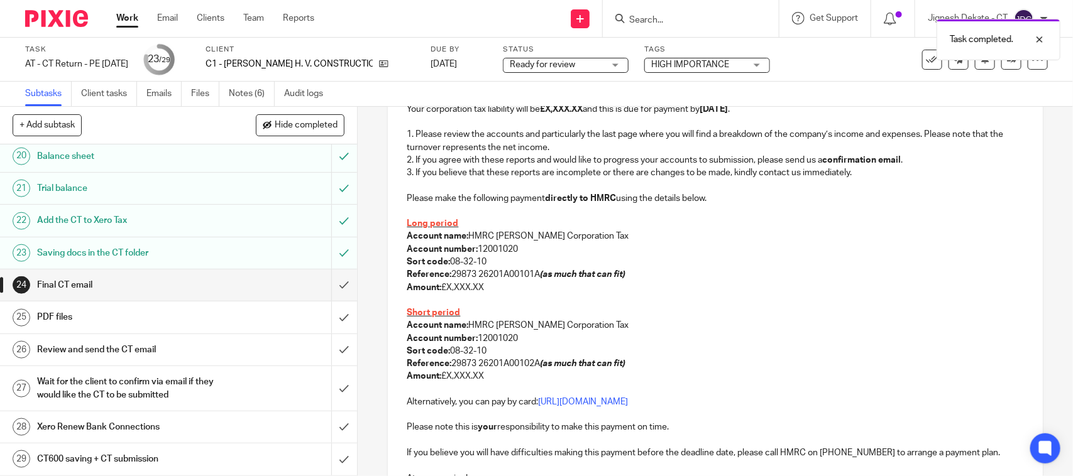
click at [431, 300] on p at bounding box center [715, 300] width 617 height 13
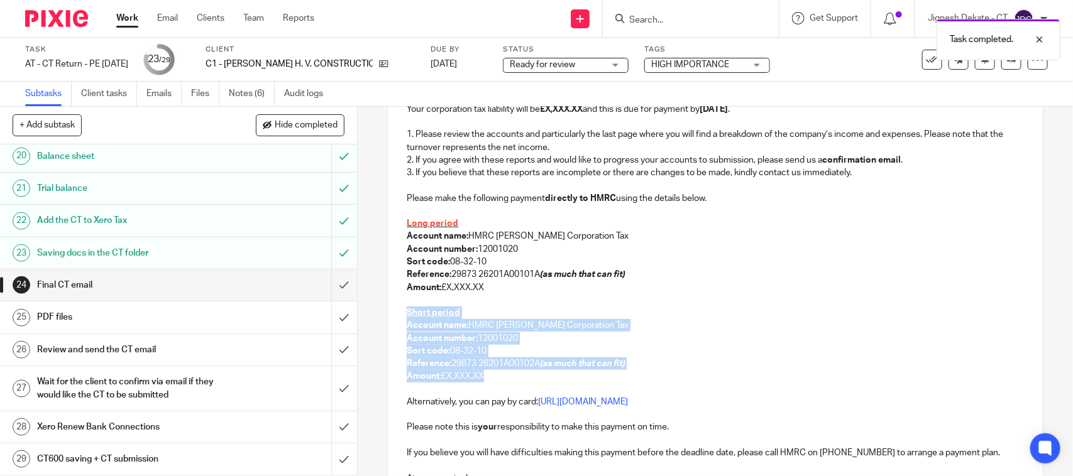
click at [488, 375] on p "Amount: £X,XXX.XX" at bounding box center [715, 376] width 617 height 13
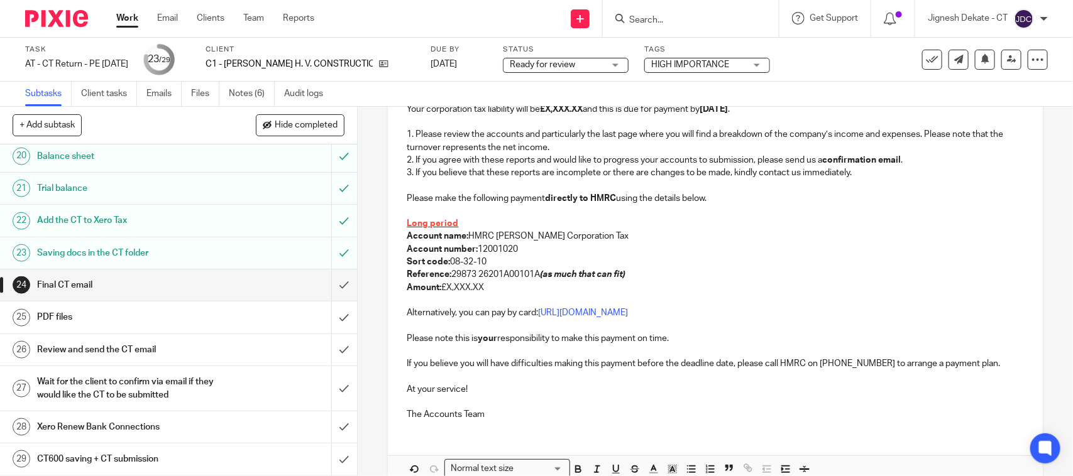
click at [478, 222] on p "Long period" at bounding box center [715, 223] width 617 height 13
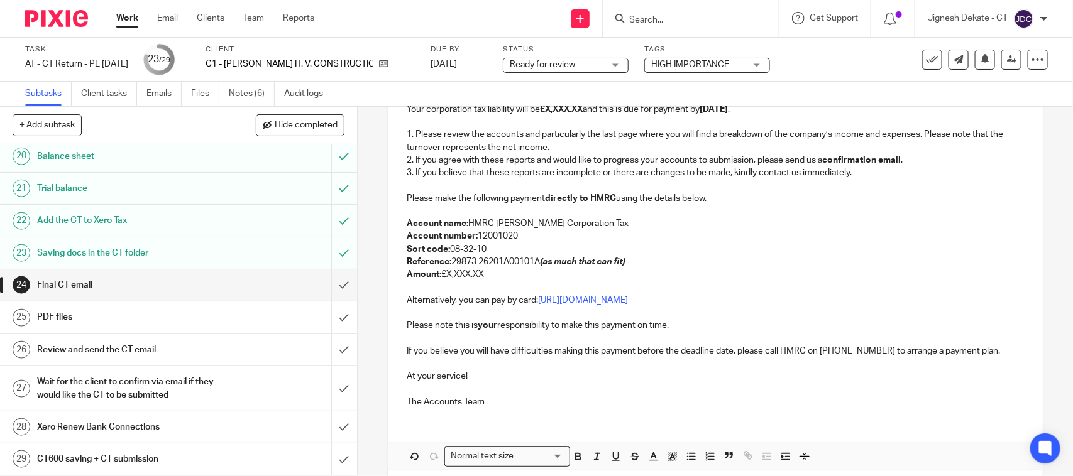
click at [525, 265] on p "Reference: 29873 26201A00101A (as much that can fit)" at bounding box center [715, 262] width 617 height 13
click at [491, 275] on p "Amount: £X,XXX.XX" at bounding box center [715, 274] width 617 height 13
click at [487, 284] on p at bounding box center [715, 288] width 617 height 13
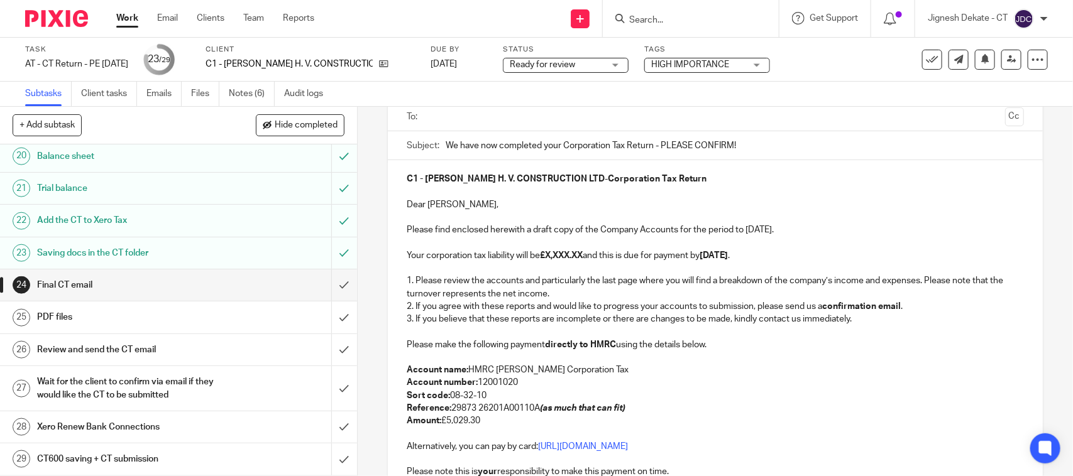
scroll to position [0, 0]
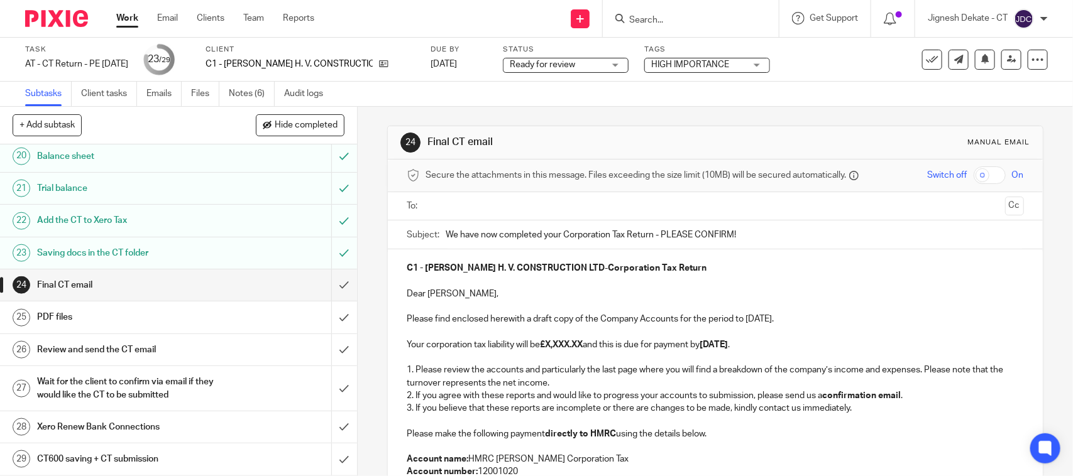
click at [547, 346] on strong "£X,XXX.XX" at bounding box center [561, 345] width 43 height 9
click at [583, 344] on strong "£X,XXX.XX" at bounding box center [561, 345] width 43 height 9
click at [754, 319] on p "Please find enclosed herewith a draft copy of the Company Accounts for the peri…" at bounding box center [715, 319] width 617 height 13
click at [740, 361] on p at bounding box center [715, 357] width 617 height 13
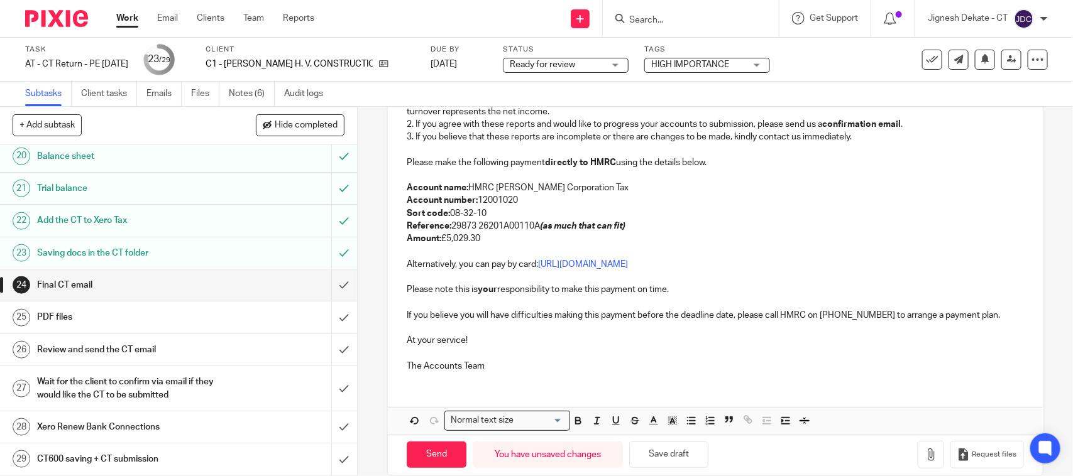
scroll to position [291, 0]
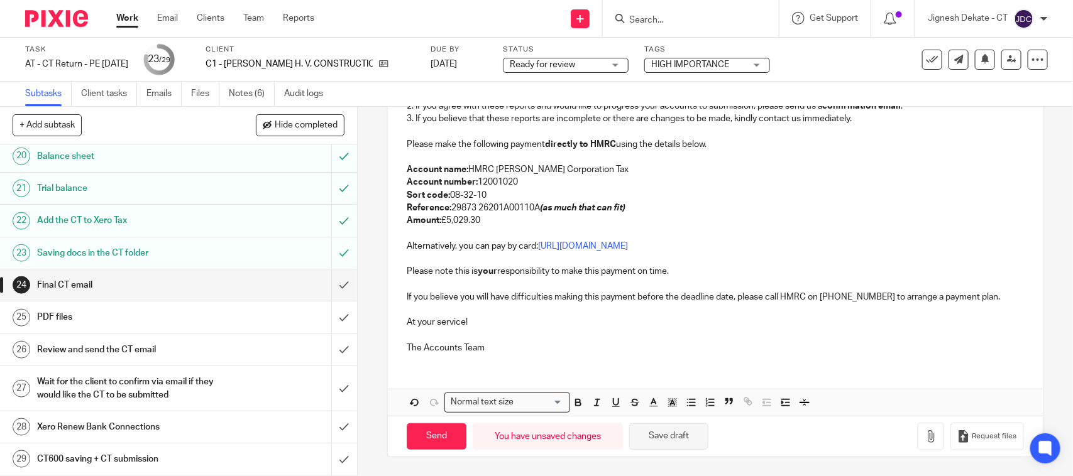
click at [667, 443] on button "Save draft" at bounding box center [668, 437] width 79 height 27
click at [637, 186] on p "Account number: 12001020" at bounding box center [715, 182] width 617 height 13
click at [924, 437] on icon "button" at bounding box center [930, 437] width 13 height 13
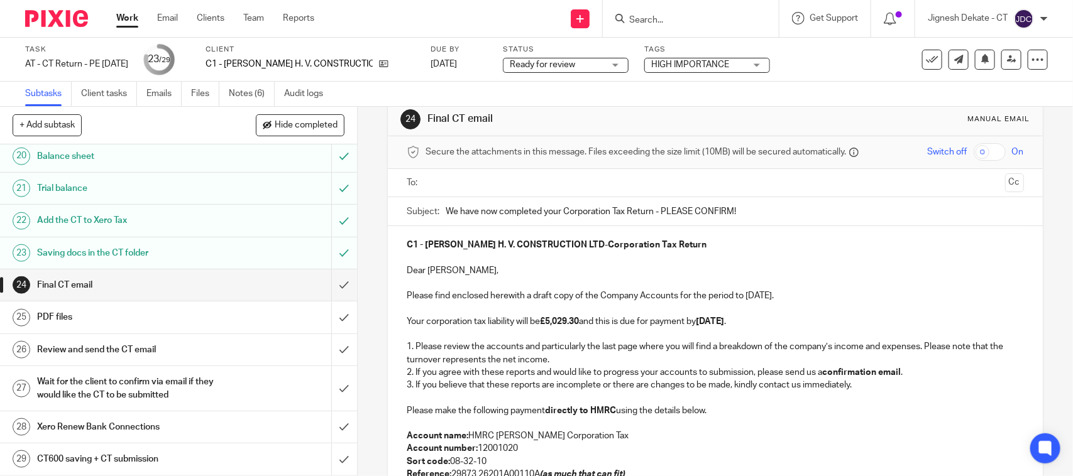
scroll to position [0, 0]
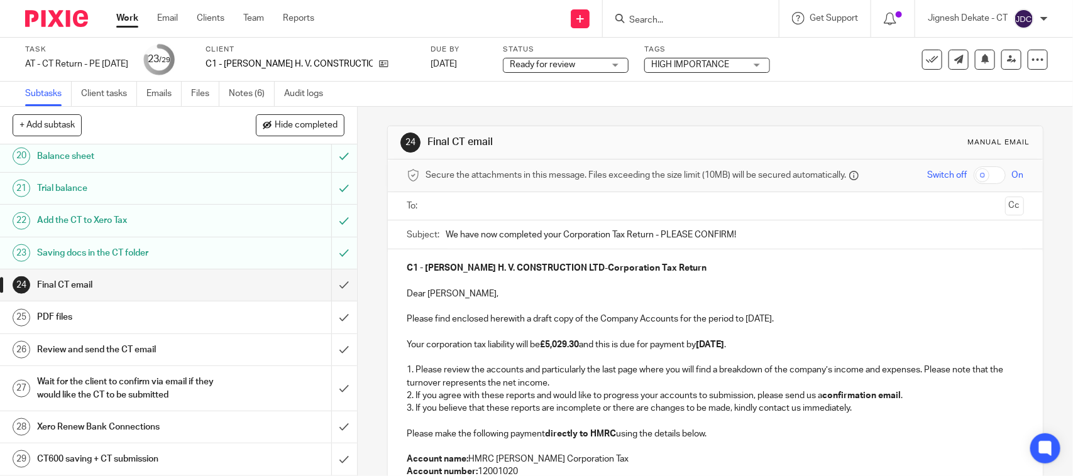
click at [526, 204] on input "text" at bounding box center [714, 206] width 569 height 14
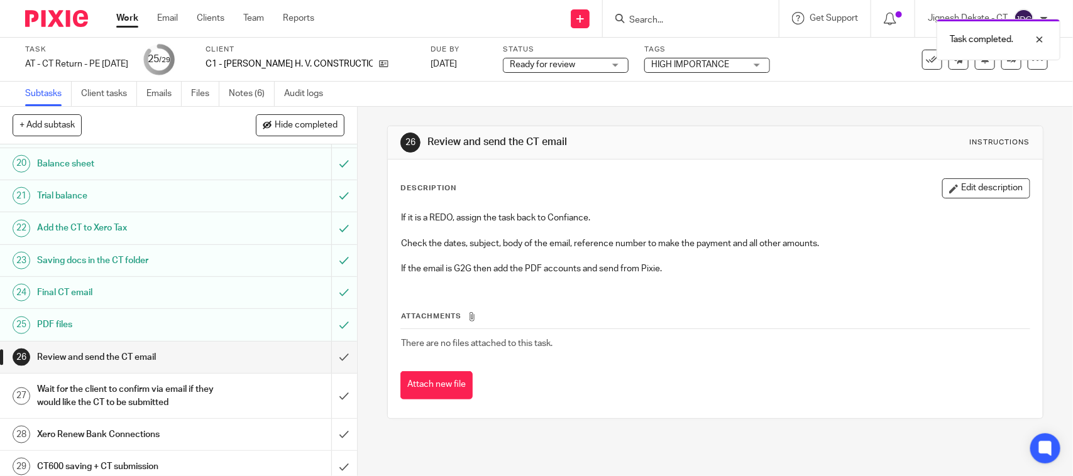
scroll to position [698, 0]
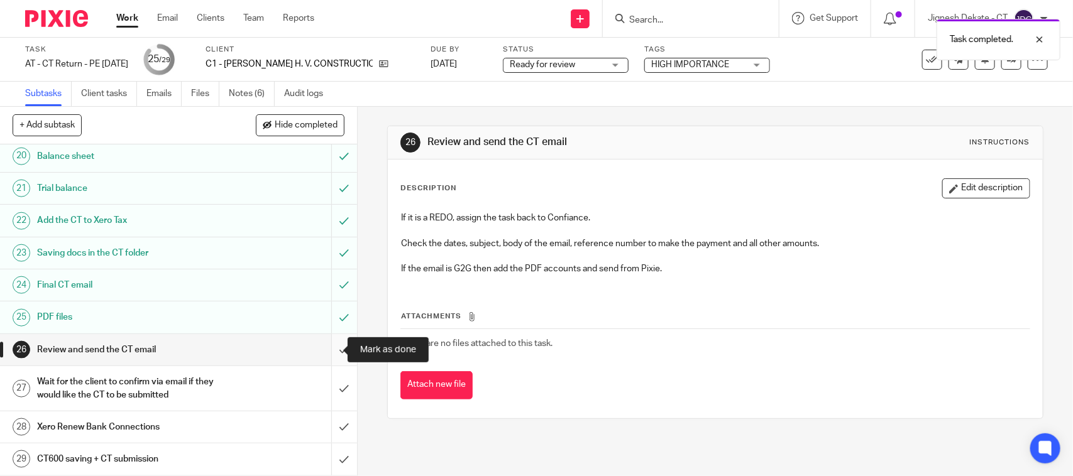
click at [330, 347] on input "submit" at bounding box center [178, 349] width 357 height 31
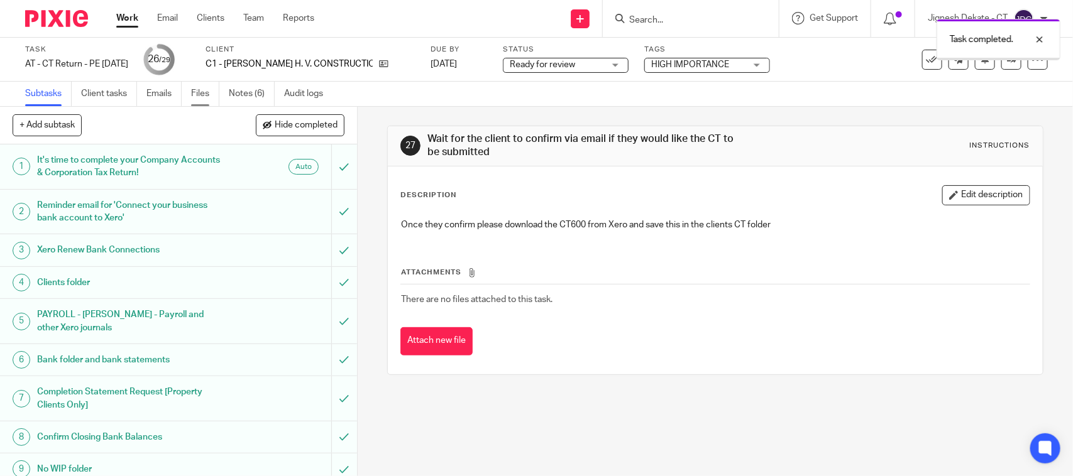
click at [202, 93] on link "Files" at bounding box center [205, 94] width 28 height 25
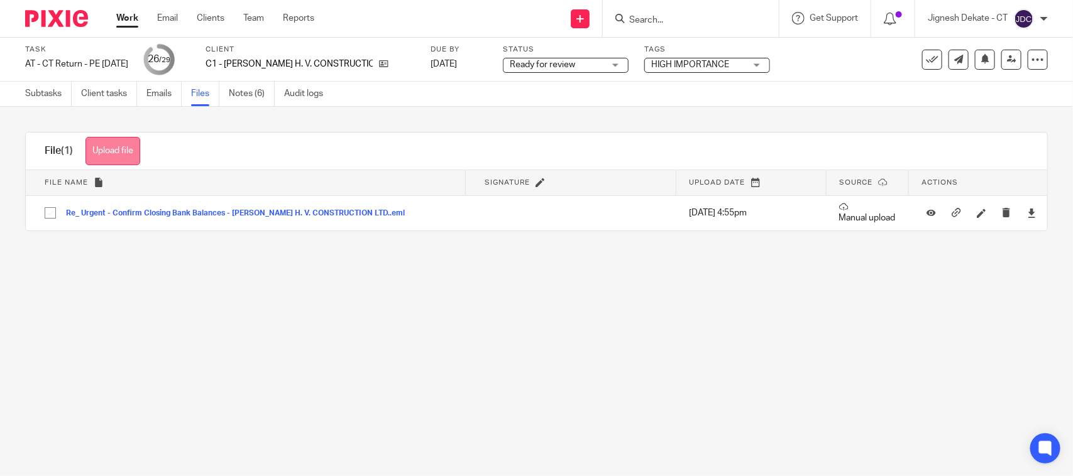
click at [106, 146] on button "Upload file" at bounding box center [112, 151] width 55 height 28
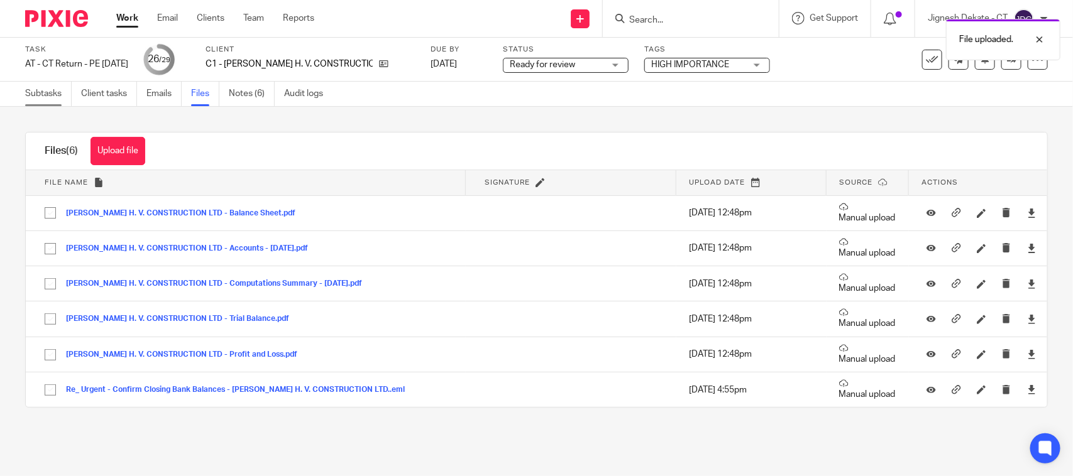
click at [43, 94] on link "Subtasks" at bounding box center [48, 94] width 47 height 25
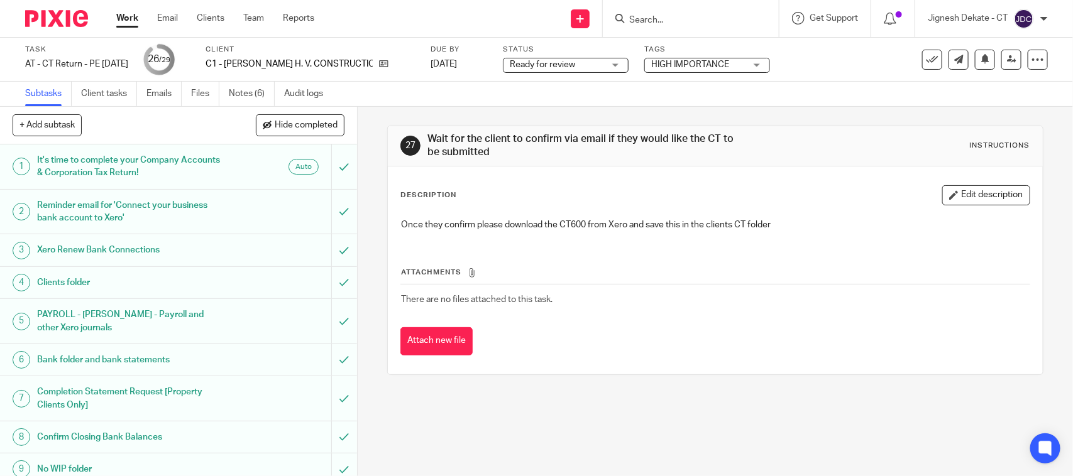
scroll to position [698, 0]
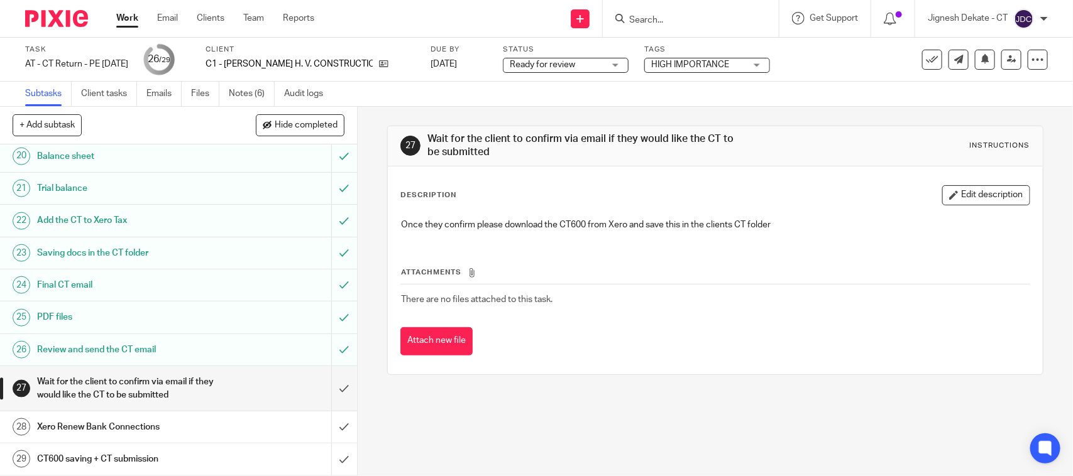
click at [600, 66] on span "Ready for review" at bounding box center [557, 64] width 94 height 13
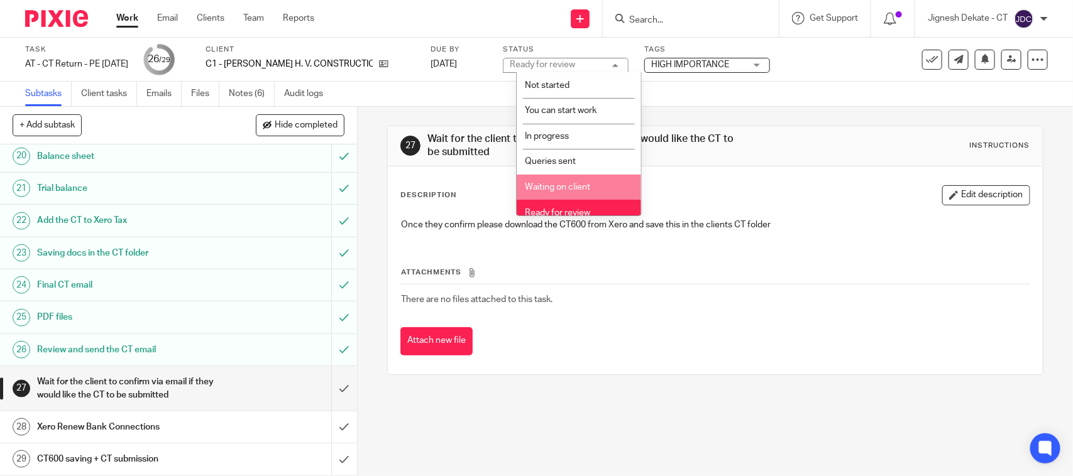
scroll to position [60, 0]
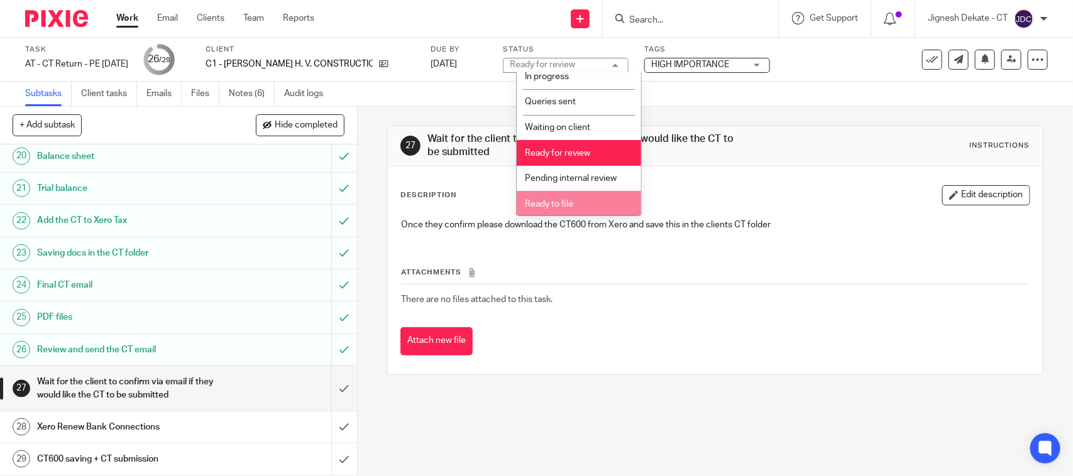
click at [556, 200] on span "Ready to file" at bounding box center [549, 204] width 48 height 9
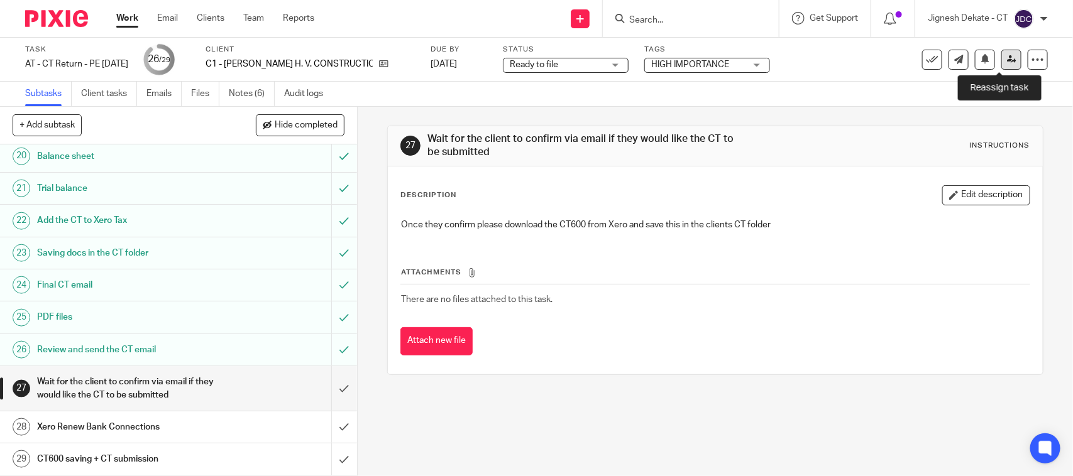
click at [1001, 61] on link at bounding box center [1011, 60] width 20 height 20
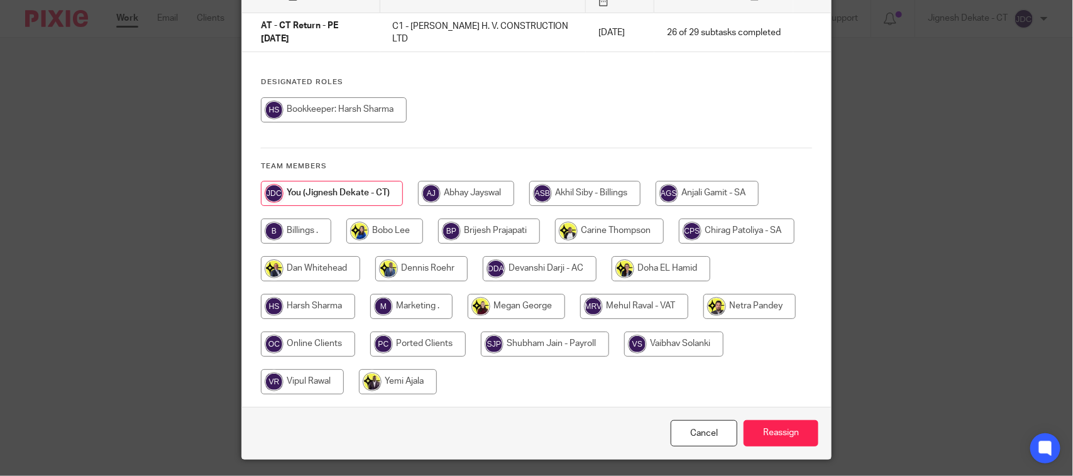
scroll to position [136, 0]
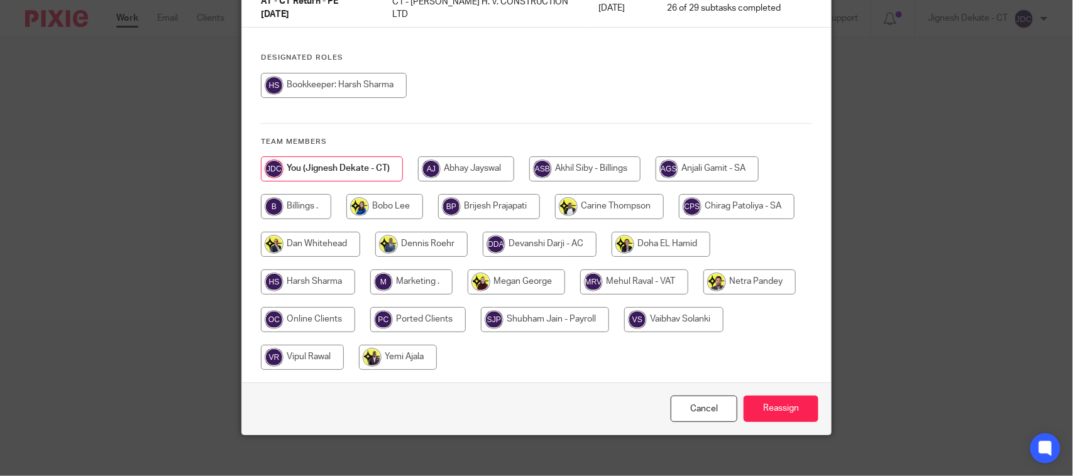
click at [272, 201] on input "radio" at bounding box center [296, 206] width 70 height 25
radio input "true"
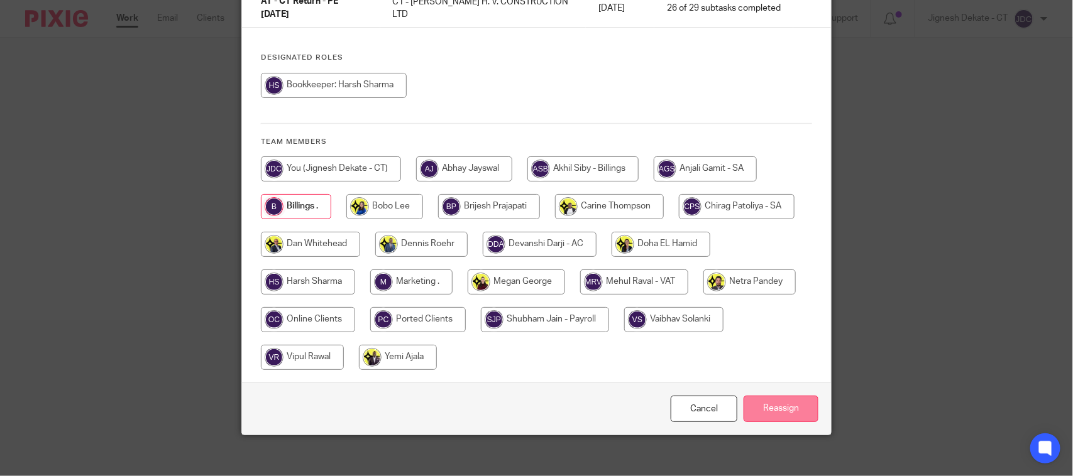
click at [795, 399] on input "Reassign" at bounding box center [780, 409] width 75 height 27
